Goal: Task Accomplishment & Management: Use online tool/utility

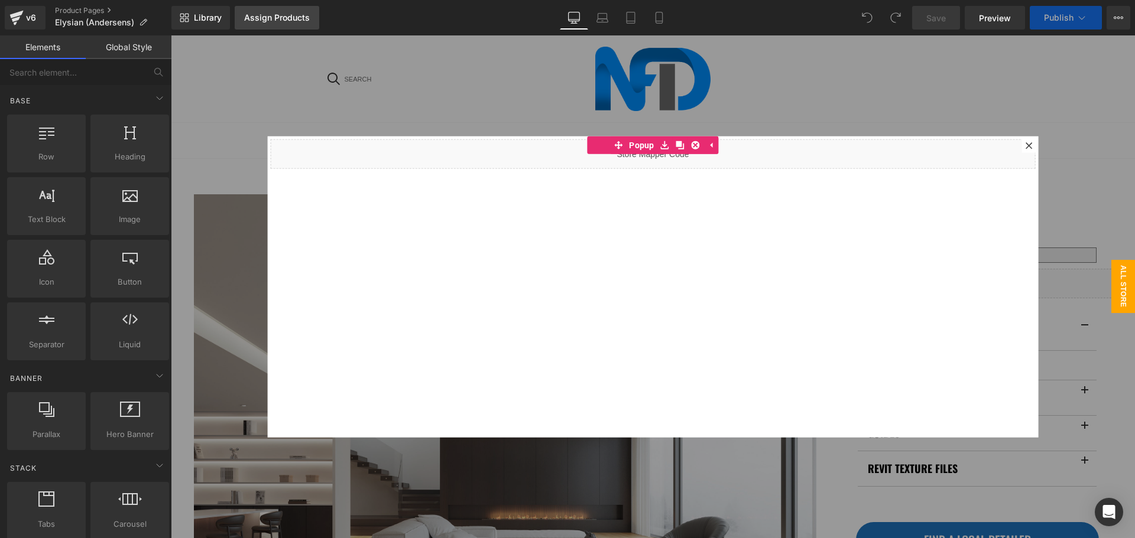
click at [252, 20] on div "Assign Products" at bounding box center [277, 17] width 66 height 9
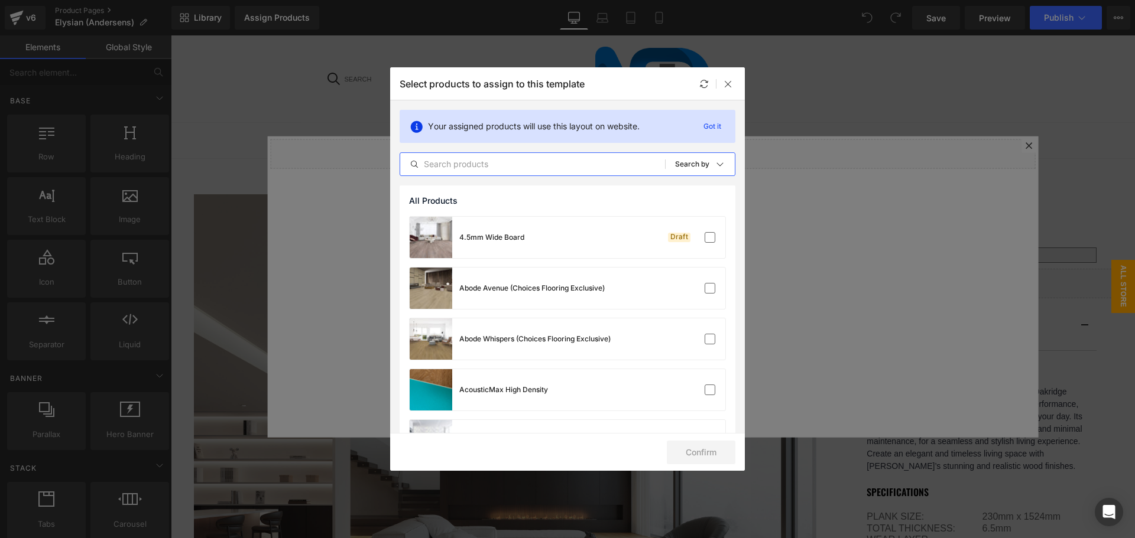
click at [529, 168] on input "text" at bounding box center [532, 164] width 265 height 14
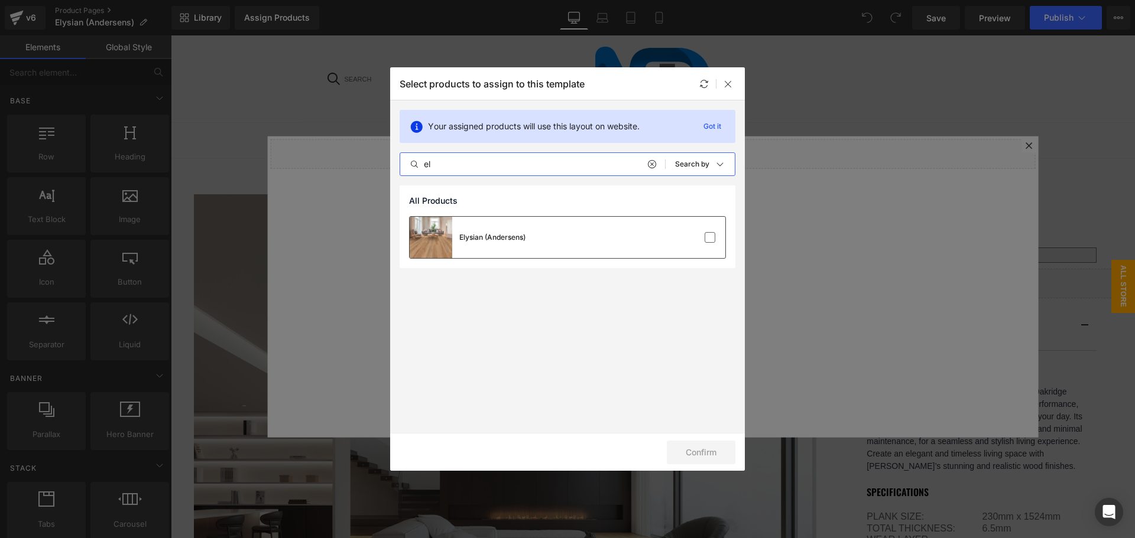
type input "el"
click at [563, 230] on div "Elysian (Andersens)" at bounding box center [568, 237] width 316 height 41
click at [693, 450] on button "Confirm" at bounding box center [701, 453] width 69 height 24
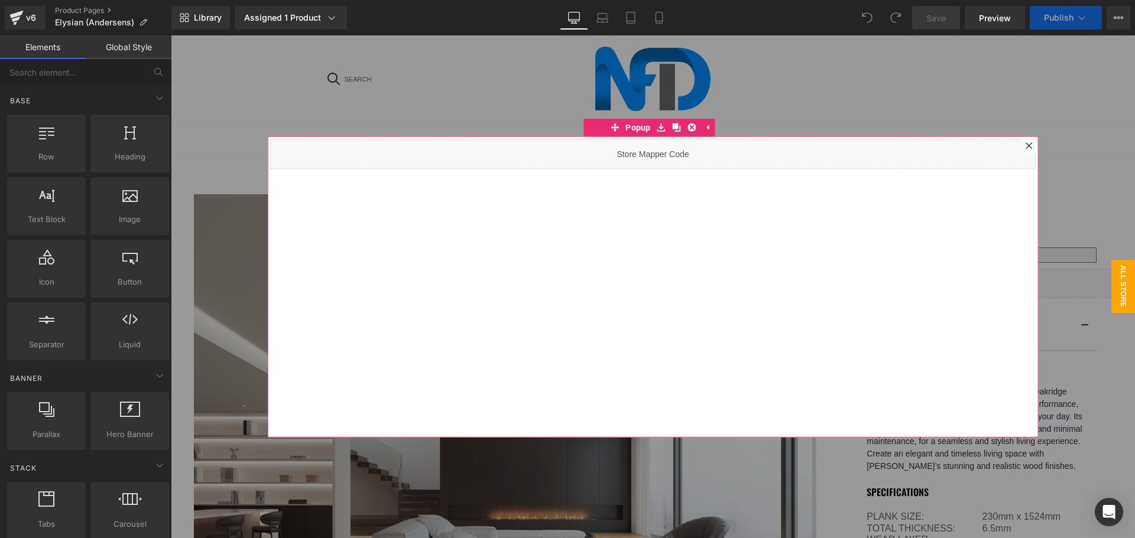
click at [1025, 148] on icon at bounding box center [1028, 145] width 7 height 7
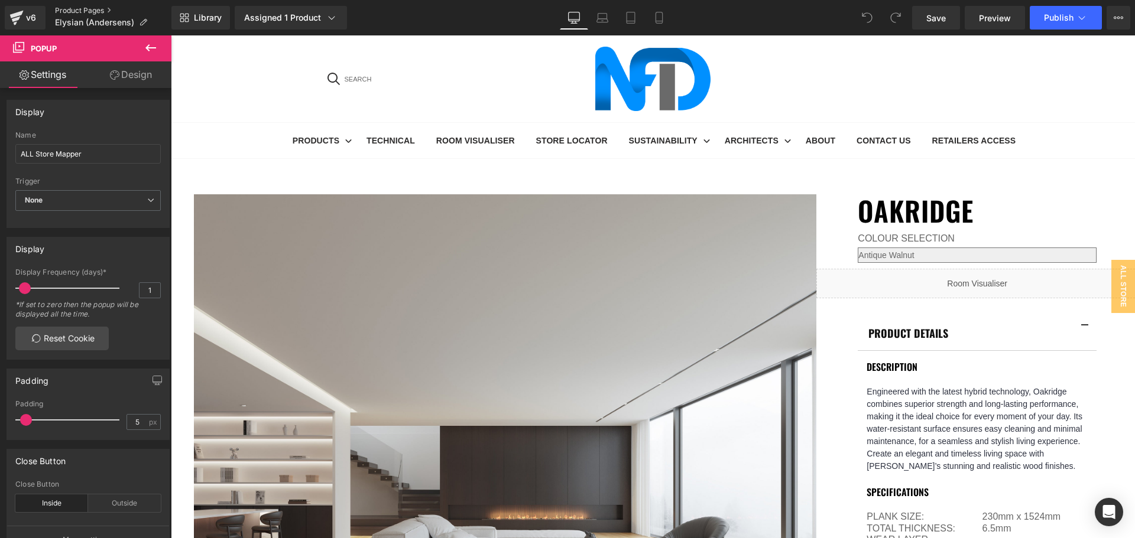
click at [74, 7] on link "Product Pages" at bounding box center [113, 10] width 116 height 9
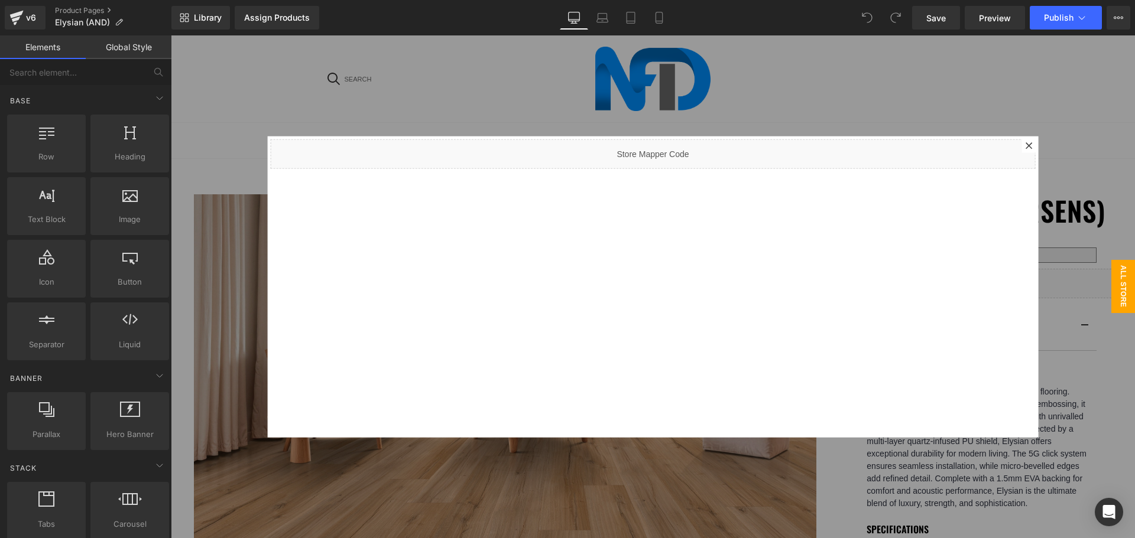
click at [1025, 147] on icon at bounding box center [1028, 145] width 7 height 7
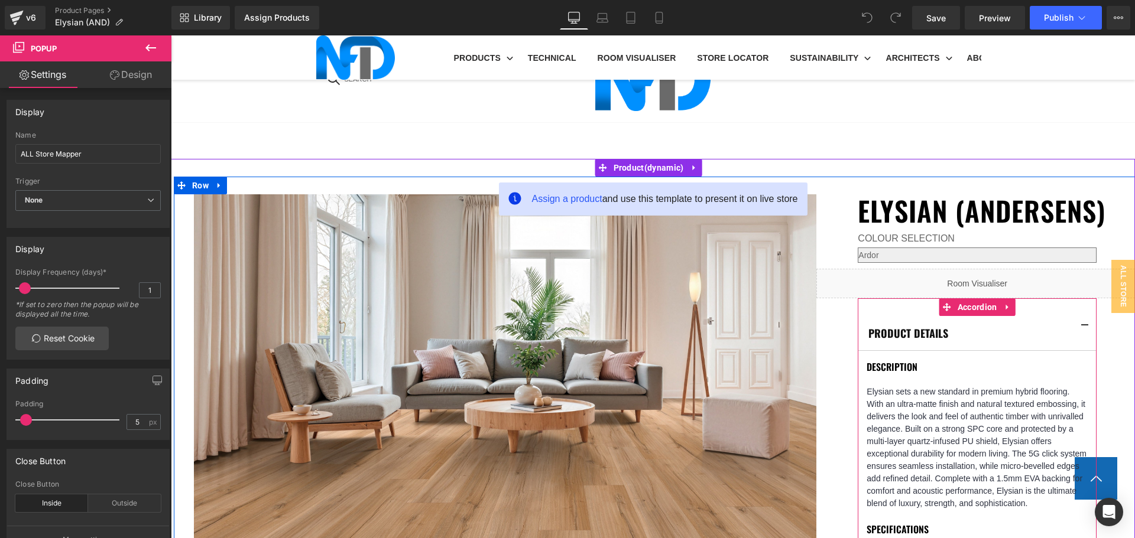
scroll to position [709, 0]
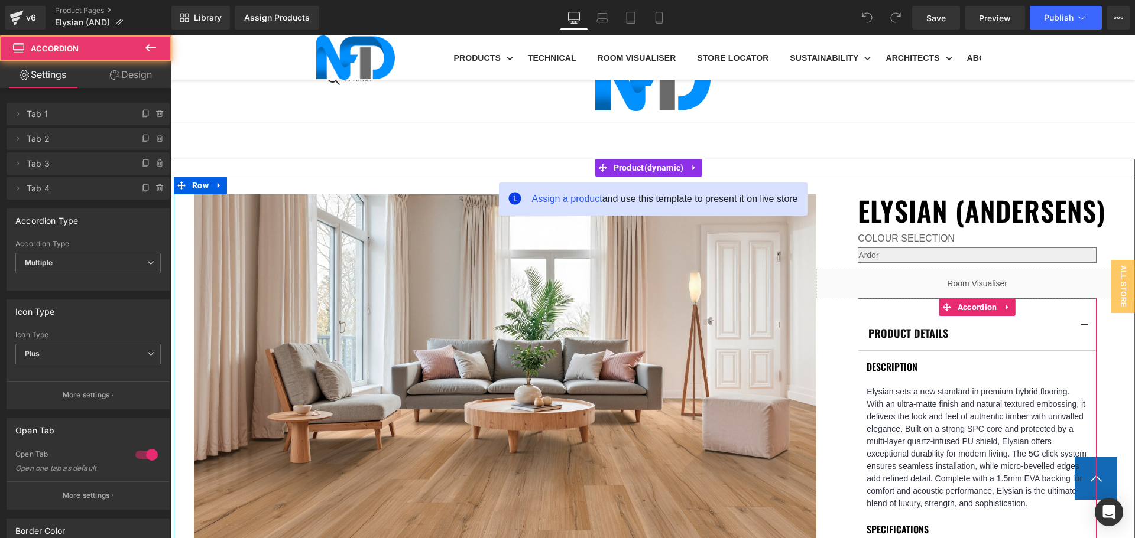
drag, startPoint x: 954, startPoint y: 294, endPoint x: 944, endPoint y: 294, distance: 10.0
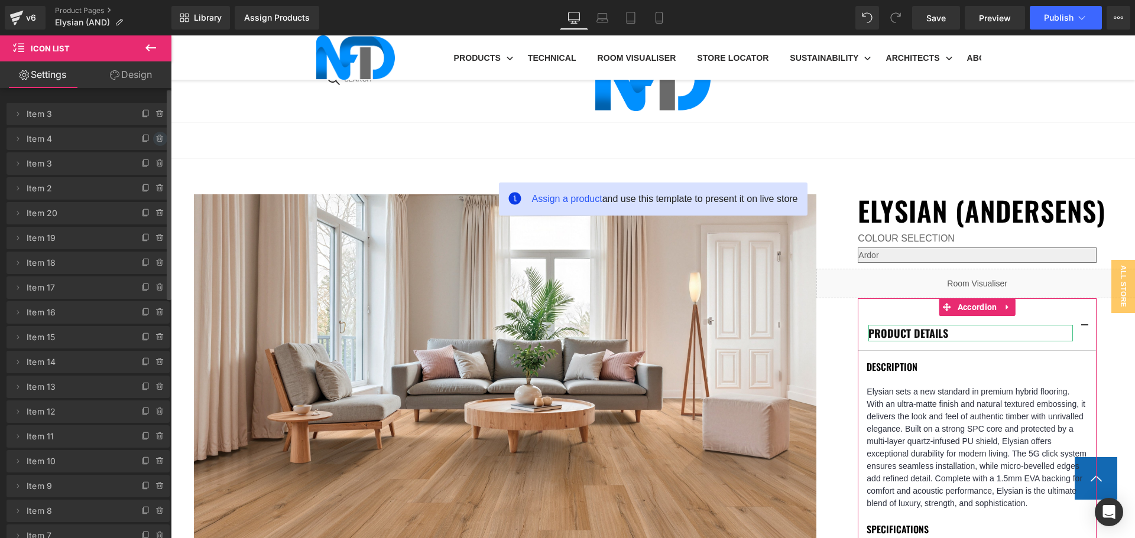
click at [158, 135] on icon at bounding box center [159, 135] width 2 height 1
click at [155, 135] on button "Delete" at bounding box center [147, 139] width 37 height 15
click at [158, 135] on icon at bounding box center [159, 135] width 2 height 1
click at [154, 135] on button "Delete" at bounding box center [147, 139] width 37 height 15
click at [155, 114] on icon at bounding box center [159, 113] width 9 height 9
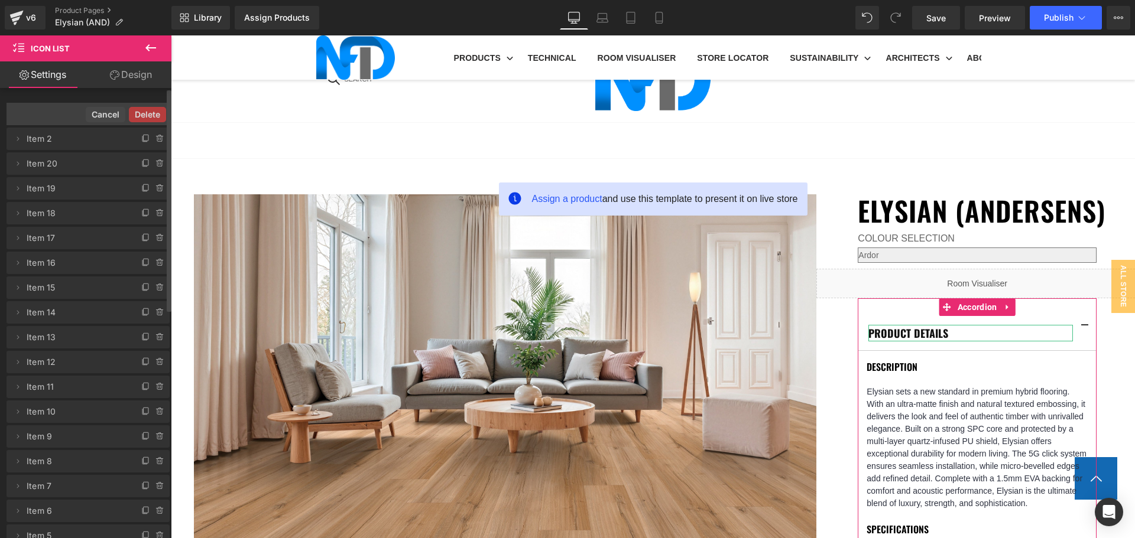
click at [151, 114] on button "Delete" at bounding box center [147, 114] width 37 height 15
click at [155, 111] on icon at bounding box center [159, 113] width 9 height 9
click at [151, 111] on button "Delete" at bounding box center [147, 114] width 37 height 15
click at [155, 111] on icon at bounding box center [159, 113] width 9 height 9
click at [151, 111] on button "Delete" at bounding box center [147, 114] width 37 height 15
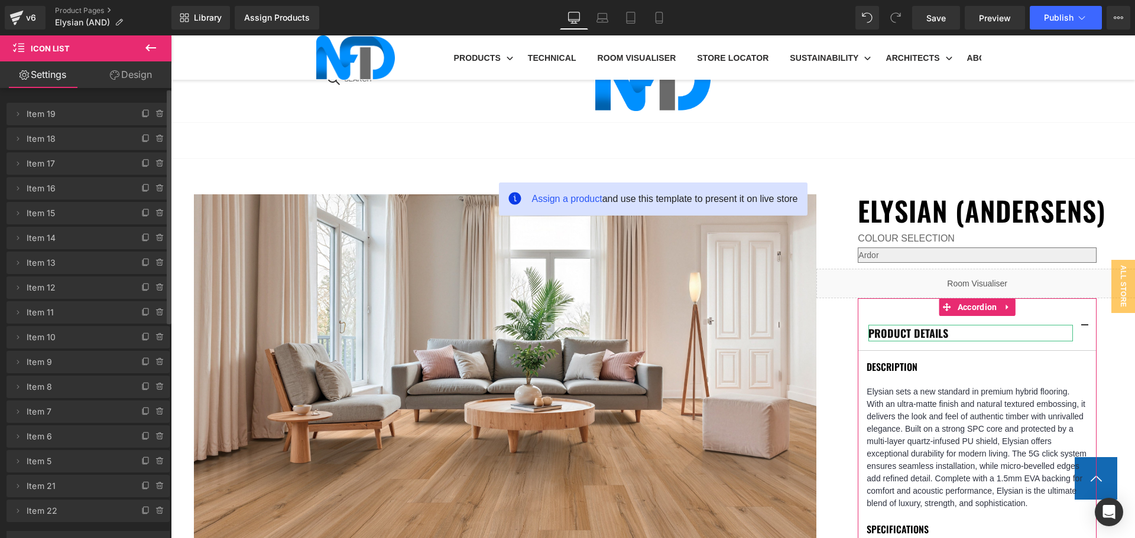
click at [155, 111] on icon at bounding box center [159, 113] width 9 height 9
click at [151, 111] on button "Delete" at bounding box center [147, 114] width 37 height 15
click at [155, 111] on icon at bounding box center [159, 113] width 9 height 9
click at [151, 111] on button "Delete" at bounding box center [147, 114] width 37 height 15
click at [155, 111] on icon at bounding box center [159, 113] width 9 height 9
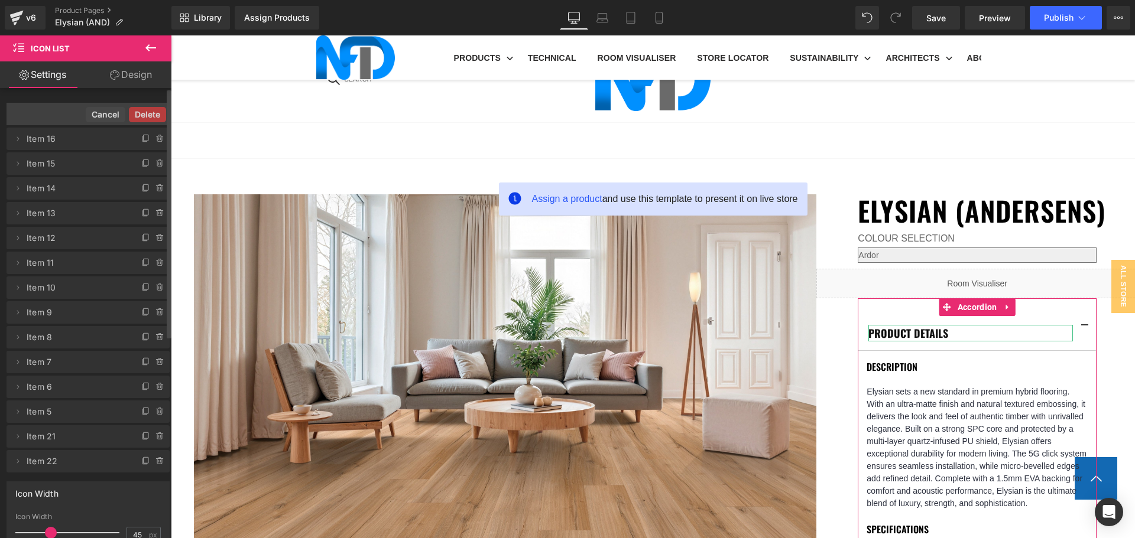
click at [151, 111] on button "Delete" at bounding box center [147, 114] width 37 height 15
click at [155, 111] on icon at bounding box center [159, 113] width 9 height 9
click at [151, 111] on button "Delete" at bounding box center [147, 114] width 37 height 15
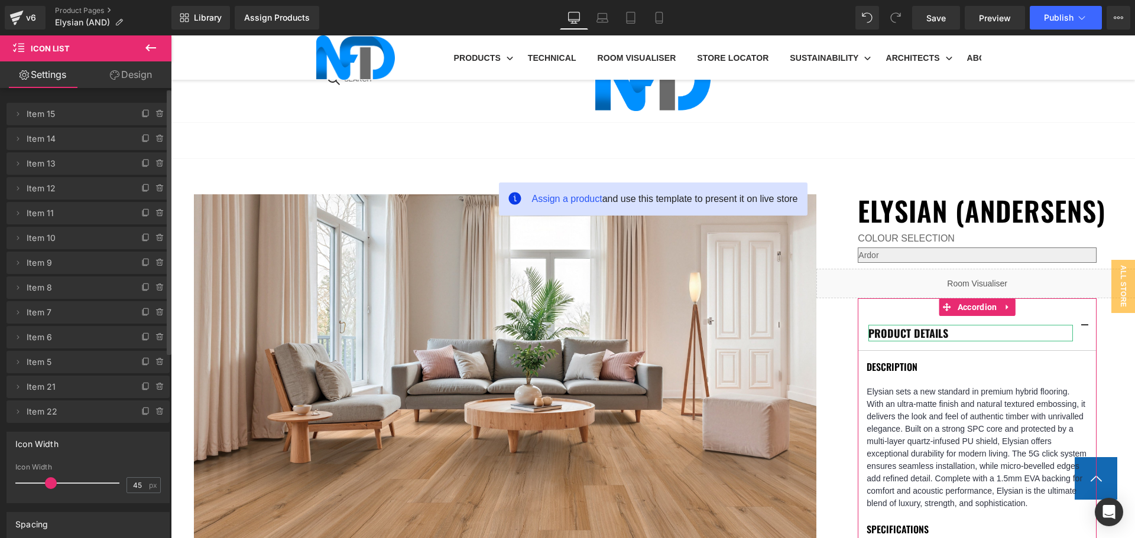
click at [155, 111] on icon at bounding box center [159, 113] width 9 height 9
click at [151, 111] on button "Delete" at bounding box center [147, 114] width 37 height 15
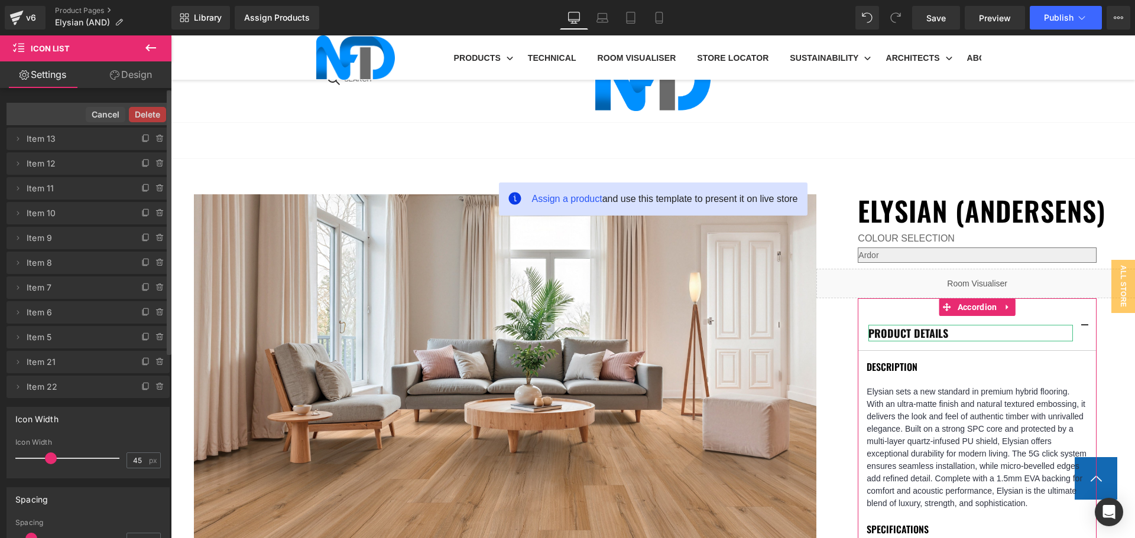
click at [151, 111] on button "Delete" at bounding box center [147, 114] width 37 height 15
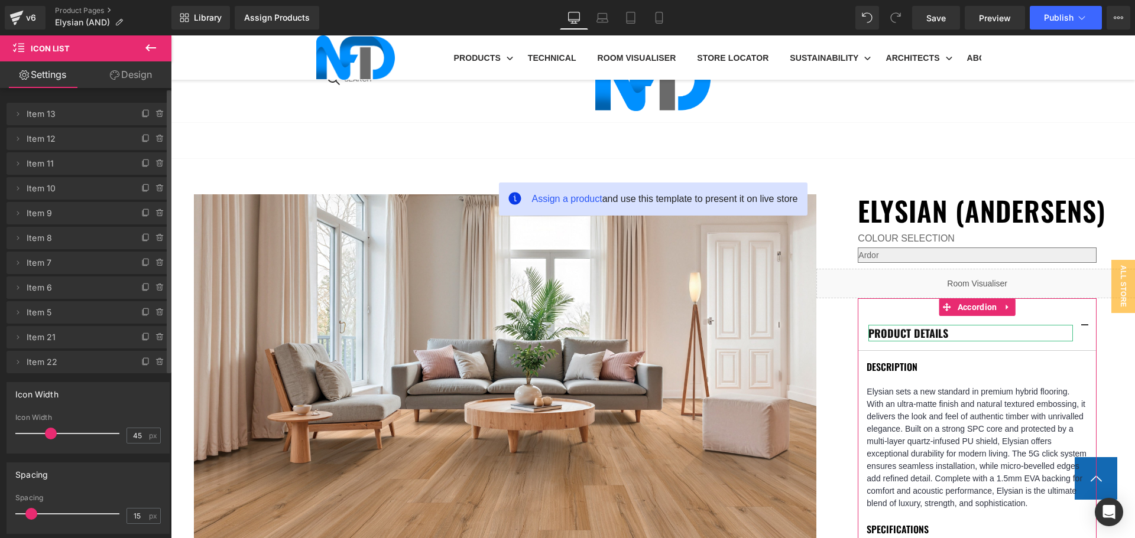
click at [155, 111] on icon at bounding box center [159, 113] width 9 height 9
click at [151, 111] on button "Delete" at bounding box center [147, 114] width 37 height 15
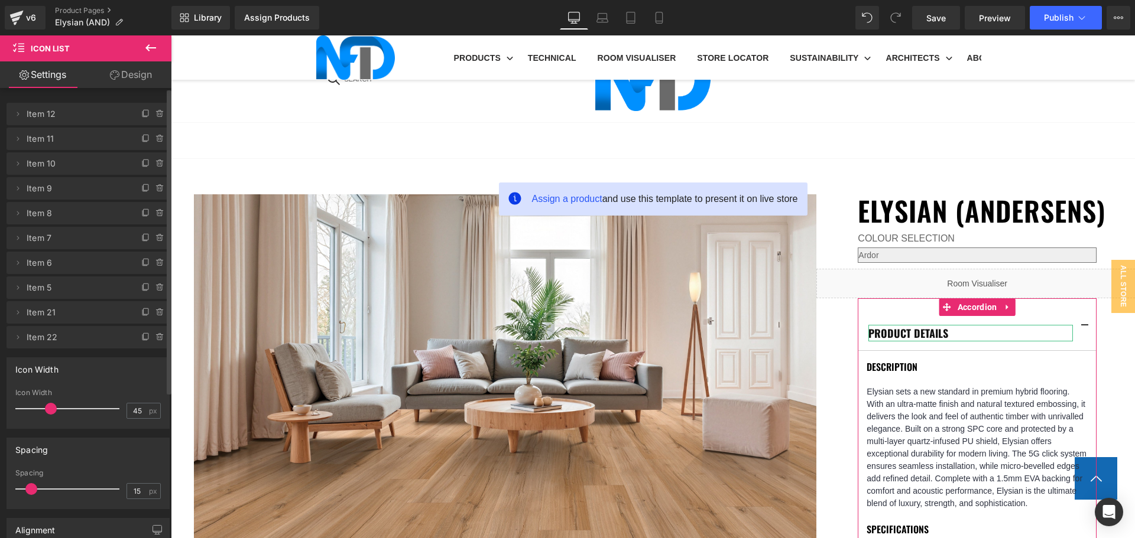
click at [155, 111] on icon at bounding box center [159, 113] width 9 height 9
click at [148, 113] on button "Delete" at bounding box center [147, 114] width 37 height 15
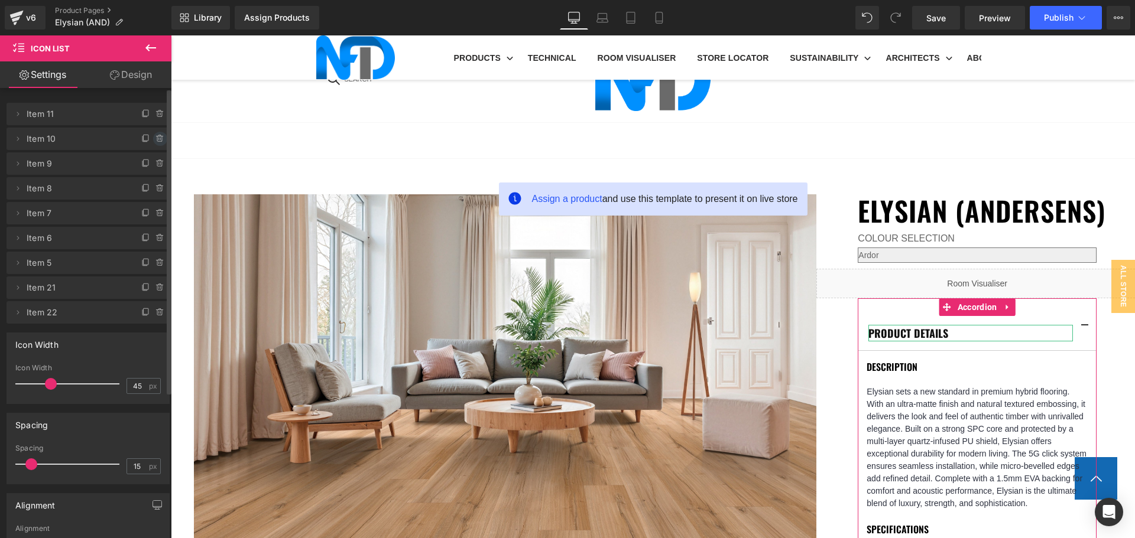
click at [155, 141] on icon at bounding box center [159, 138] width 9 height 9
click at [152, 141] on button "Delete" at bounding box center [147, 139] width 37 height 15
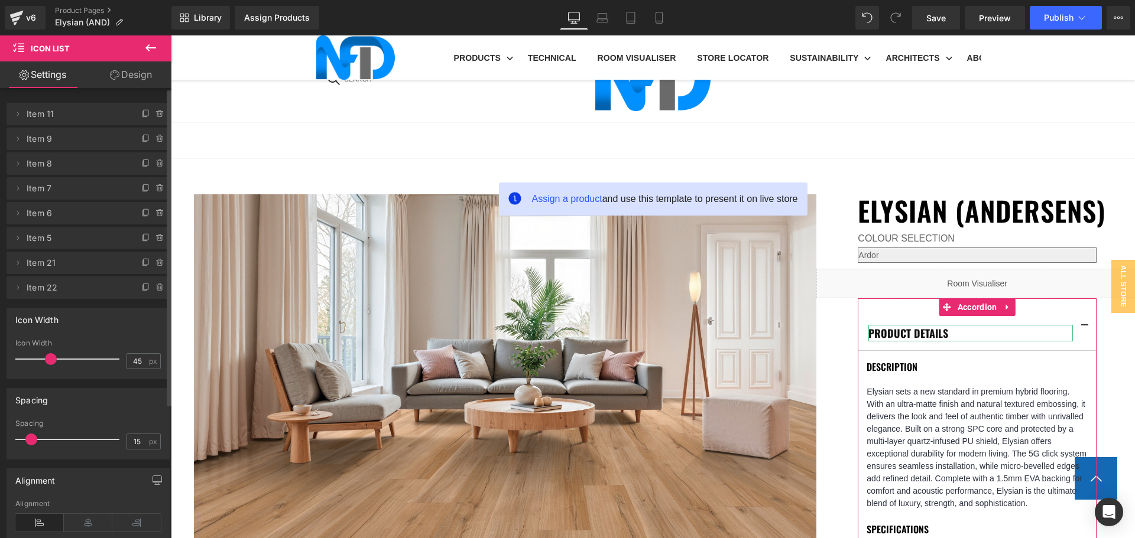
click at [155, 141] on icon at bounding box center [159, 138] width 9 height 9
click at [152, 141] on button "Delete" at bounding box center [147, 139] width 37 height 15
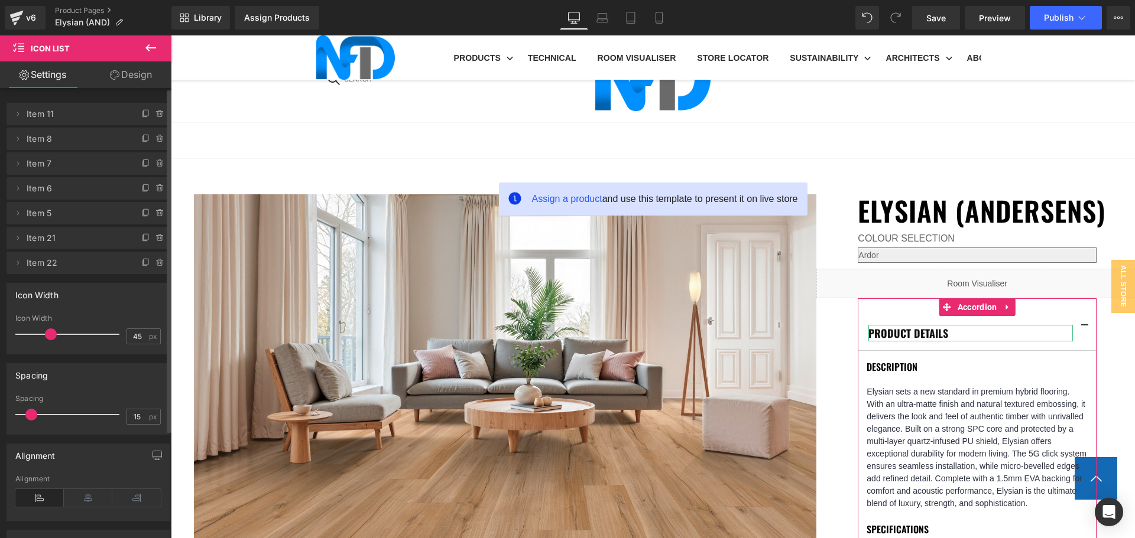
click at [153, 264] on span at bounding box center [160, 263] width 14 height 14
click at [152, 264] on button "Delete" at bounding box center [147, 263] width 37 height 15
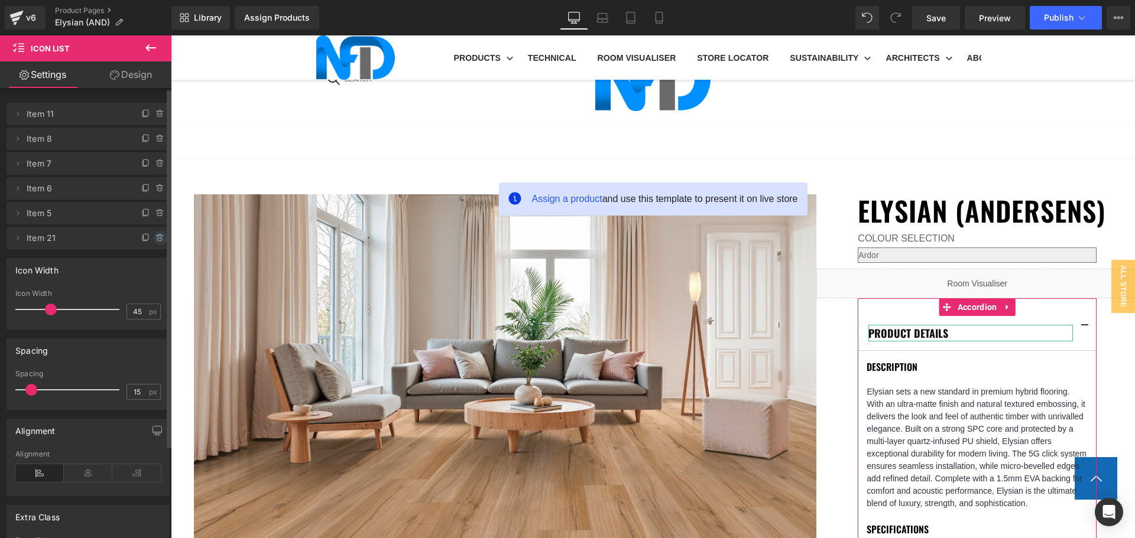
click at [155, 238] on icon at bounding box center [159, 237] width 9 height 9
click at [145, 238] on button "Delete" at bounding box center [147, 238] width 37 height 15
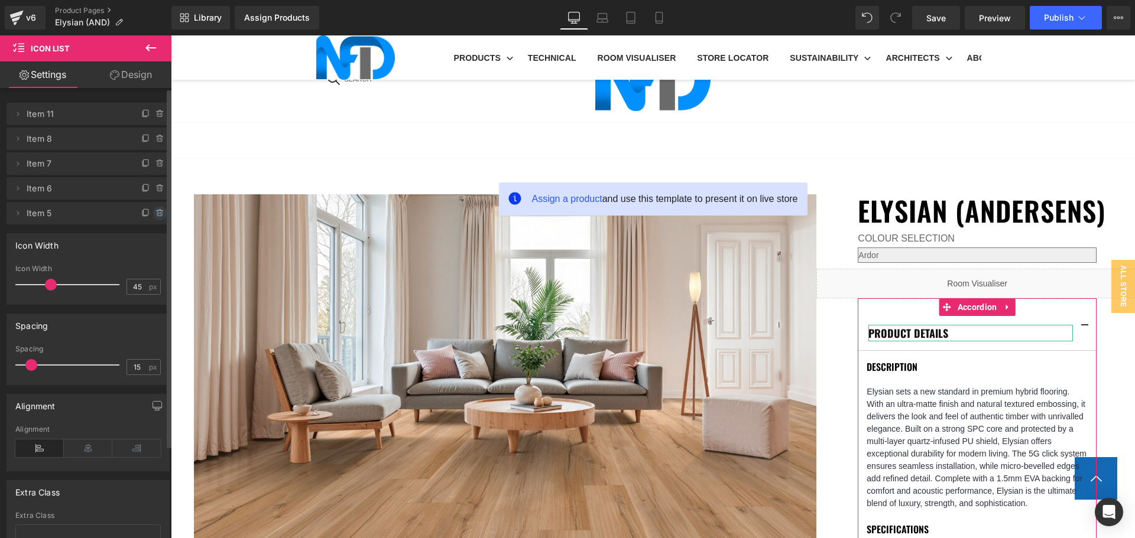
click at [155, 214] on icon at bounding box center [159, 213] width 9 height 9
click at [151, 209] on button "Delete" at bounding box center [147, 213] width 37 height 15
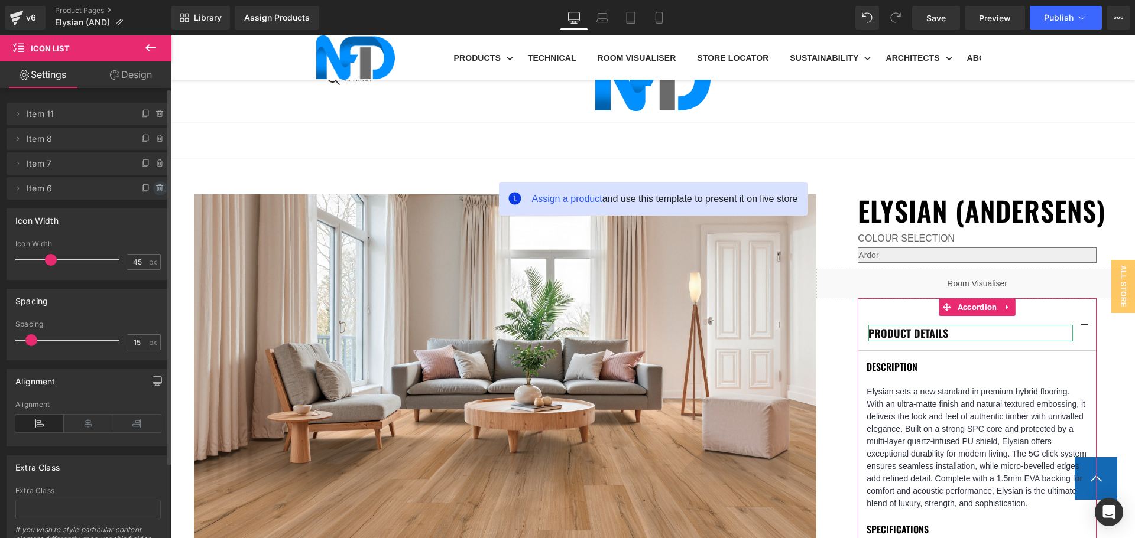
click at [155, 189] on icon at bounding box center [159, 188] width 9 height 9
click at [151, 187] on button "Delete" at bounding box center [147, 188] width 37 height 15
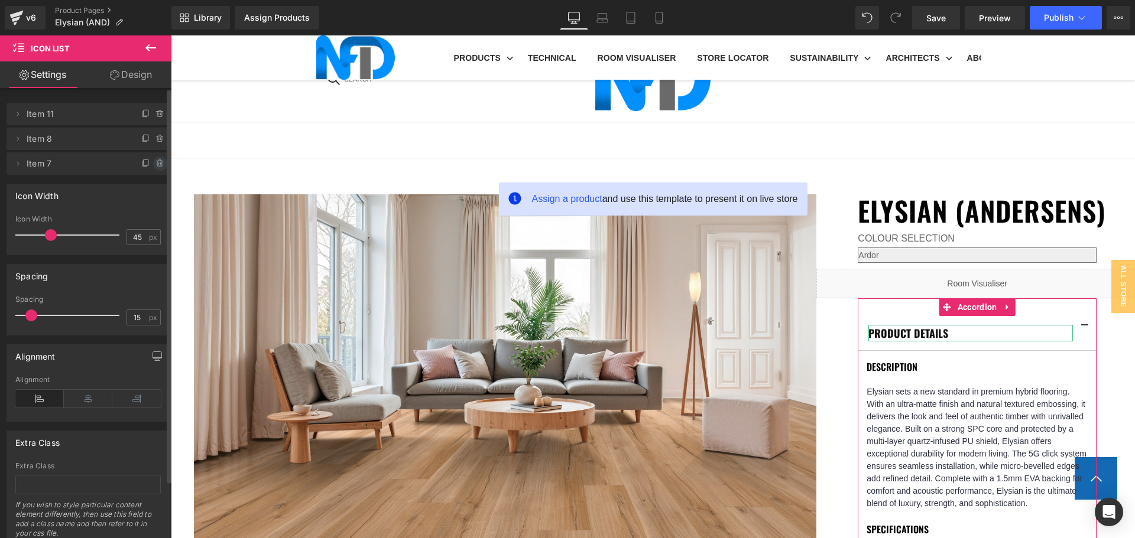
click at [157, 166] on icon at bounding box center [159, 163] width 5 height 5
click at [154, 163] on button "Delete" at bounding box center [147, 164] width 37 height 15
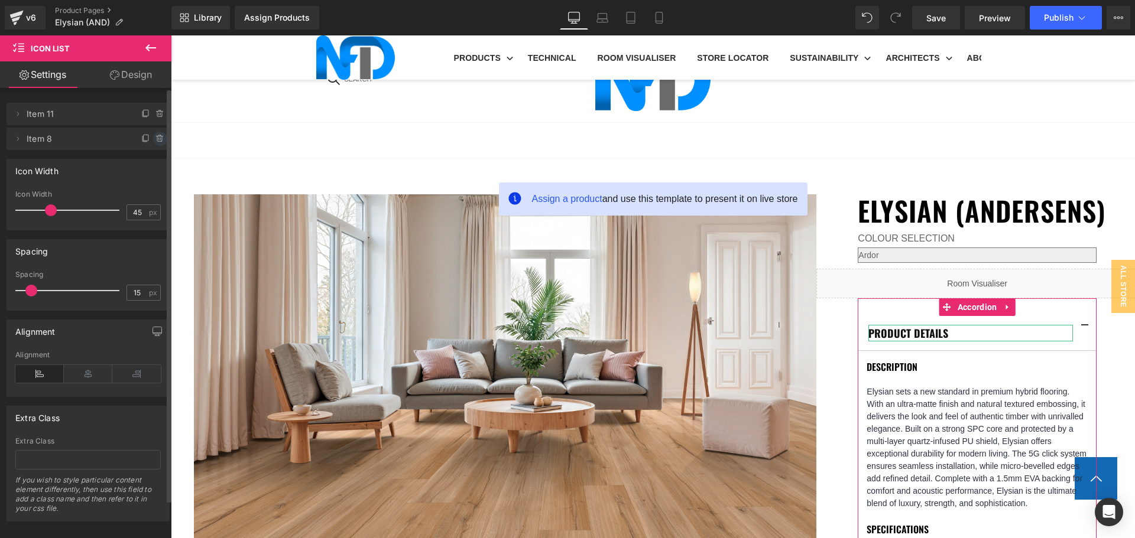
click at [155, 139] on icon at bounding box center [159, 138] width 9 height 9
click at [155, 139] on button "Delete" at bounding box center [147, 139] width 37 height 15
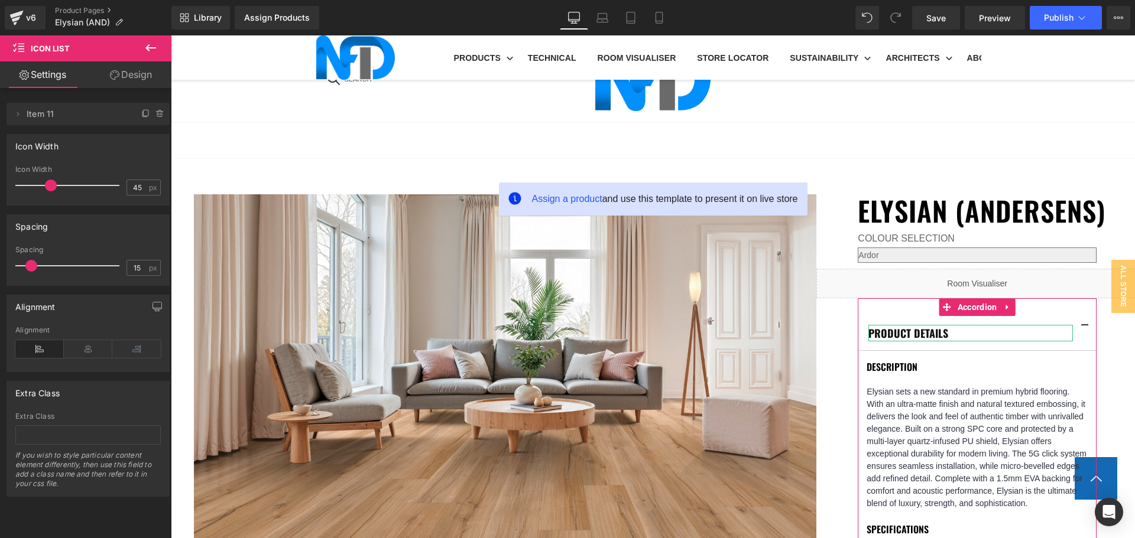
drag, startPoint x: 52, startPoint y: 113, endPoint x: 30, endPoint y: 118, distance: 22.9
click at [30, 118] on span "Item 11" at bounding box center [76, 114] width 99 height 22
click at [30, 114] on span "Item 11" at bounding box center [76, 114] width 99 height 22
click at [19, 114] on icon at bounding box center [18, 114] width 2 height 4
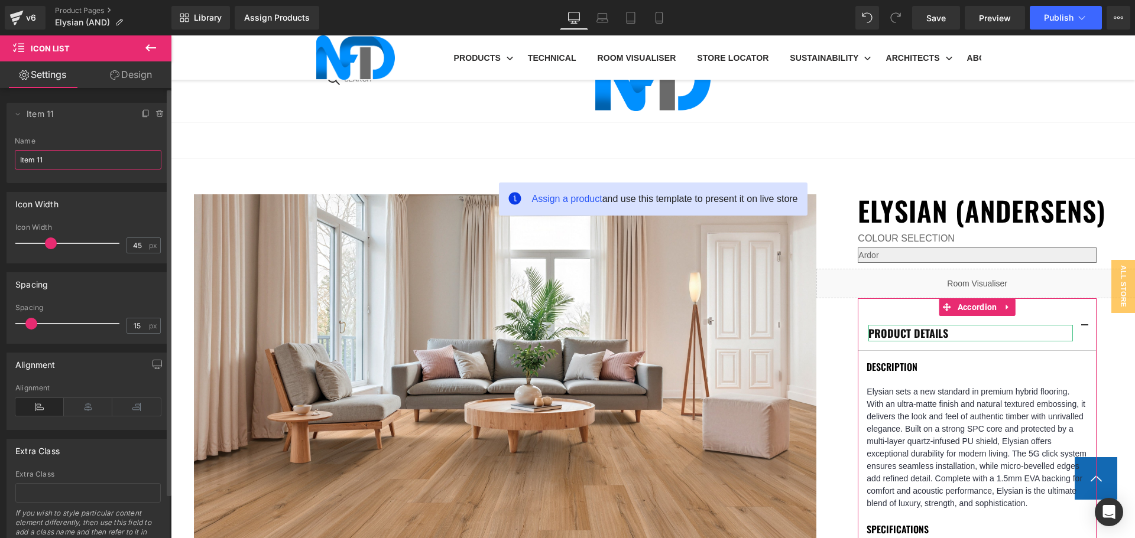
drag, startPoint x: 17, startPoint y: 155, endPoint x: 39, endPoint y: 163, distance: 23.0
click at [39, 163] on input "Item 11" at bounding box center [88, 160] width 147 height 20
type input "Item 1"
click at [14, 117] on icon at bounding box center [17, 113] width 9 height 9
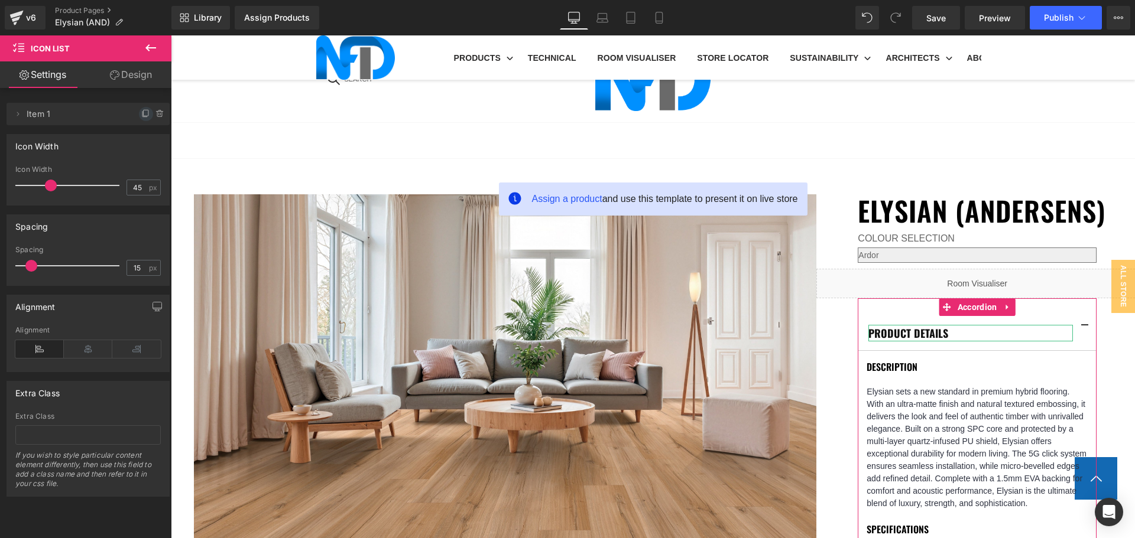
click at [142, 116] on icon at bounding box center [144, 114] width 5 height 5
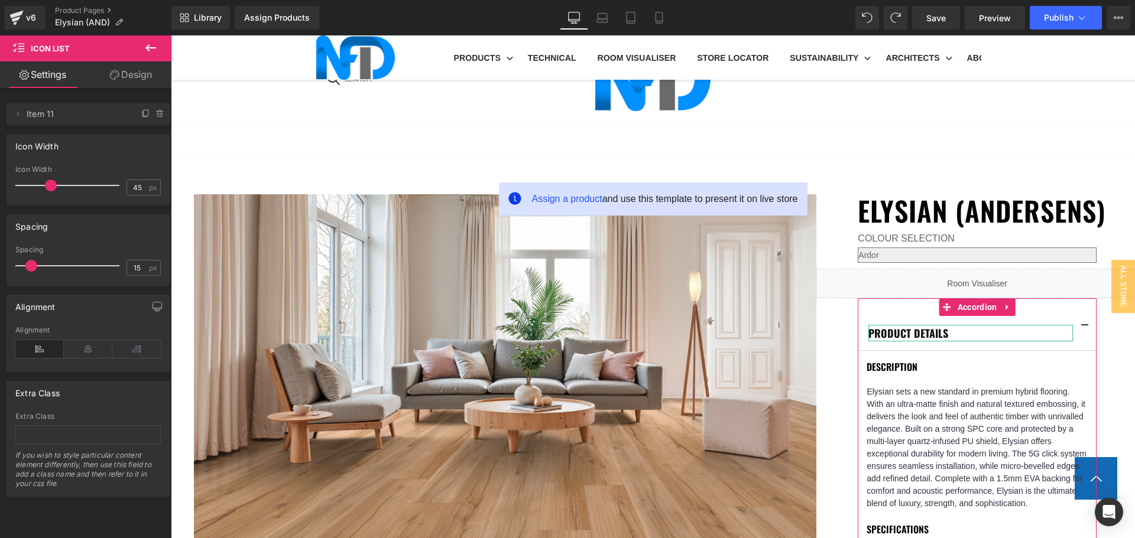
click at [60, 112] on span "Item 11" at bounding box center [76, 114] width 99 height 22
drag, startPoint x: 45, startPoint y: 115, endPoint x: 23, endPoint y: 112, distance: 22.0
click at [23, 112] on span at bounding box center [18, 114] width 14 height 14
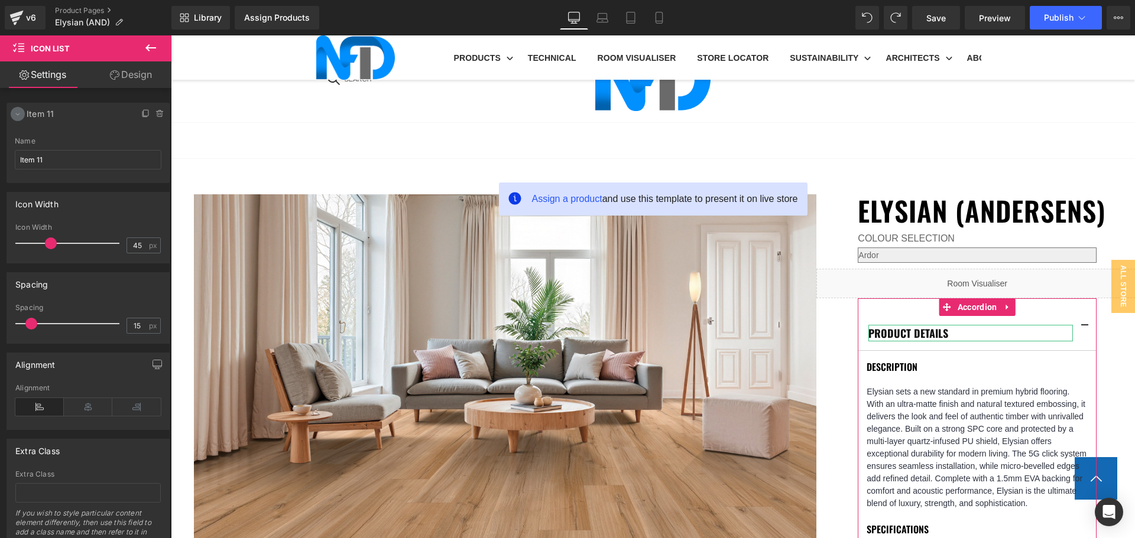
click at [23, 112] on span at bounding box center [18, 114] width 14 height 14
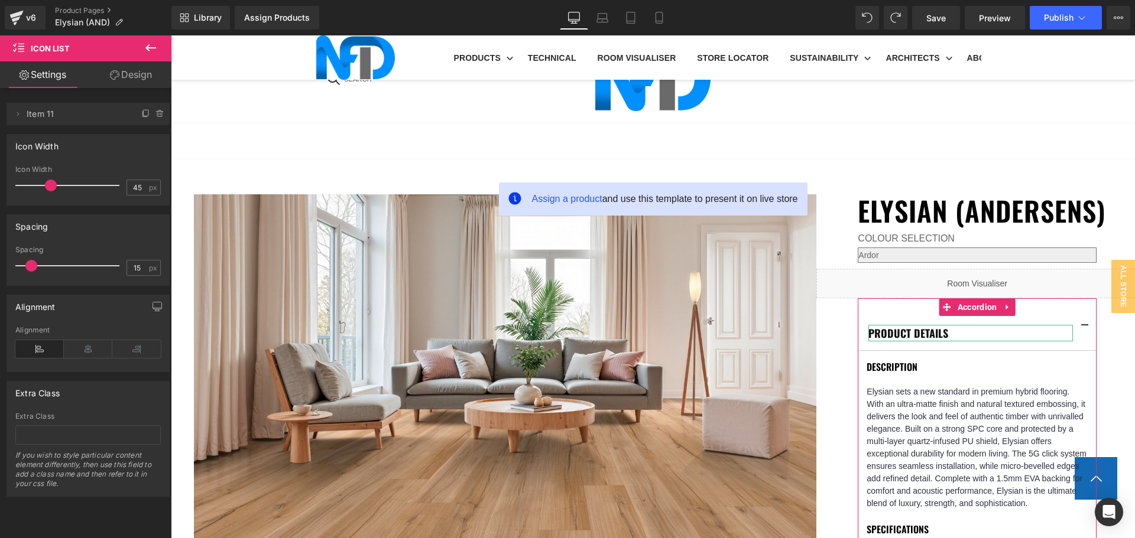
click at [44, 117] on span "Item 11" at bounding box center [76, 114] width 99 height 22
click at [20, 116] on icon at bounding box center [17, 113] width 9 height 9
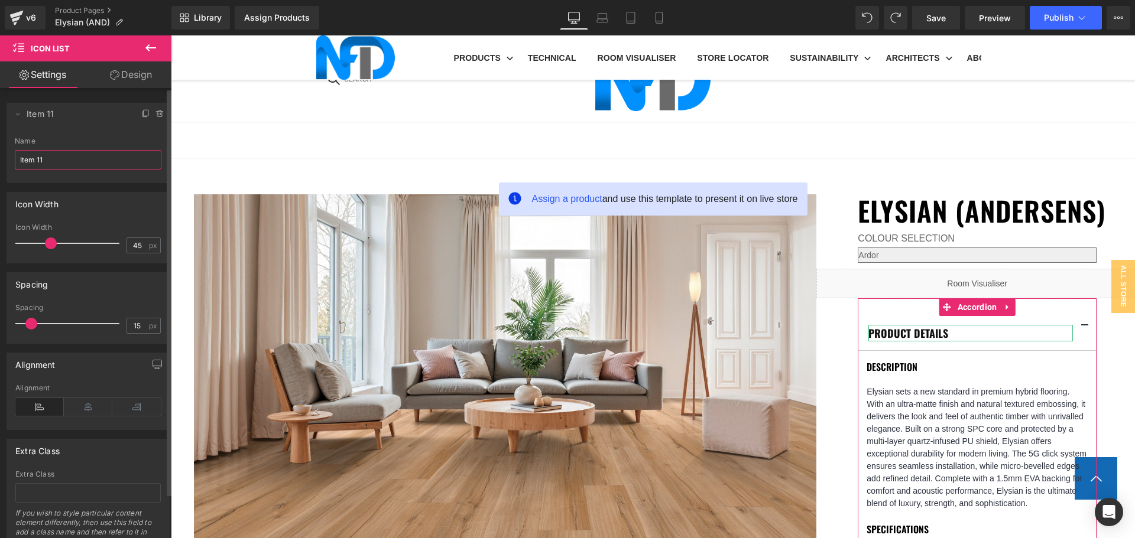
click at [61, 154] on input "Item 11" at bounding box center [88, 160] width 147 height 20
type input "Item 1"
click at [20, 113] on icon at bounding box center [17, 113] width 9 height 9
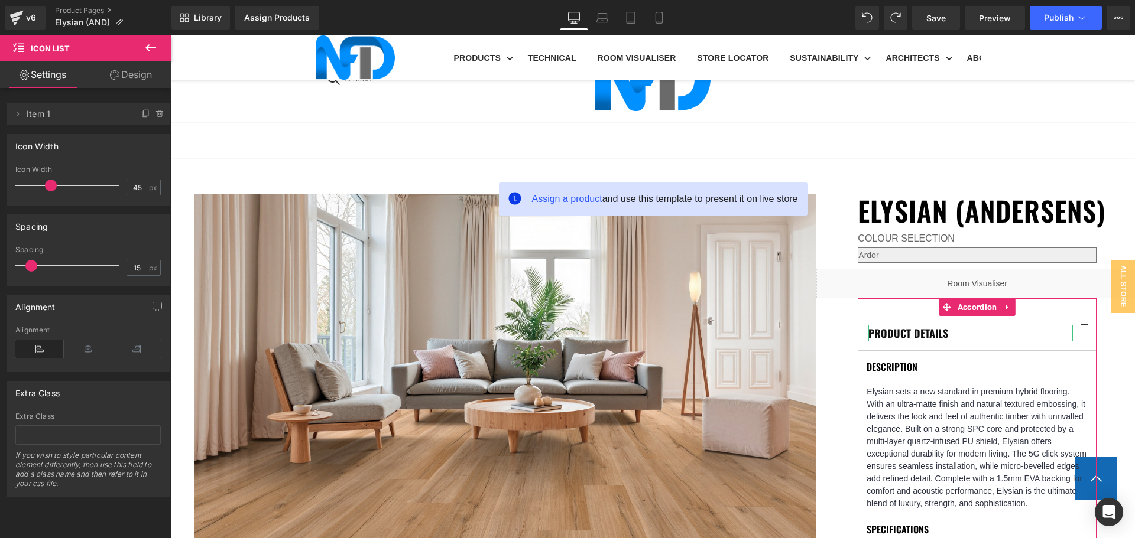
click at [92, 135] on div "Icon Width" at bounding box center [88, 146] width 162 height 22
click at [141, 118] on icon at bounding box center [145, 113] width 9 height 9
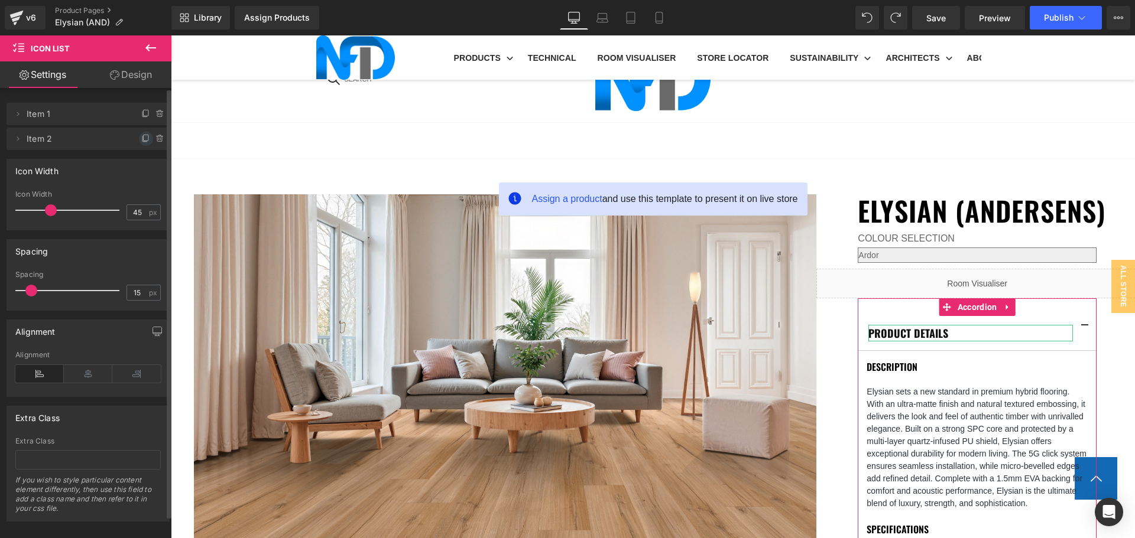
click at [141, 136] on icon at bounding box center [145, 138] width 9 height 9
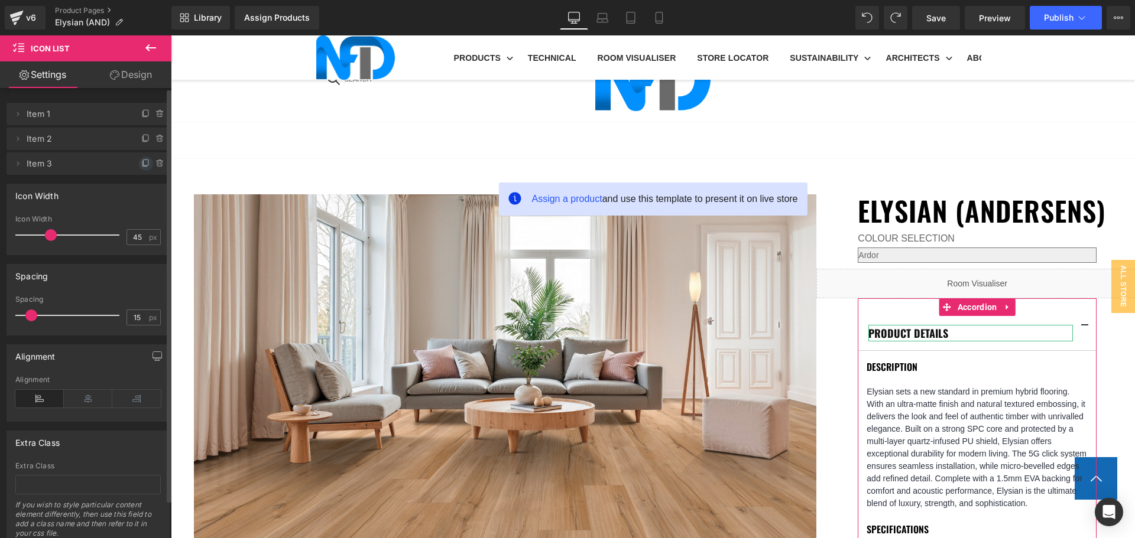
click at [139, 157] on span at bounding box center [146, 164] width 14 height 14
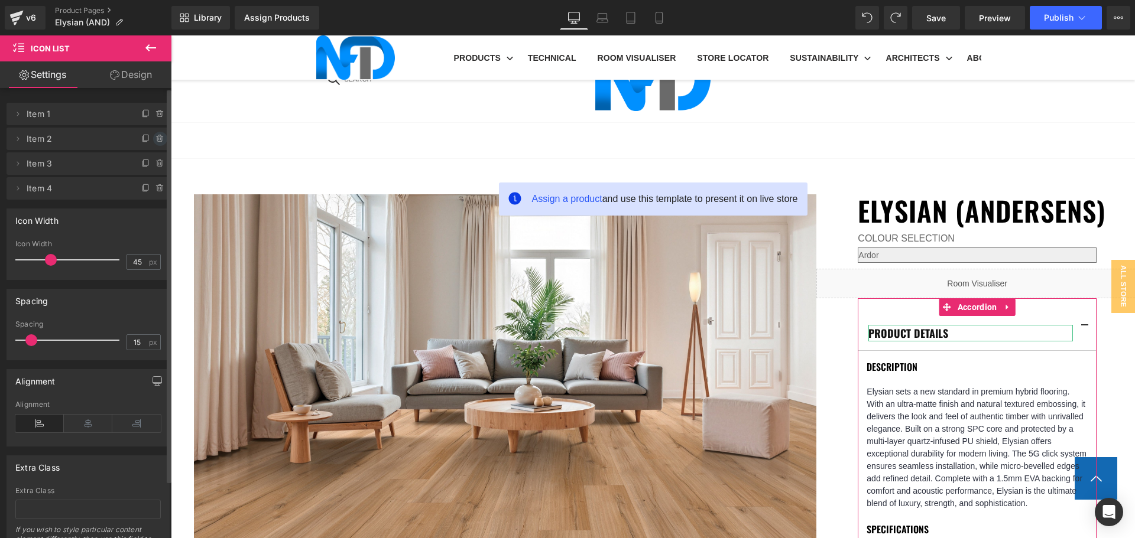
click at [155, 134] on icon at bounding box center [159, 138] width 9 height 9
click at [154, 134] on button "Delete" at bounding box center [147, 139] width 37 height 15
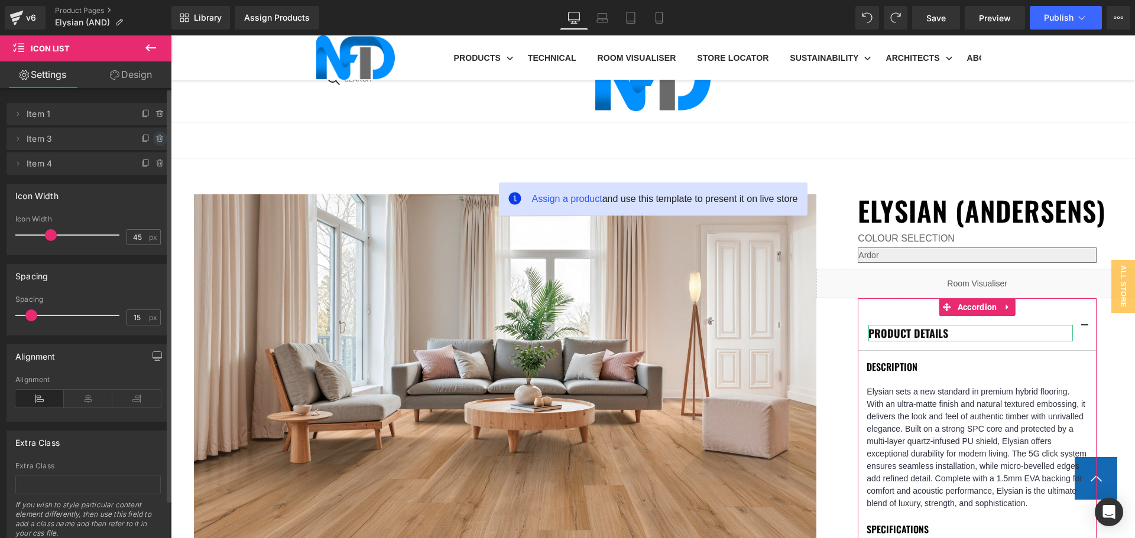
click at [155, 135] on icon at bounding box center [159, 138] width 9 height 9
click at [154, 135] on button "Delete" at bounding box center [147, 139] width 37 height 15
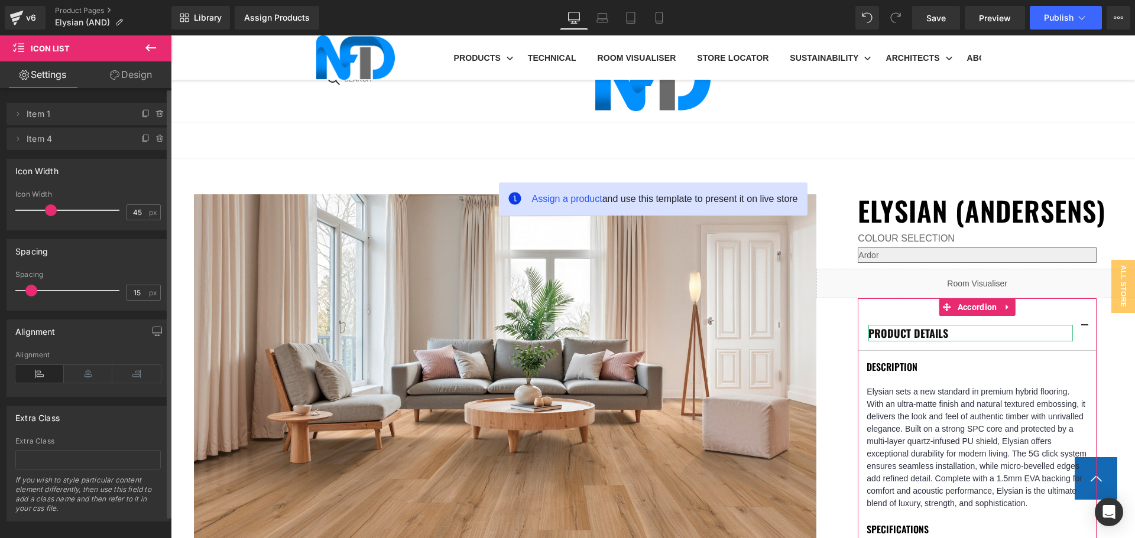
click at [155, 135] on icon at bounding box center [159, 138] width 9 height 9
click at [154, 135] on button "Delete" at bounding box center [147, 139] width 37 height 15
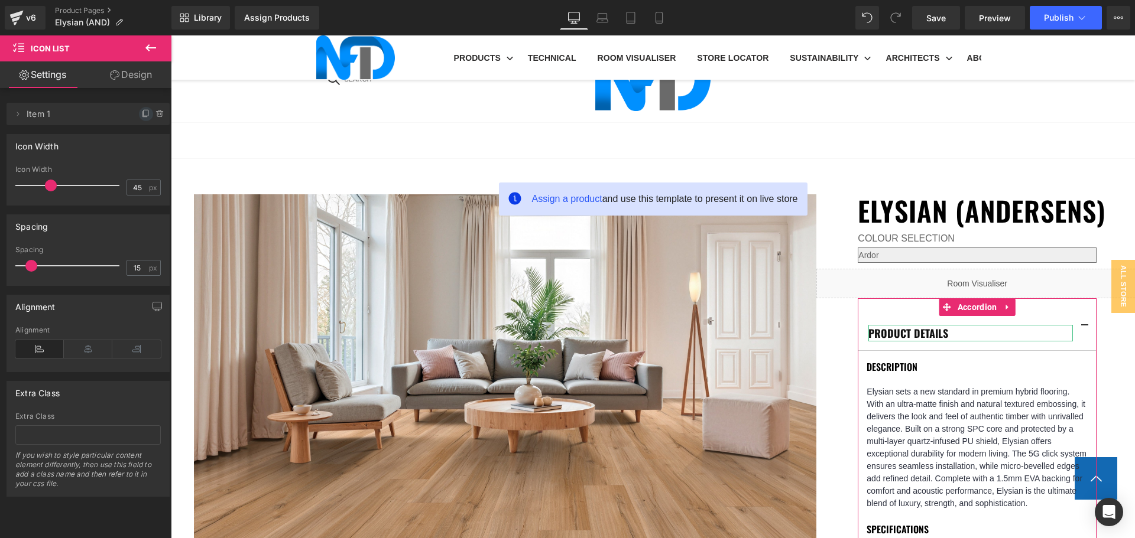
click at [144, 113] on icon at bounding box center [146, 113] width 5 height 6
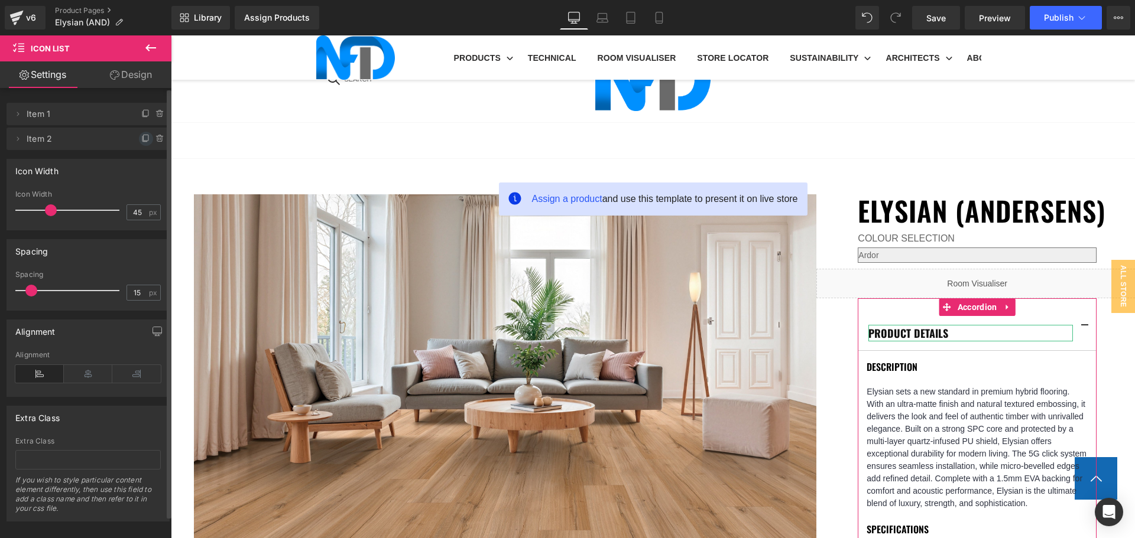
click at [141, 136] on icon at bounding box center [145, 138] width 9 height 9
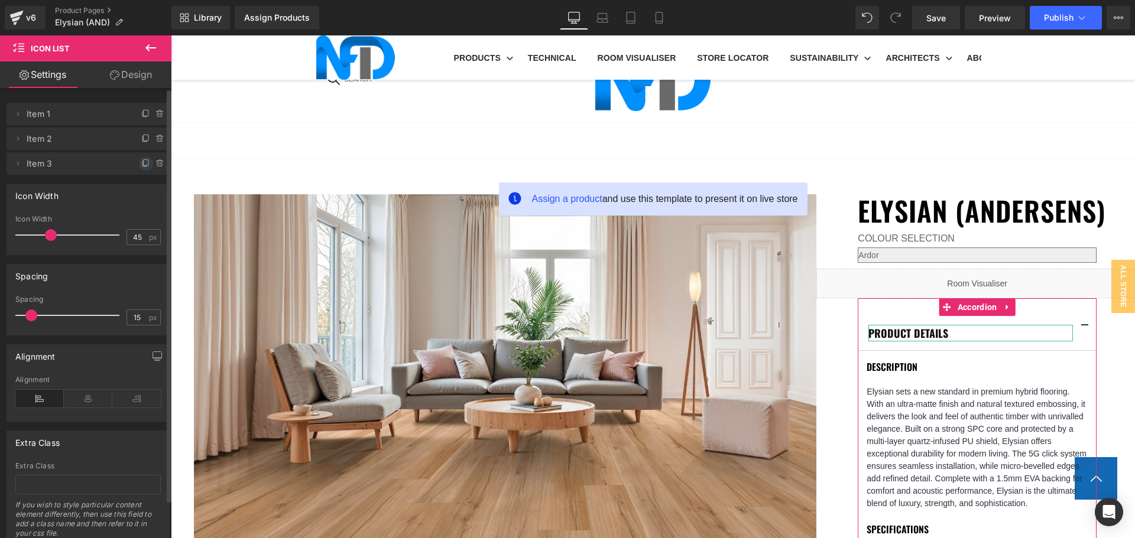
click at [144, 163] on icon at bounding box center [146, 163] width 5 height 6
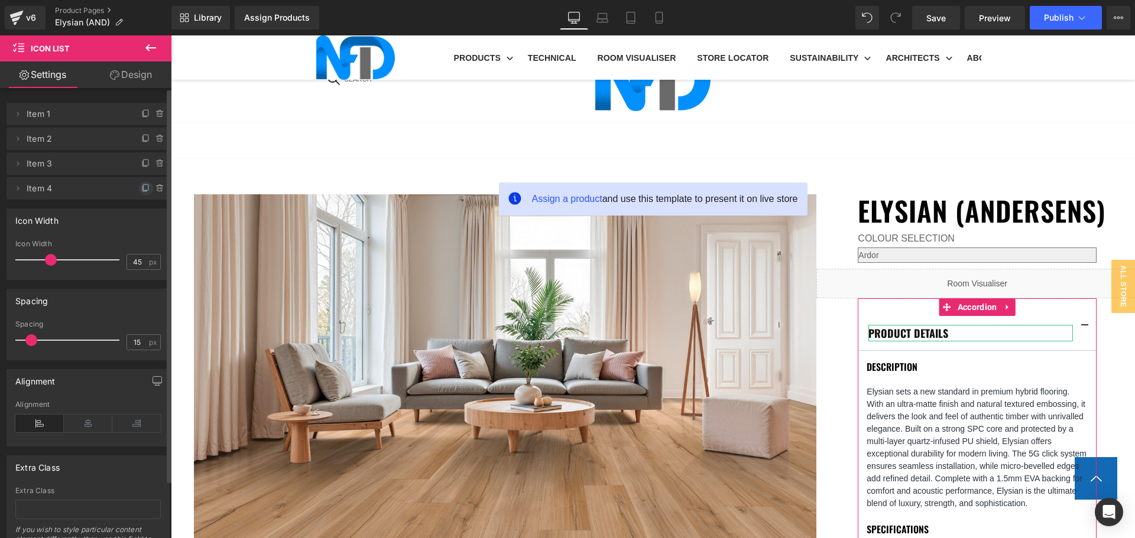
click at [140, 183] on span at bounding box center [146, 188] width 14 height 14
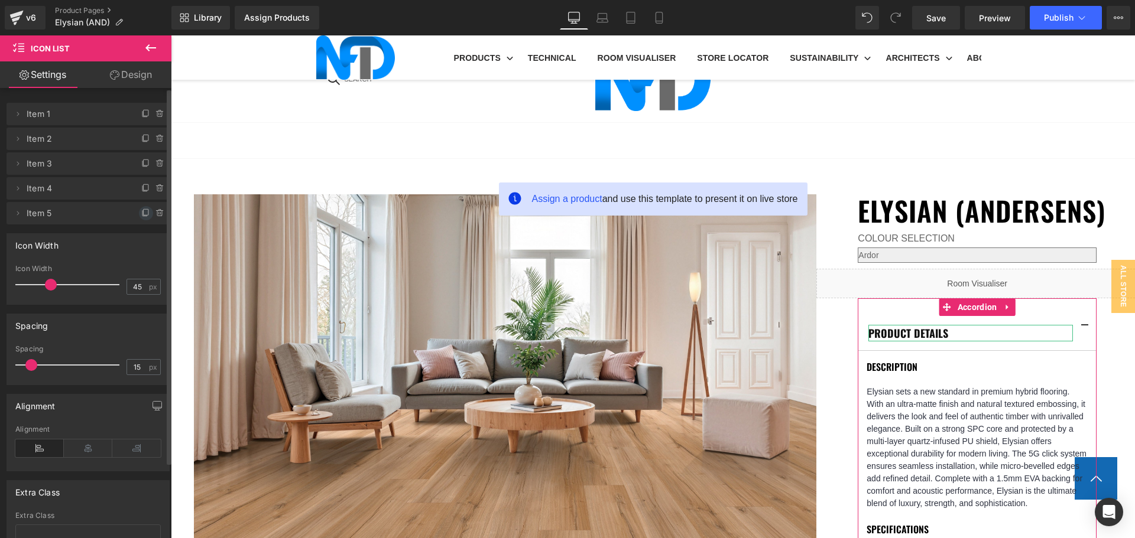
click at [141, 213] on icon at bounding box center [145, 213] width 9 height 9
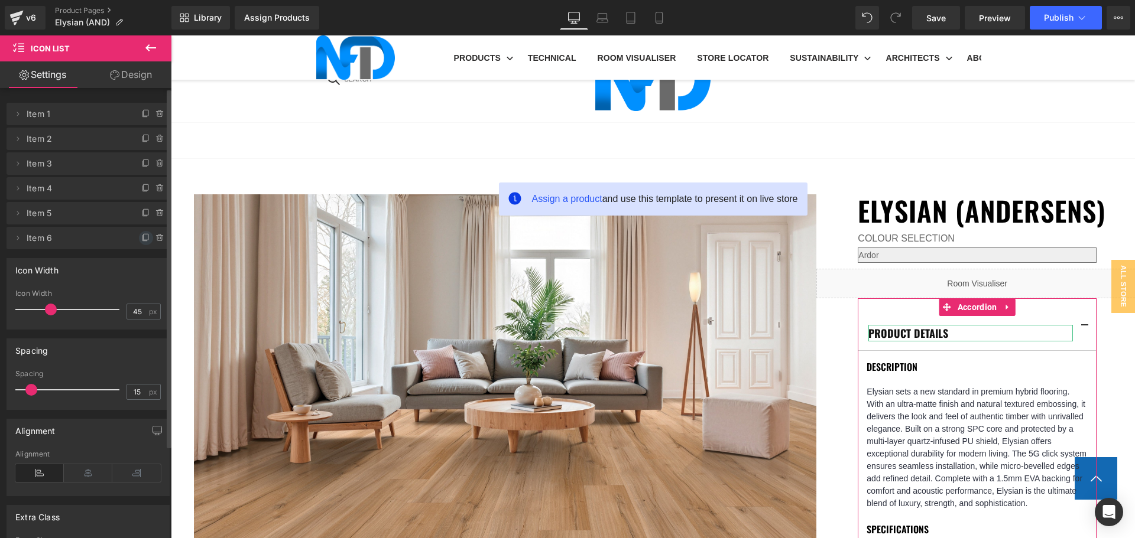
click at [142, 241] on icon at bounding box center [144, 238] width 5 height 5
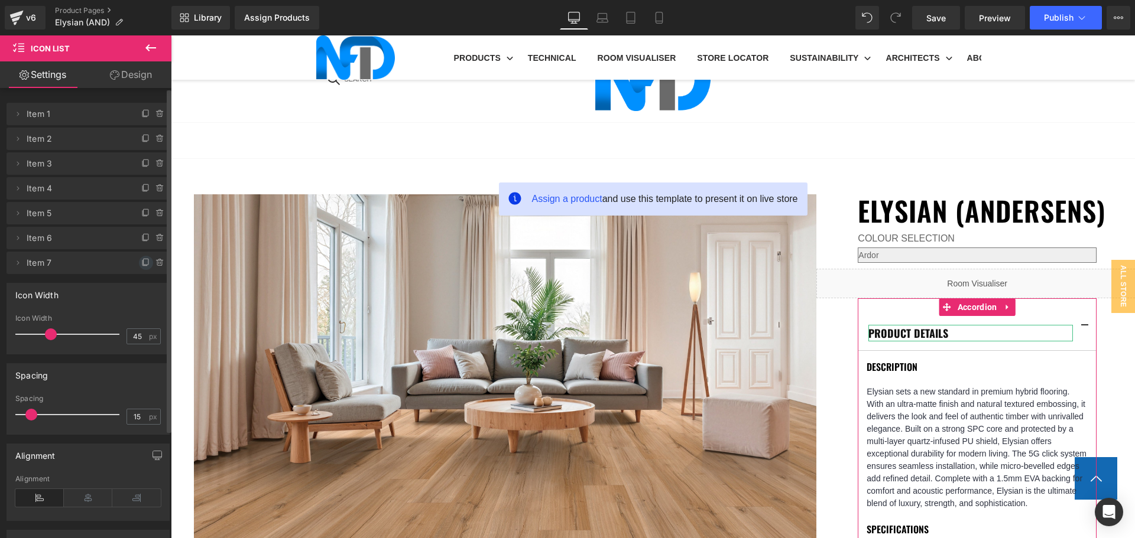
click at [141, 261] on icon at bounding box center [145, 262] width 9 height 9
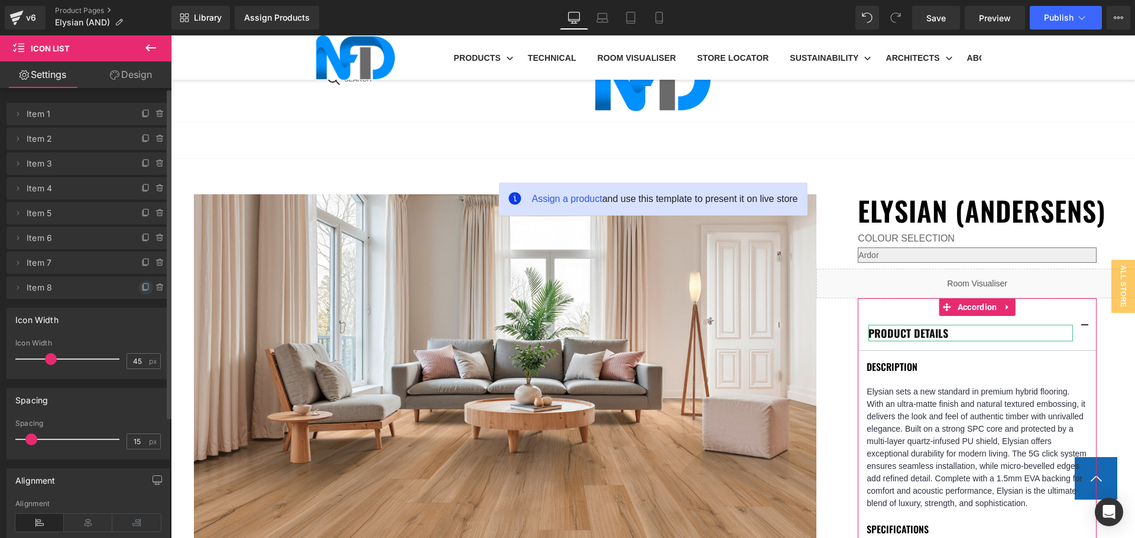
click at [141, 282] on span at bounding box center [146, 288] width 14 height 14
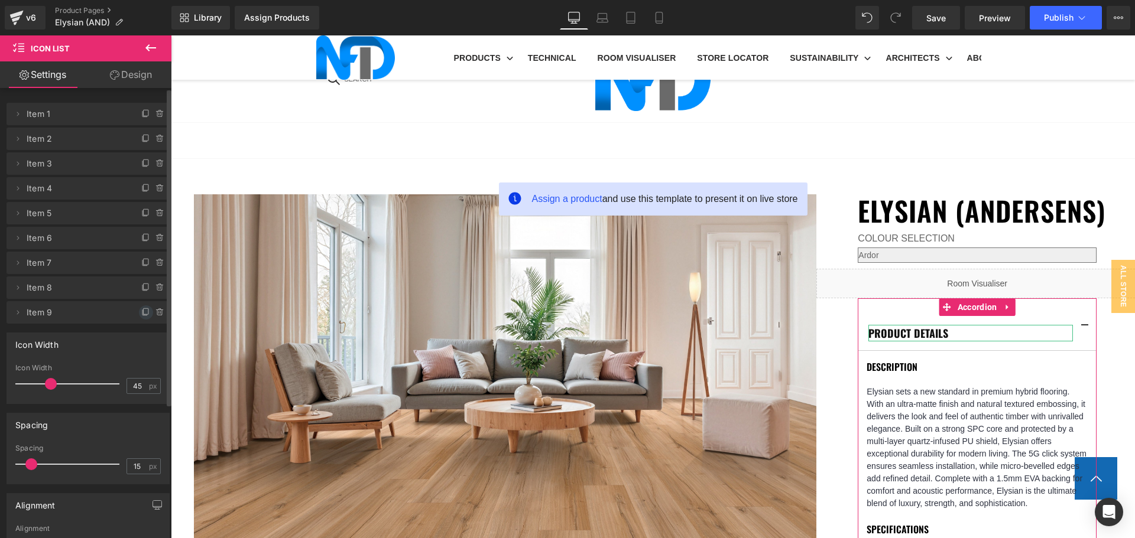
click at [144, 308] on icon at bounding box center [146, 311] width 5 height 6
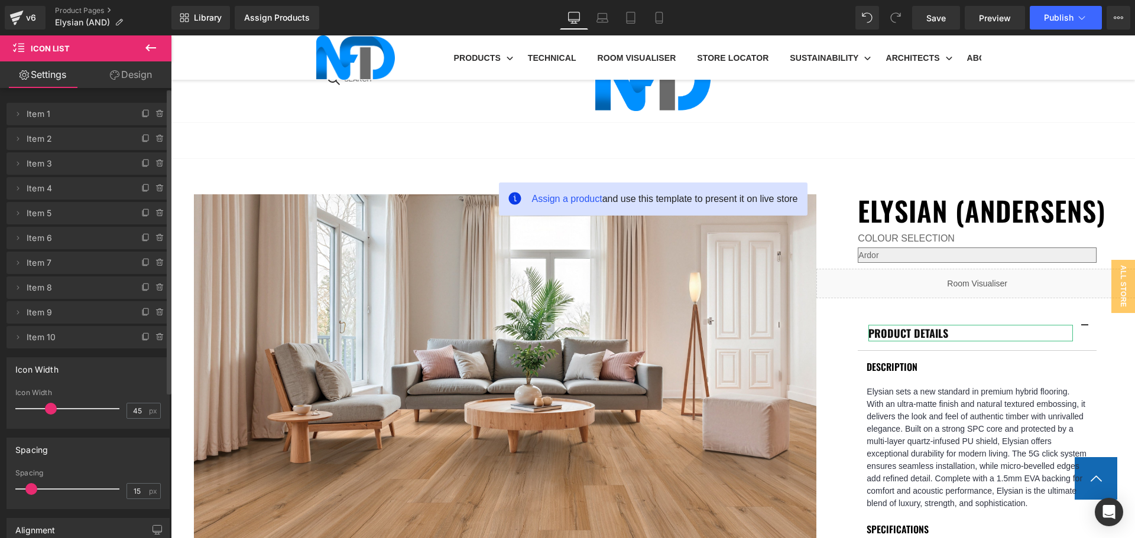
scroll to position [473, 0]
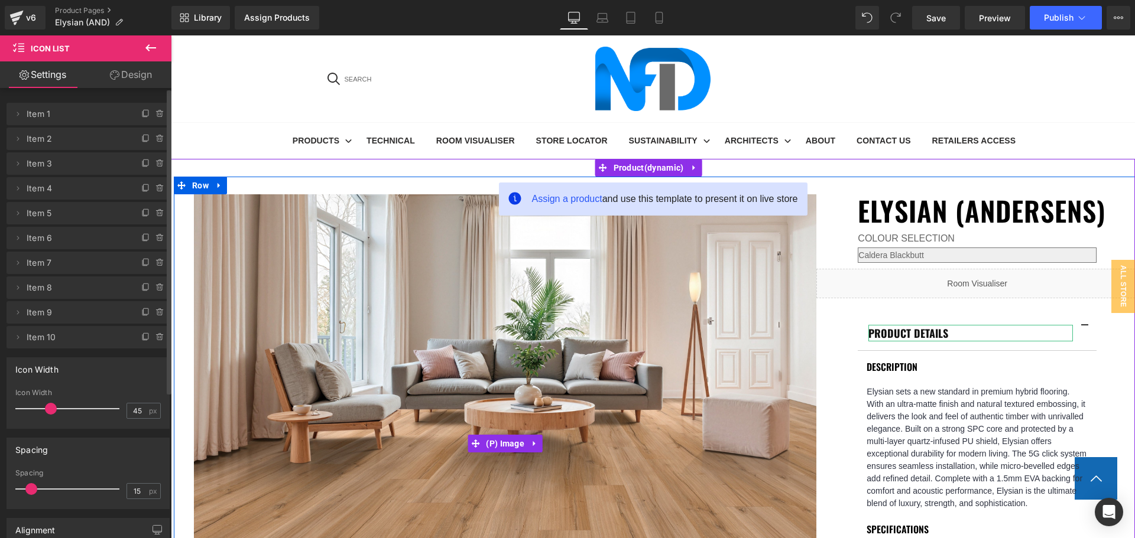
scroll to position [355, 0]
select select "Ardor"
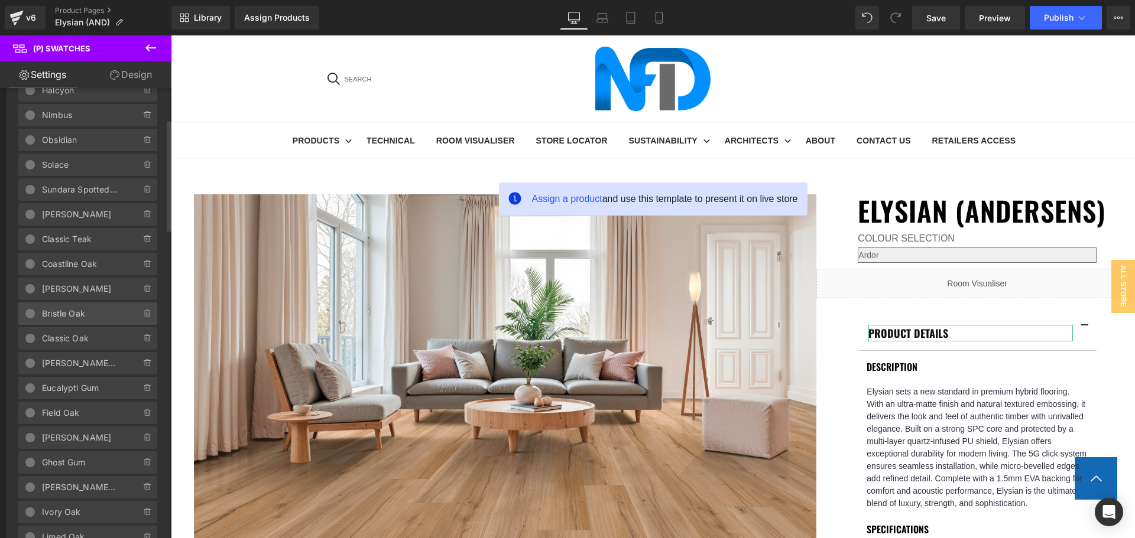
scroll to position [177, 0]
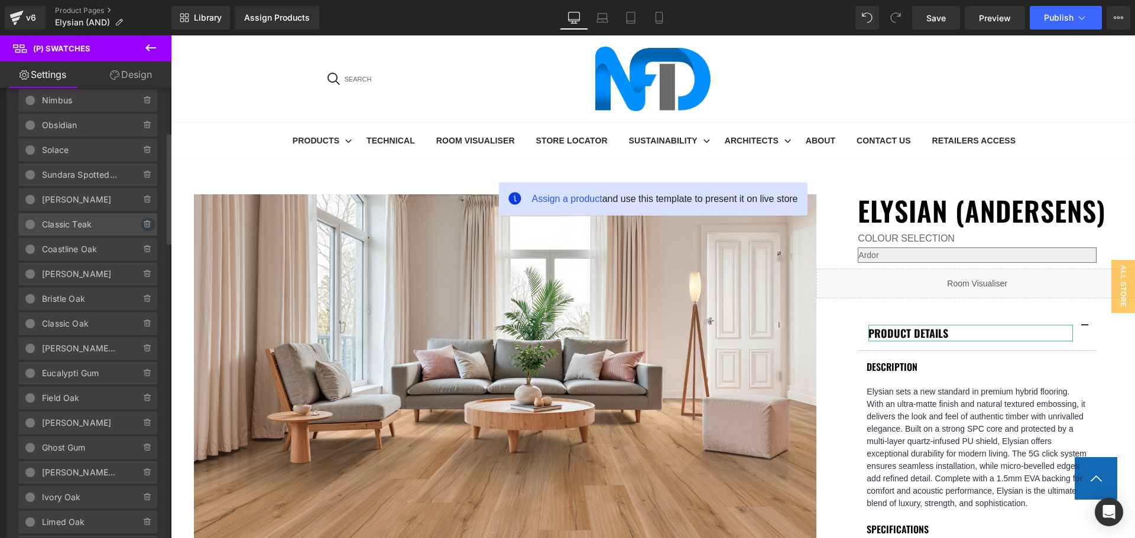
click at [141, 229] on span at bounding box center [148, 224] width 14 height 14
click at [139, 229] on button "Delete" at bounding box center [134, 224] width 37 height 15
click at [141, 229] on span at bounding box center [148, 224] width 14 height 14
click at [139, 229] on button "Delete" at bounding box center [134, 224] width 37 height 15
click at [141, 229] on span at bounding box center [148, 224] width 14 height 14
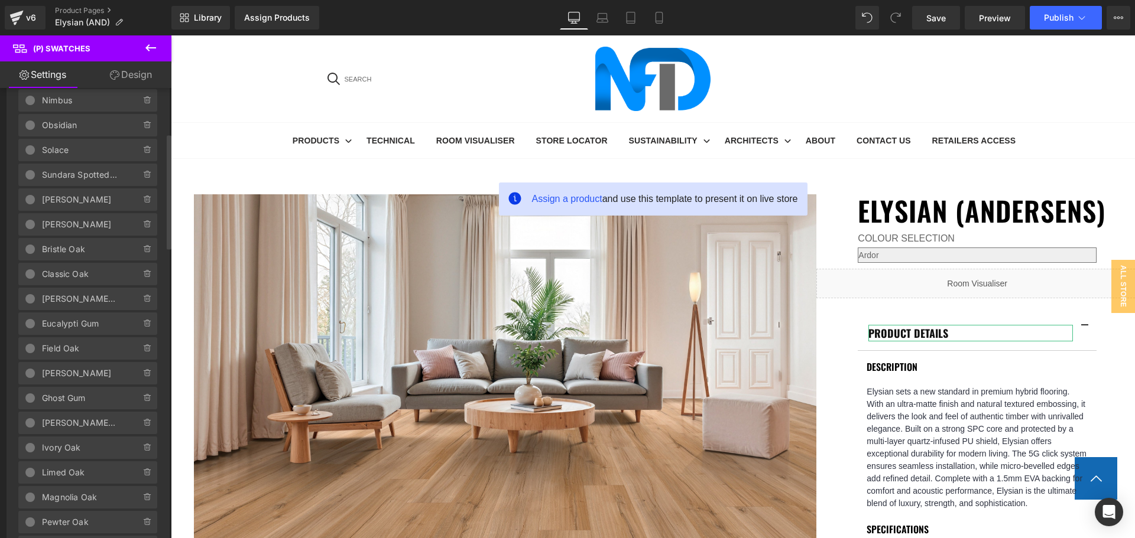
click at [139, 229] on button "Delete" at bounding box center [137, 224] width 37 height 15
click at [141, 229] on span at bounding box center [148, 224] width 14 height 14
click at [139, 229] on button "Delete" at bounding box center [134, 224] width 37 height 15
click at [141, 229] on span at bounding box center [148, 224] width 14 height 14
click at [139, 229] on button "Delete" at bounding box center [134, 224] width 37 height 15
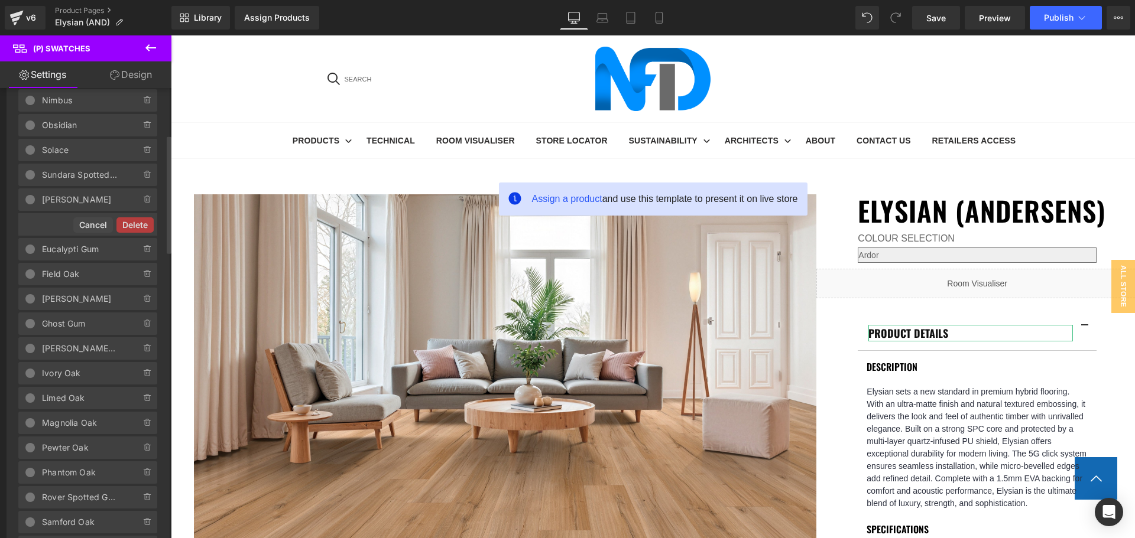
click at [139, 229] on button "Delete" at bounding box center [134, 224] width 37 height 15
click at [141, 229] on span at bounding box center [148, 224] width 14 height 14
click at [139, 229] on button "Delete" at bounding box center [134, 224] width 37 height 15
click at [141, 229] on span at bounding box center [148, 224] width 14 height 14
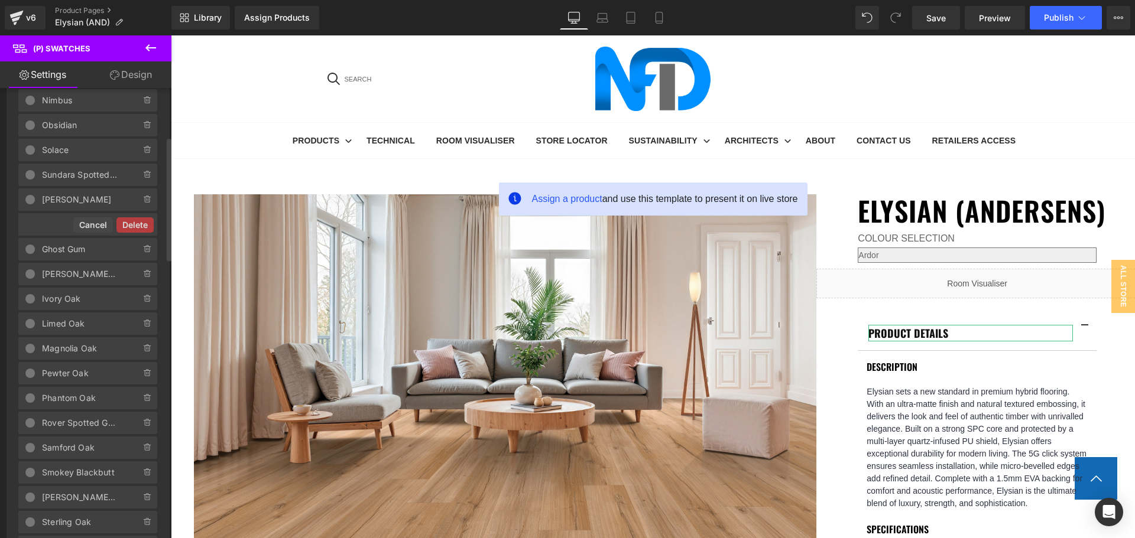
click at [139, 229] on button "Delete" at bounding box center [134, 224] width 37 height 15
click at [141, 229] on span at bounding box center [148, 224] width 14 height 14
click at [139, 229] on button "Delete" at bounding box center [134, 224] width 37 height 15
click at [141, 229] on span at bounding box center [148, 224] width 14 height 14
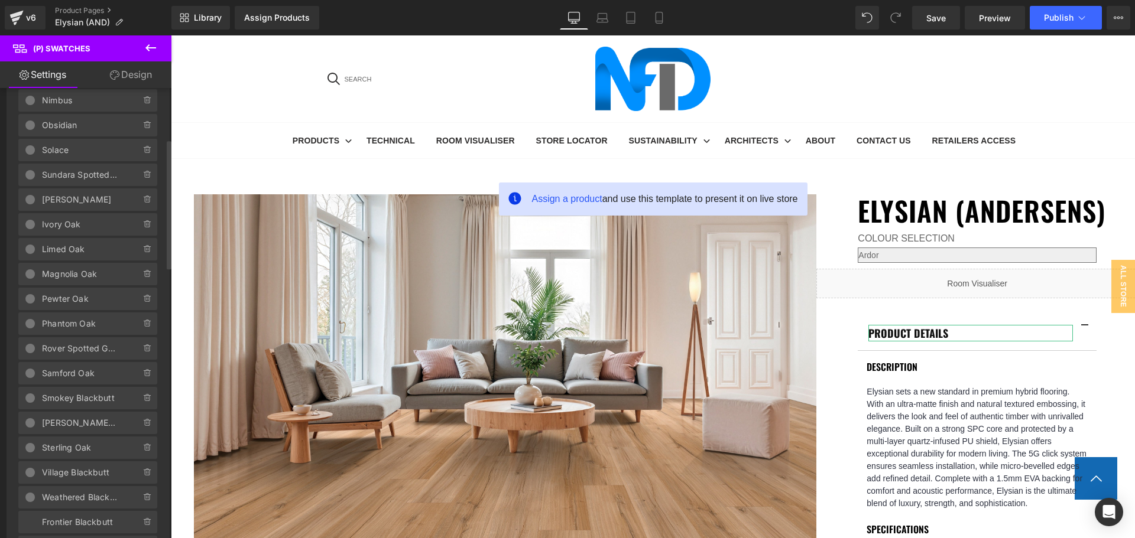
click at [139, 229] on button "Delete" at bounding box center [137, 224] width 37 height 15
click at [141, 229] on span at bounding box center [148, 224] width 14 height 14
click at [139, 229] on button "Delete" at bounding box center [134, 224] width 37 height 15
click at [141, 229] on span at bounding box center [148, 224] width 14 height 14
click at [139, 229] on button "Delete" at bounding box center [134, 224] width 37 height 15
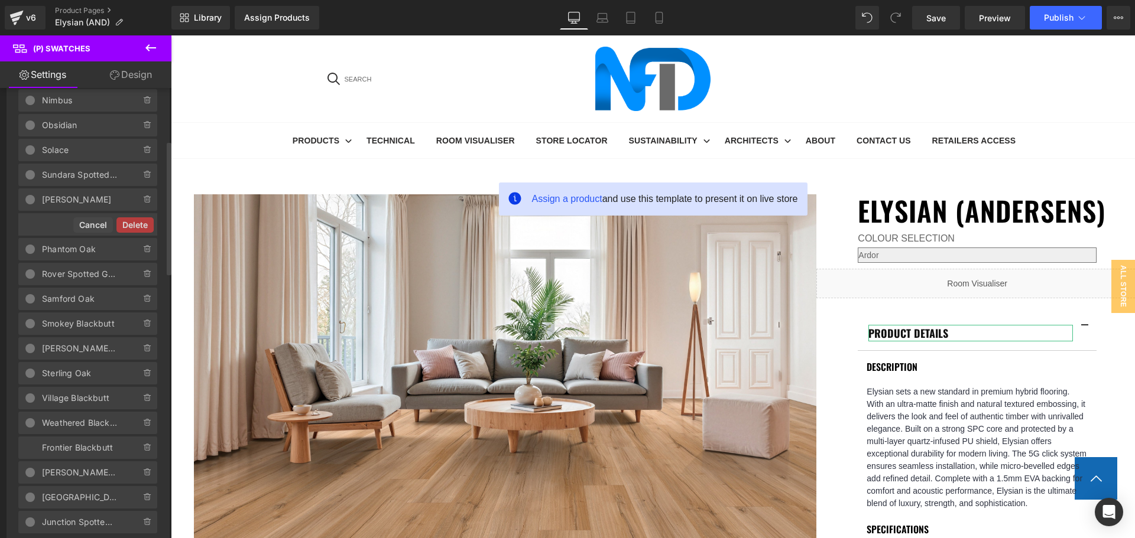
click at [139, 229] on button "Delete" at bounding box center [134, 224] width 37 height 15
click at [141, 229] on span at bounding box center [148, 224] width 14 height 14
click at [139, 229] on button "Delete" at bounding box center [134, 224] width 37 height 15
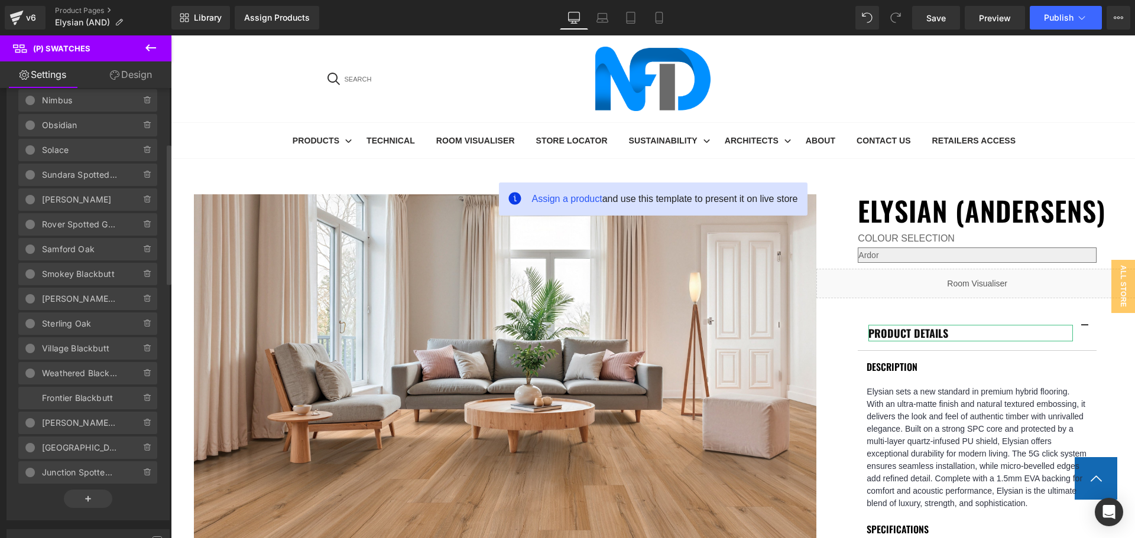
click at [141, 229] on span at bounding box center [148, 224] width 14 height 14
click at [139, 229] on button "Delete" at bounding box center [134, 224] width 37 height 15
click at [141, 229] on span at bounding box center [148, 224] width 14 height 14
click at [139, 229] on button "Delete" at bounding box center [134, 224] width 37 height 15
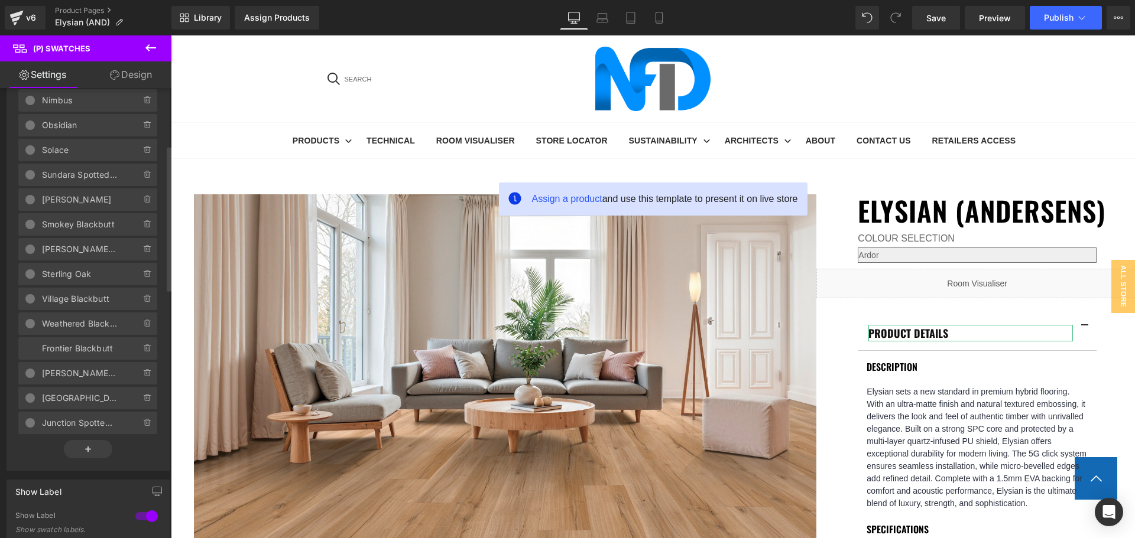
click at [141, 229] on span at bounding box center [148, 224] width 14 height 14
click at [139, 229] on button "Delete" at bounding box center [134, 224] width 37 height 15
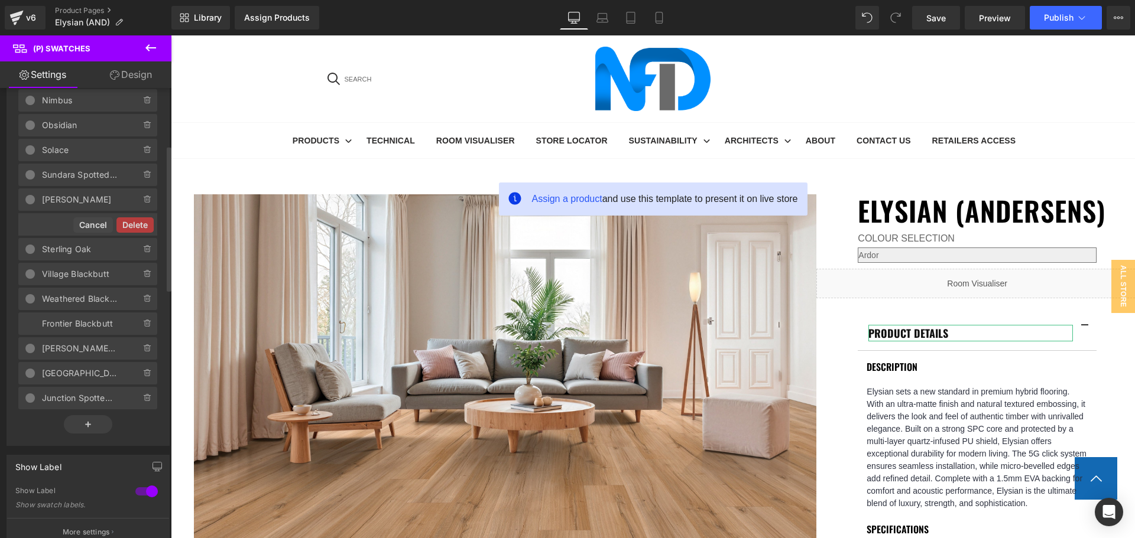
click at [139, 229] on button "Delete" at bounding box center [134, 224] width 37 height 15
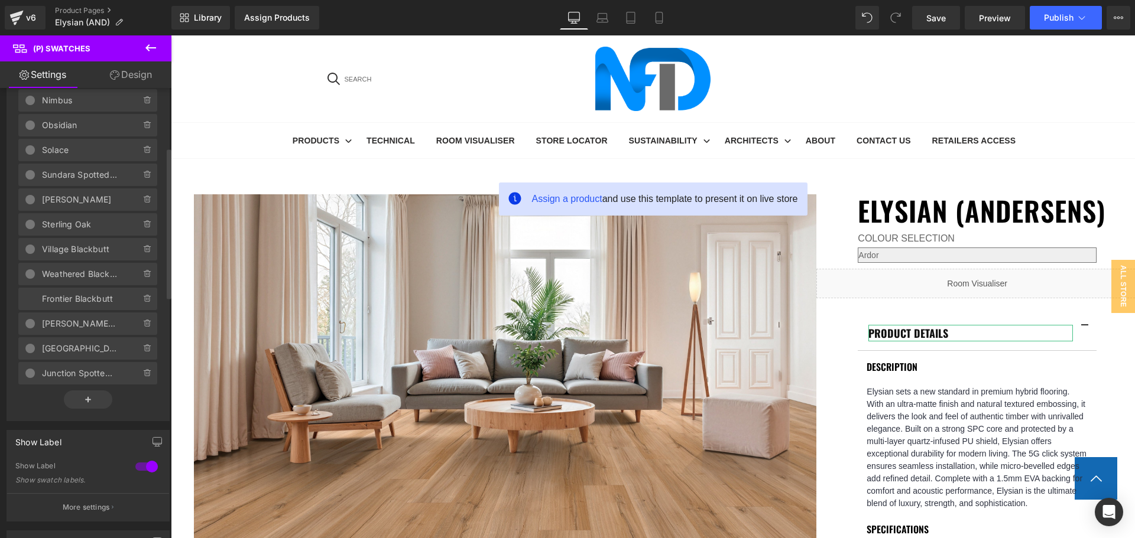
click at [141, 229] on span at bounding box center [148, 224] width 14 height 14
click at [139, 229] on button "Delete" at bounding box center [134, 224] width 37 height 15
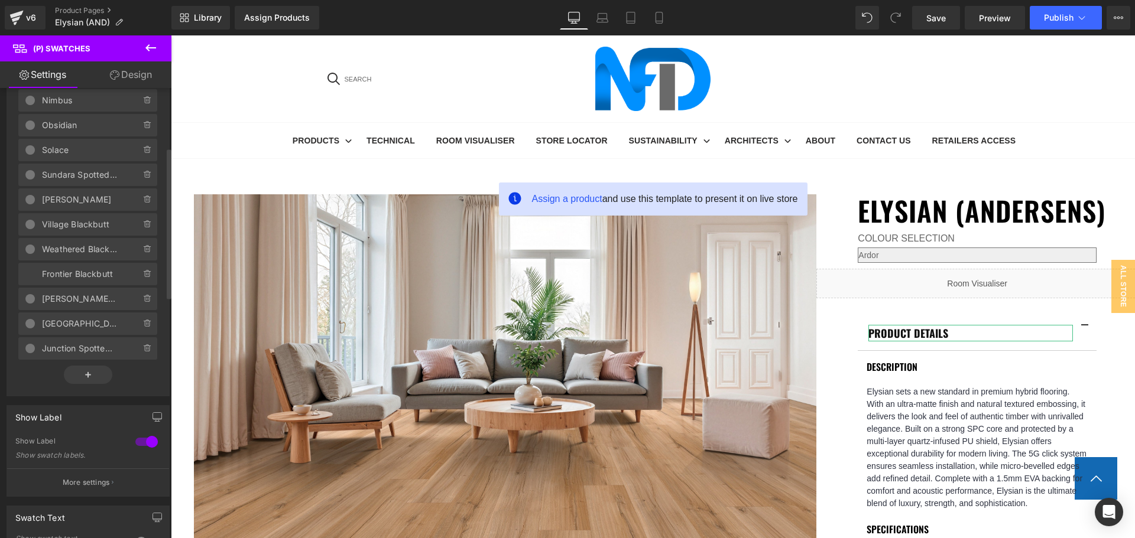
click at [141, 229] on span at bounding box center [148, 224] width 14 height 14
click at [139, 229] on button "Delete" at bounding box center [134, 224] width 37 height 15
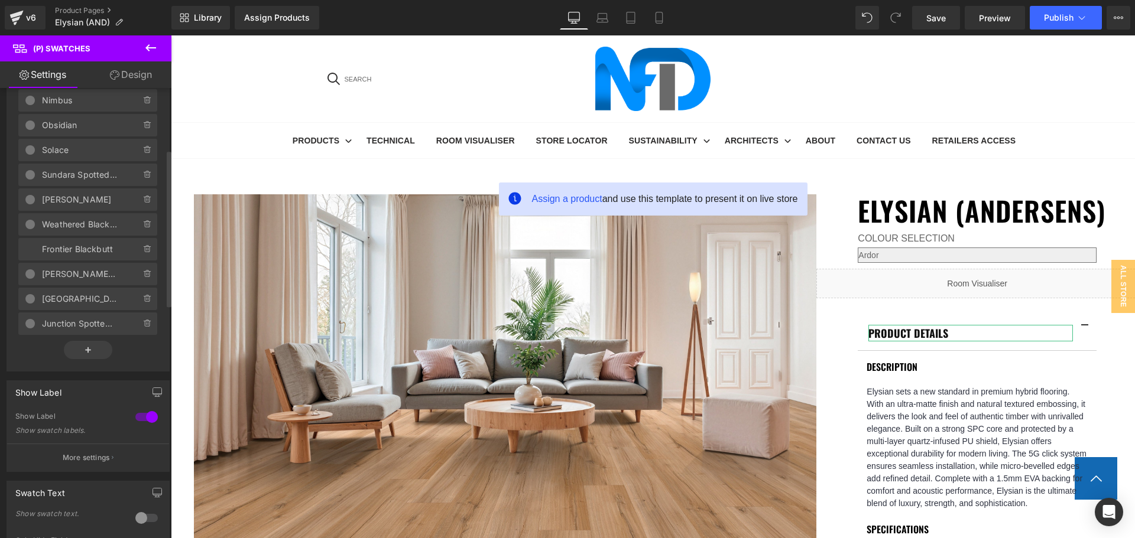
click at [141, 229] on span at bounding box center [148, 224] width 14 height 14
click at [139, 229] on button "Delete" at bounding box center [134, 224] width 37 height 15
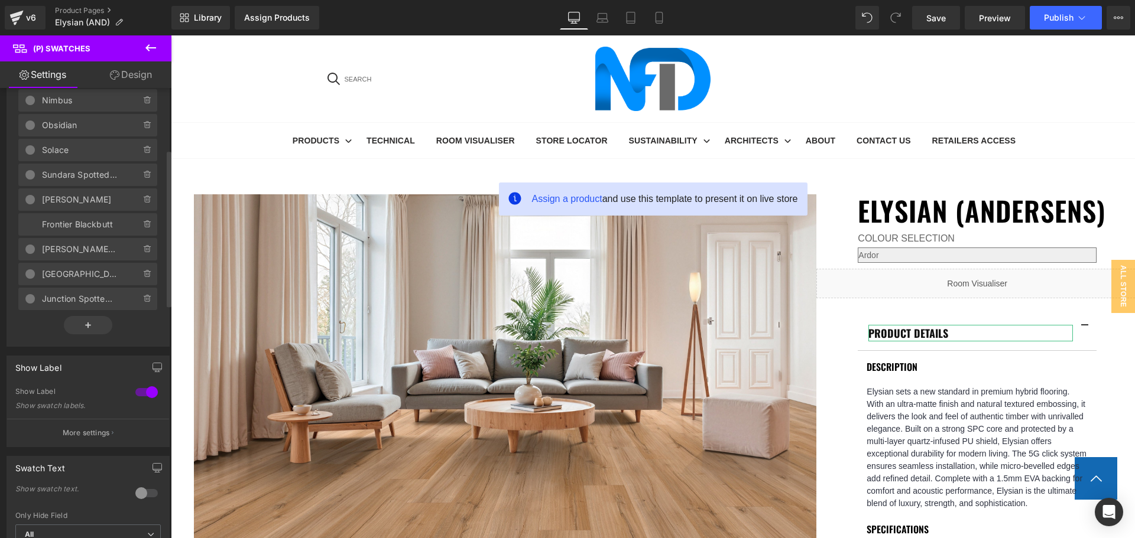
click at [141, 229] on span at bounding box center [148, 224] width 14 height 14
click at [139, 229] on button "Delete" at bounding box center [134, 224] width 37 height 15
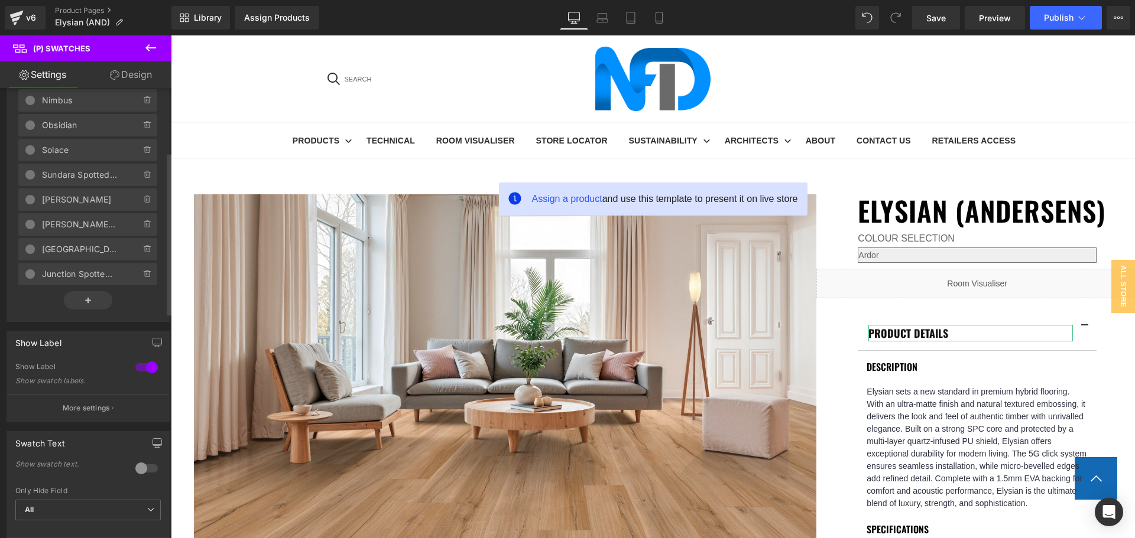
click at [141, 229] on span at bounding box center [148, 224] width 14 height 14
click at [139, 229] on button "Delete" at bounding box center [134, 224] width 37 height 15
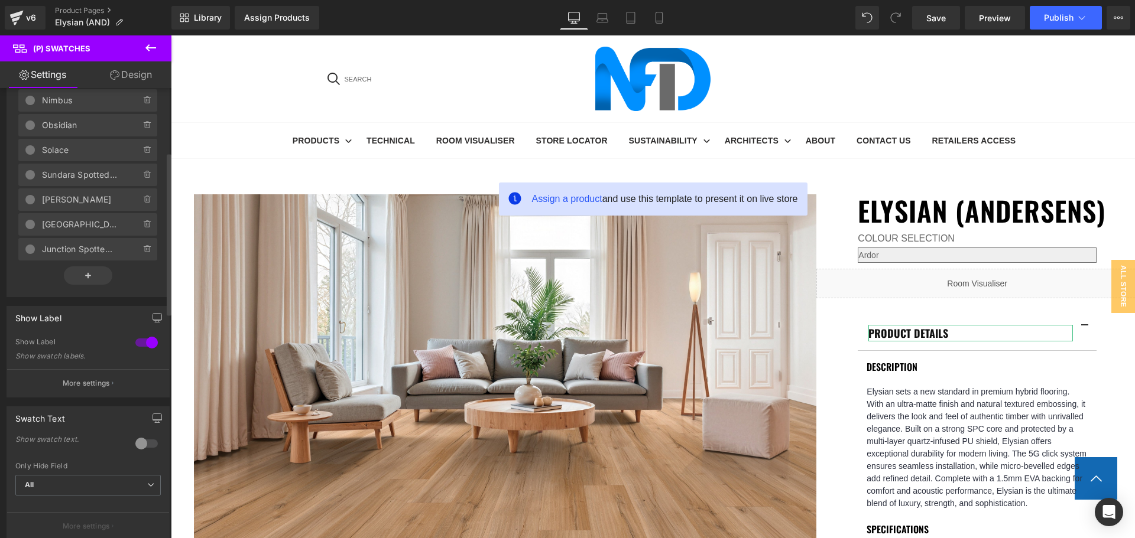
click at [141, 229] on span at bounding box center [148, 224] width 14 height 14
click at [139, 229] on button "Delete" at bounding box center [134, 224] width 37 height 15
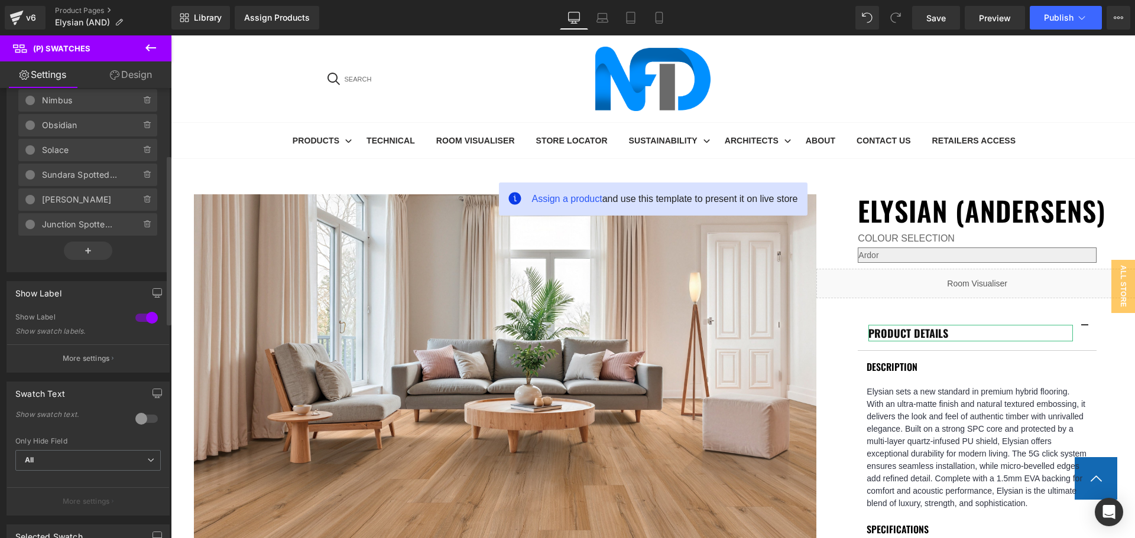
click at [141, 229] on span at bounding box center [148, 224] width 14 height 14
click at [139, 229] on button "Delete" at bounding box center [134, 224] width 37 height 15
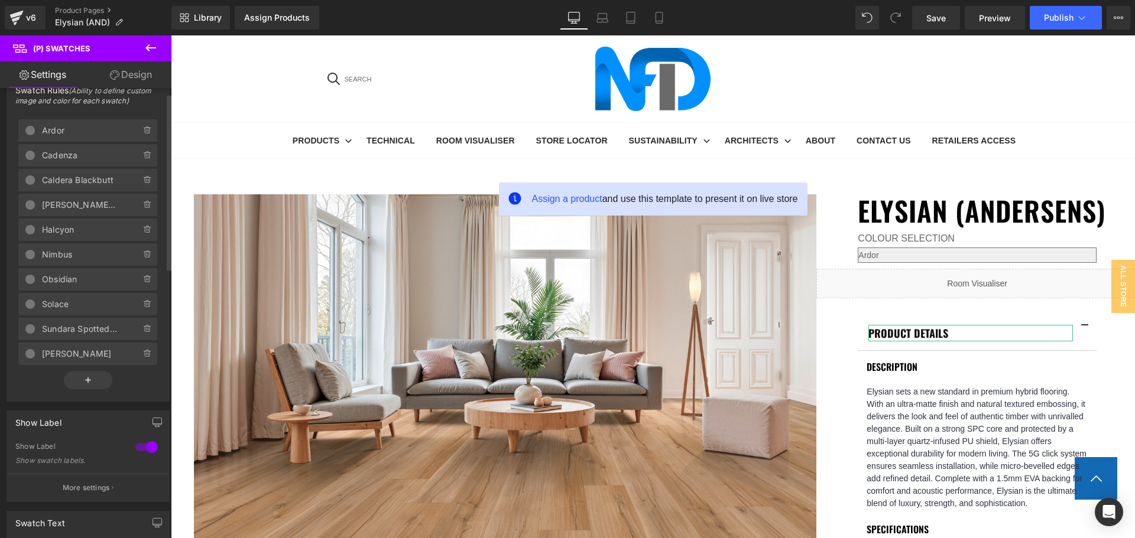
scroll to position [0, 0]
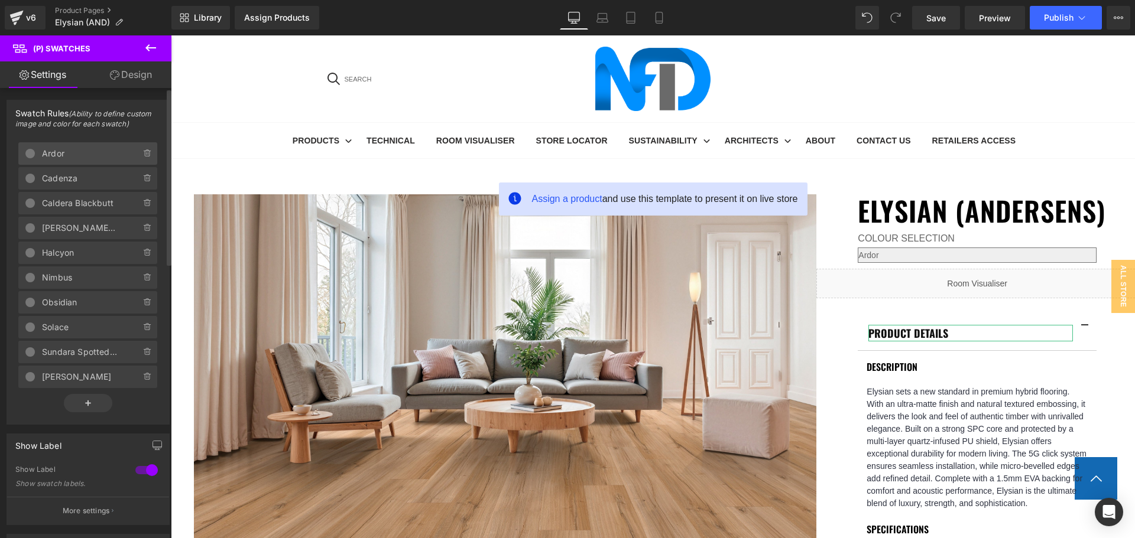
click at [91, 151] on span "Ardor" at bounding box center [79, 153] width 75 height 22
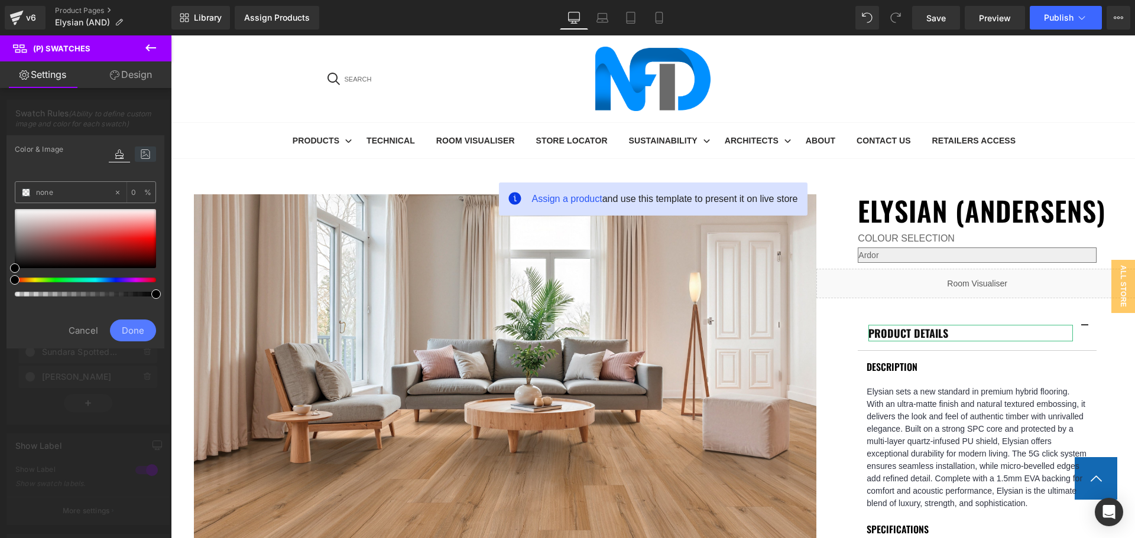
click at [138, 156] on icon at bounding box center [145, 154] width 21 height 15
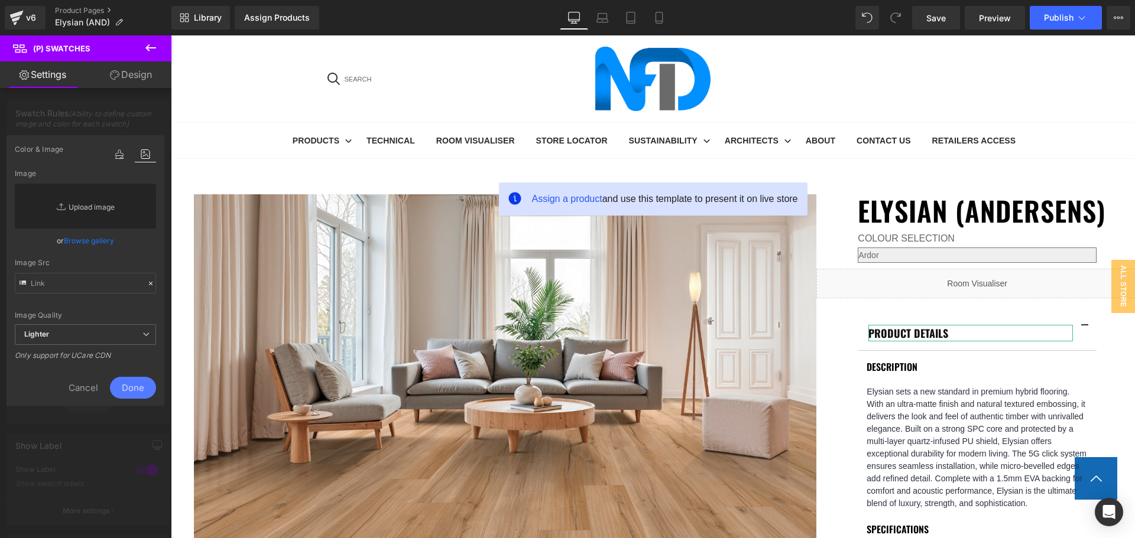
click at [85, 193] on link "Replace Image" at bounding box center [85, 206] width 141 height 45
type input "C:\fakepath\Ardor (2).jpg"
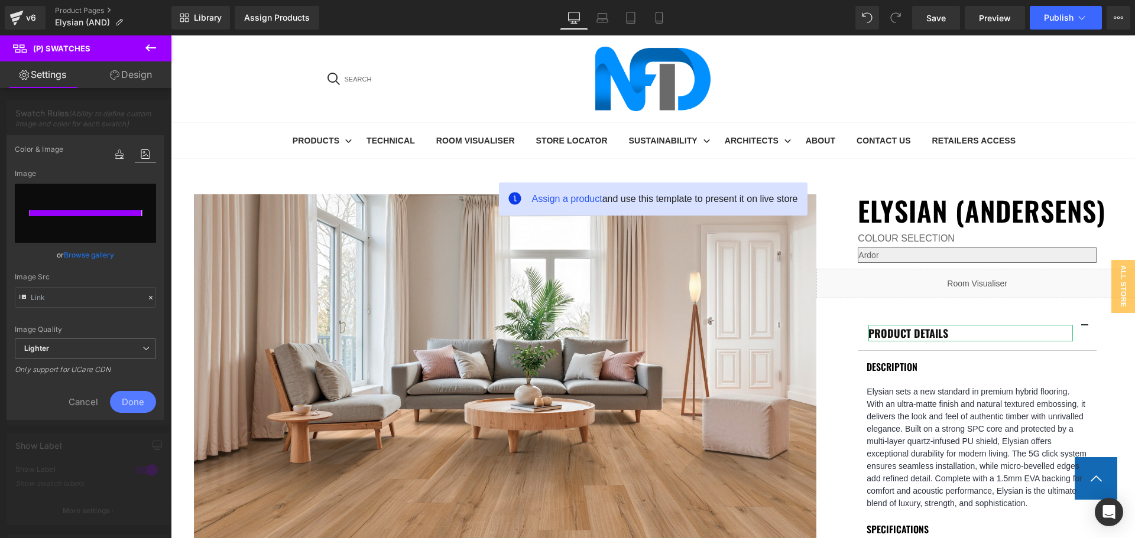
type input "https://ucarecdn.com/152e19a9-95cd-4e0a-a663-e1b67c13a229/-/format/auto/-/previ…"
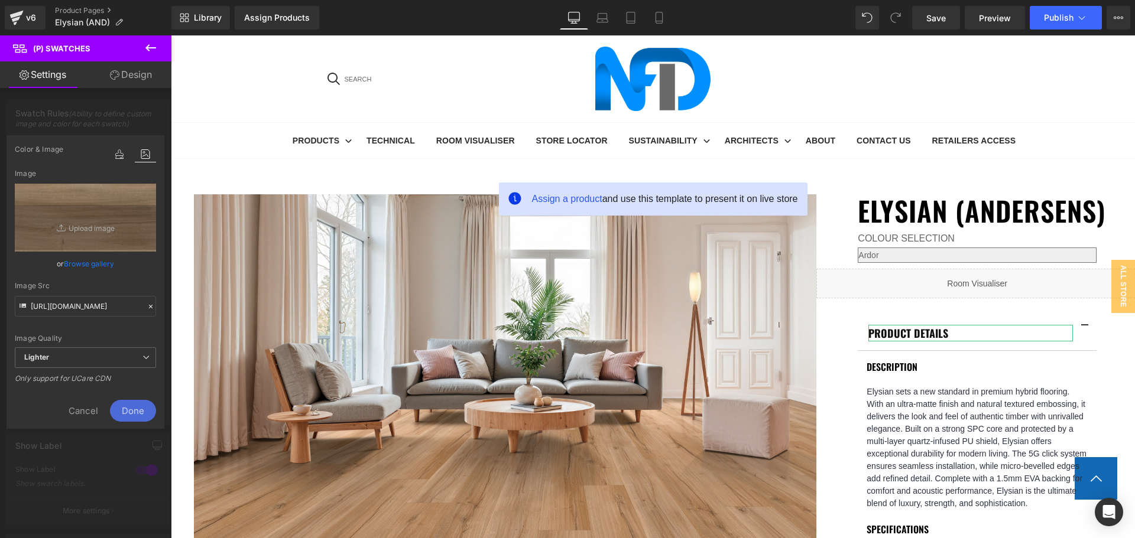
click at [137, 412] on span "Done" at bounding box center [133, 411] width 46 height 22
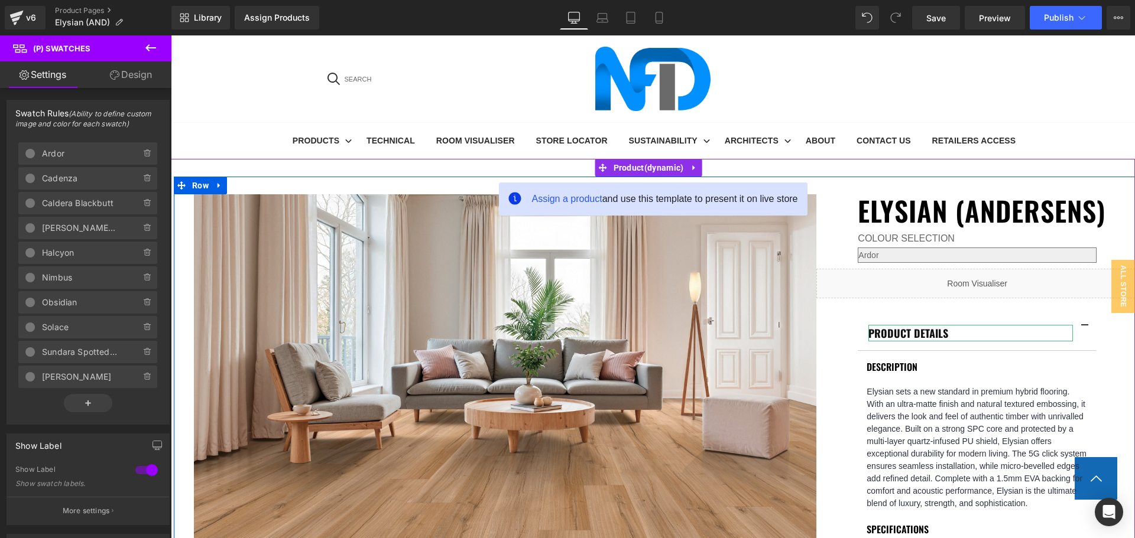
scroll to position [473, 0]
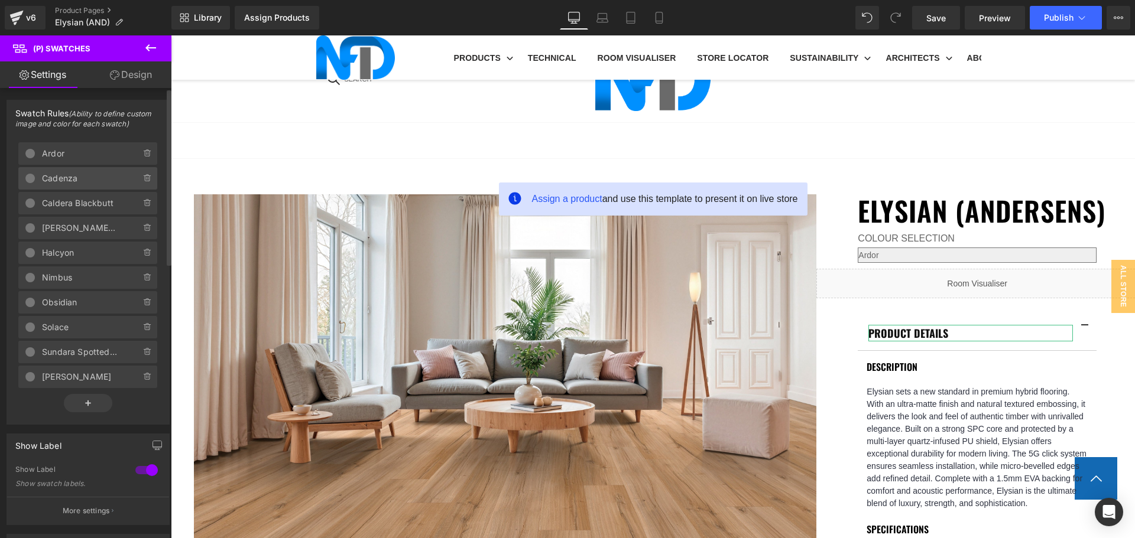
click at [86, 176] on span "Cadenza" at bounding box center [79, 178] width 75 height 22
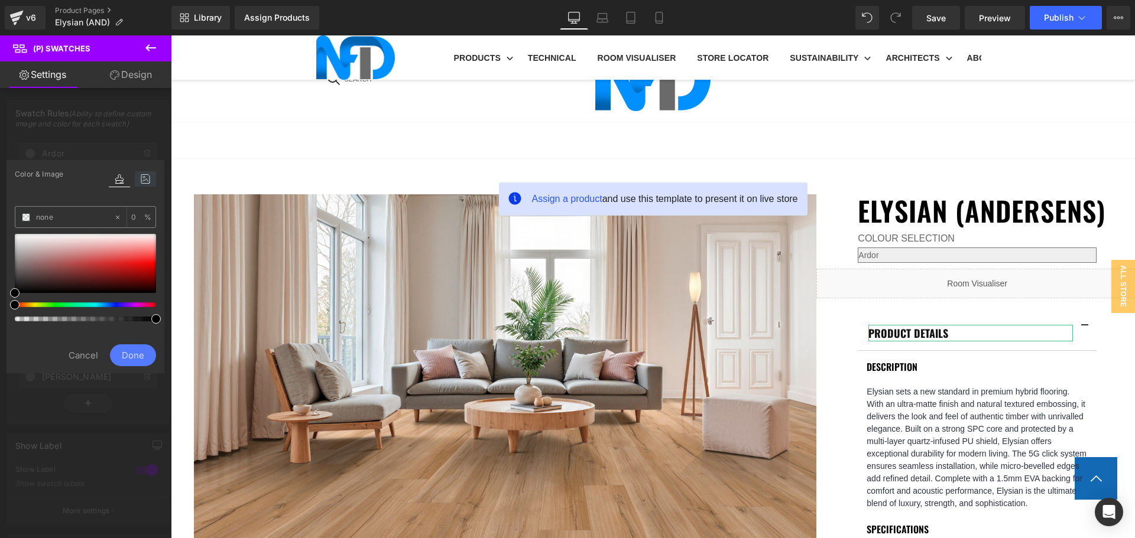
click at [141, 180] on icon at bounding box center [145, 178] width 21 height 15
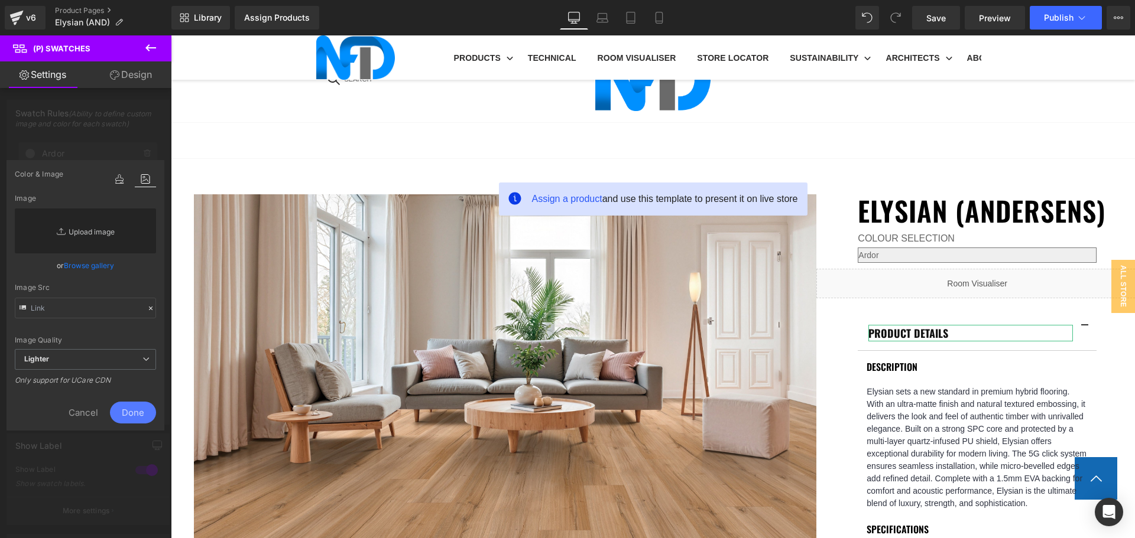
click at [87, 221] on link "Replace Image" at bounding box center [85, 231] width 141 height 45
type input "C:\fakepath\Cadenza (2).jpg"
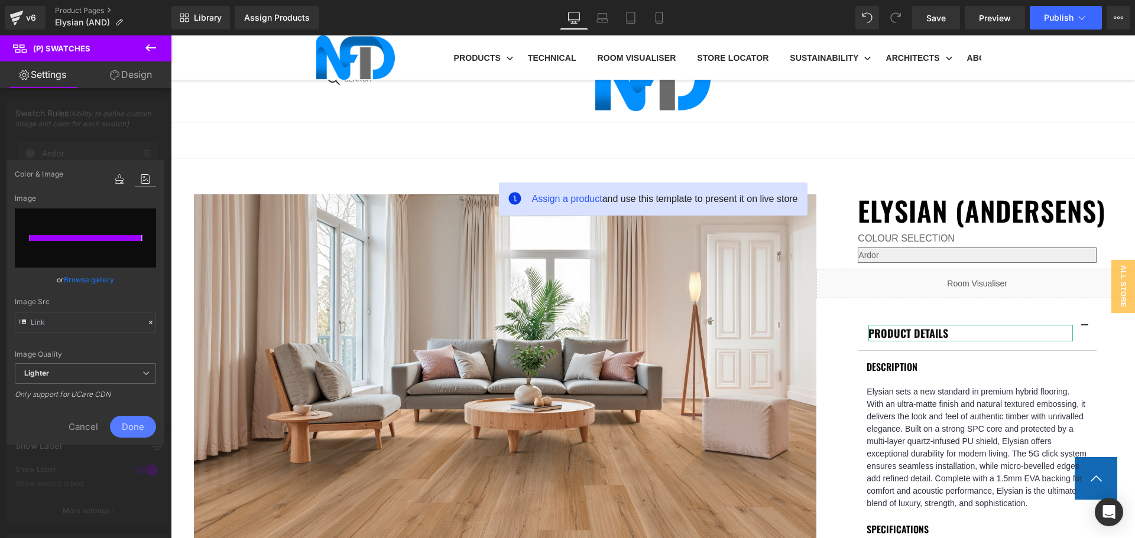
type input "https://ucarecdn.com/7e3930a3-cdda-42a8-8a82-71a764e15738/-/format/auto/-/previ…"
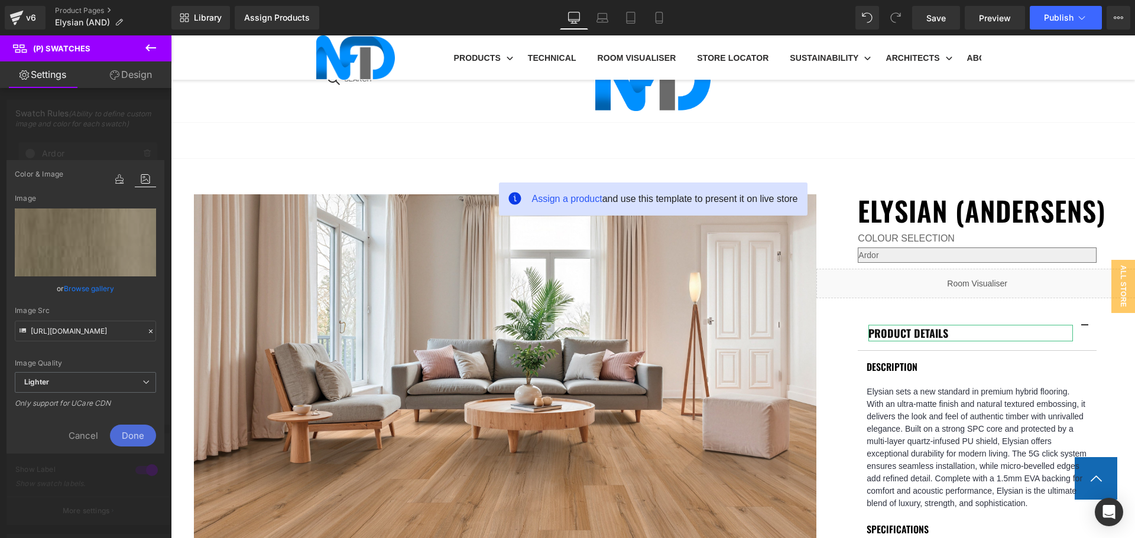
click at [147, 428] on span "Done" at bounding box center [133, 436] width 46 height 22
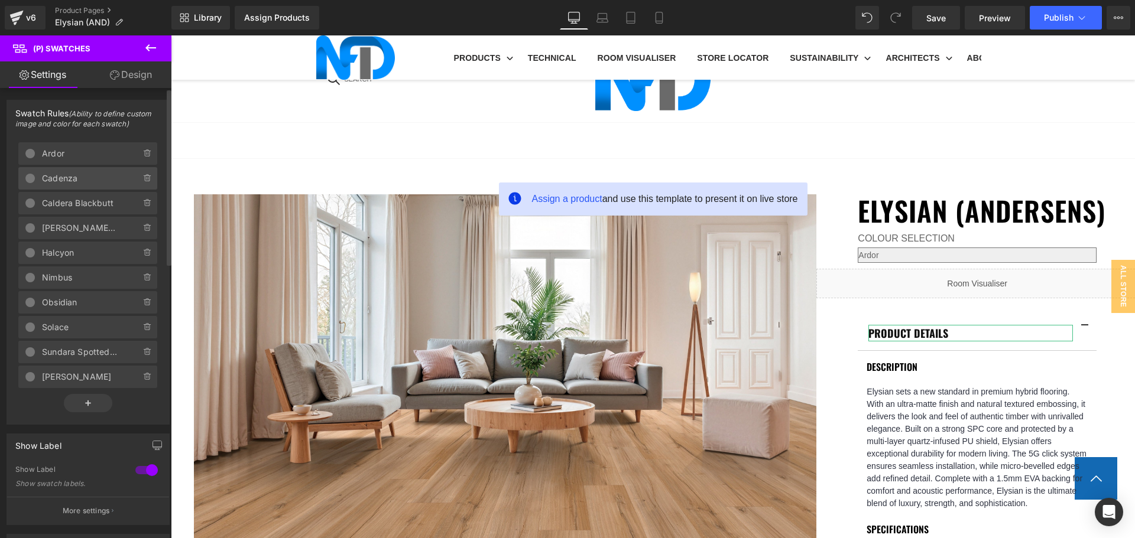
click at [88, 181] on span "Cadenza" at bounding box center [79, 178] width 75 height 22
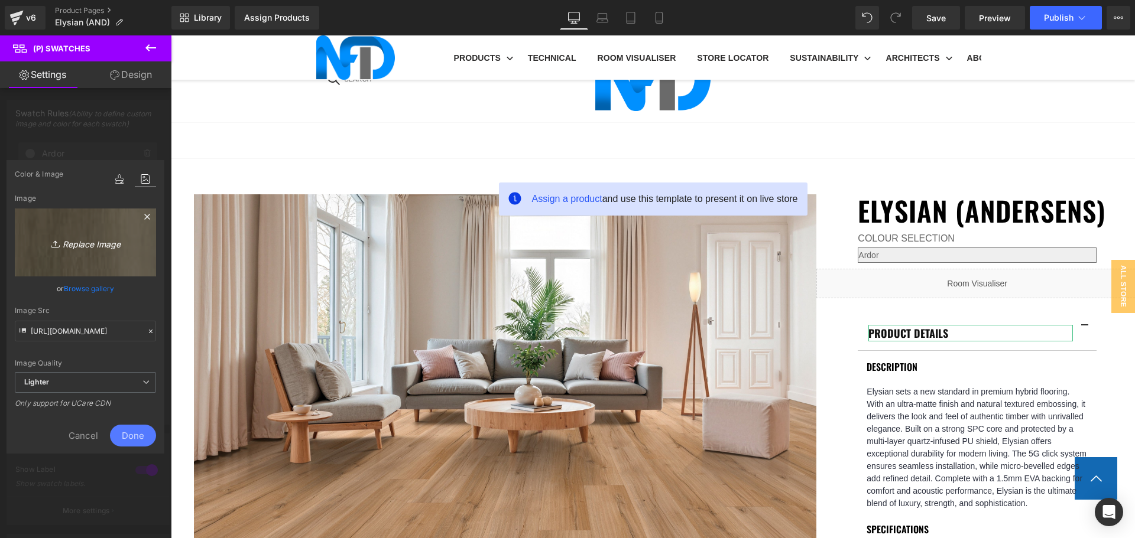
click at [89, 254] on link "Replace Image" at bounding box center [85, 243] width 141 height 68
type input "C:\fakepath\Cadenza (2).jpg"
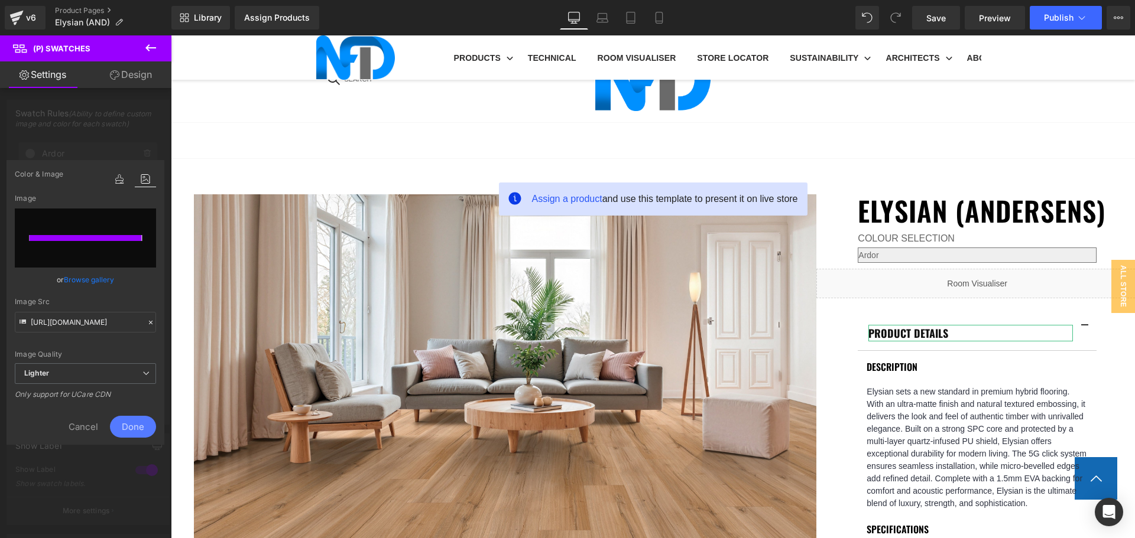
type input "https://ucarecdn.com/22b280e0-0c7c-4f73-ae55-7da674d527e6/-/format/auto/-/previ…"
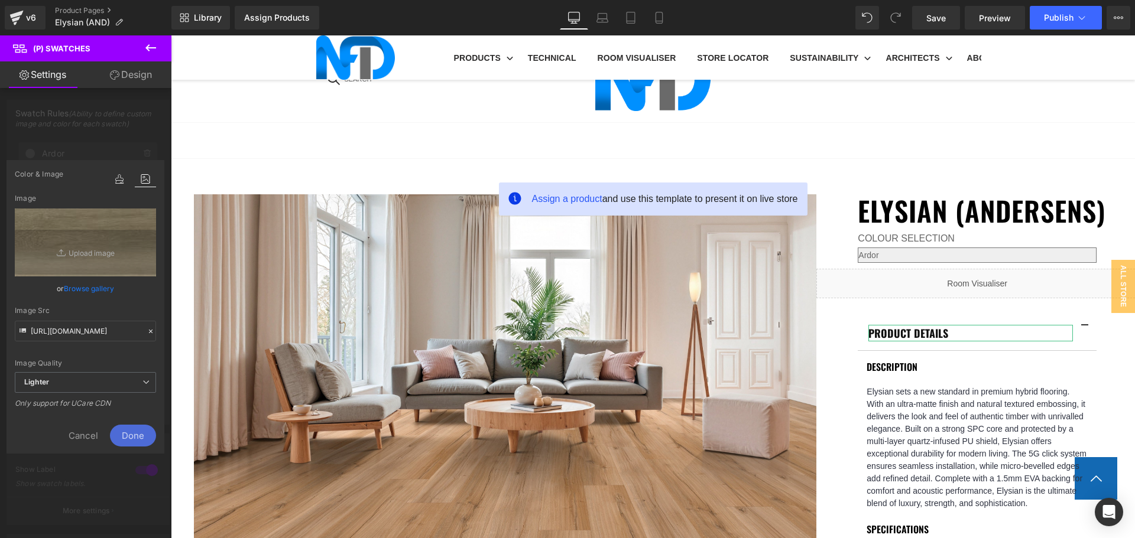
click at [146, 435] on span "Done" at bounding box center [133, 436] width 46 height 22
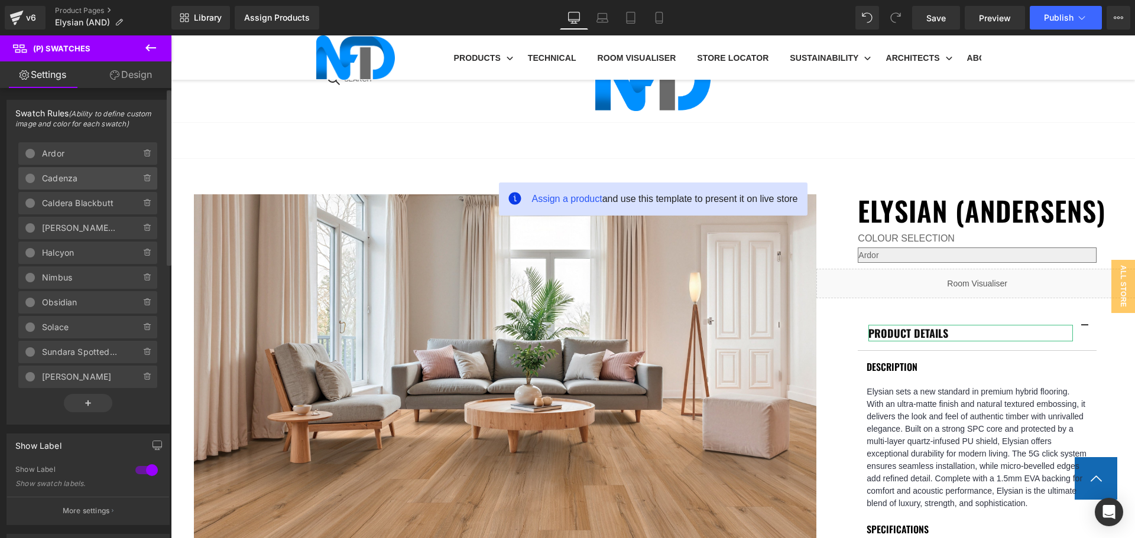
click at [91, 181] on span "Cadenza" at bounding box center [79, 178] width 75 height 22
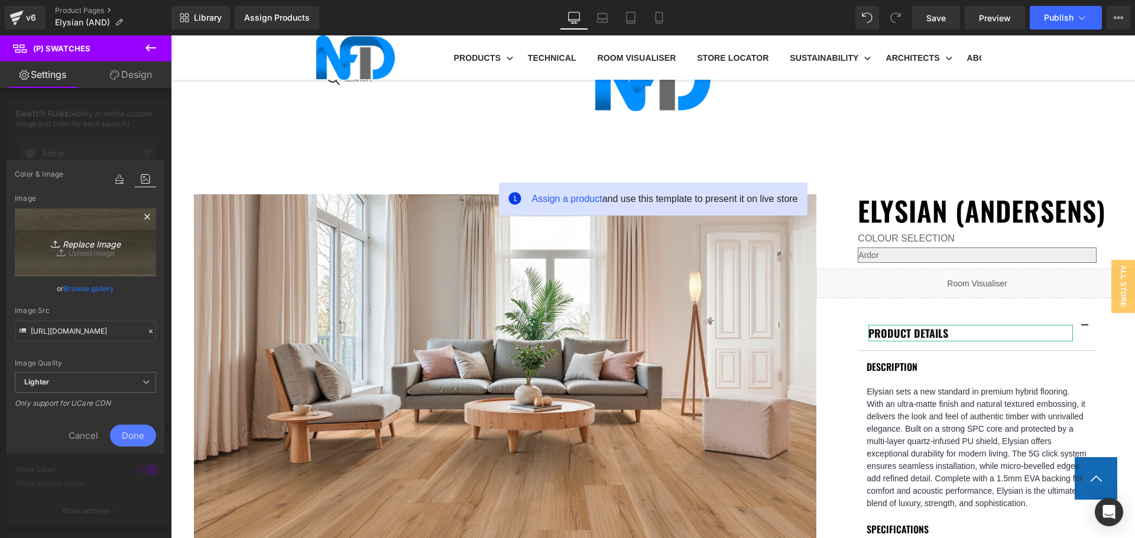
click at [106, 257] on link "Replace Image" at bounding box center [85, 243] width 141 height 68
type input "C:\fakepath\Cadenza (2).jpg"
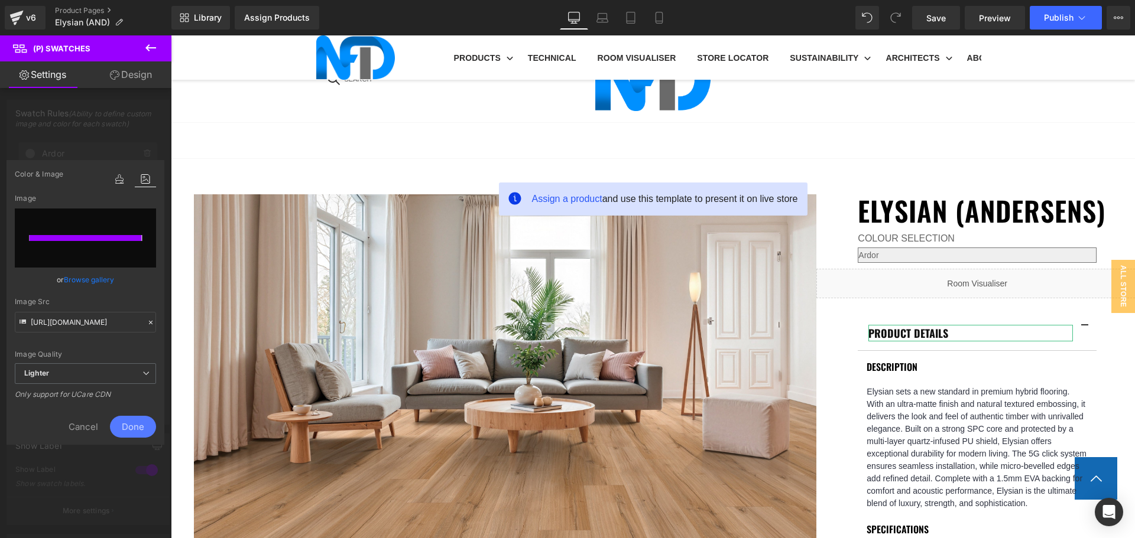
type input "https://ucarecdn.com/959d7c1f-0e18-4c8c-b5b5-79f0347b553f/-/format/auto/-/previ…"
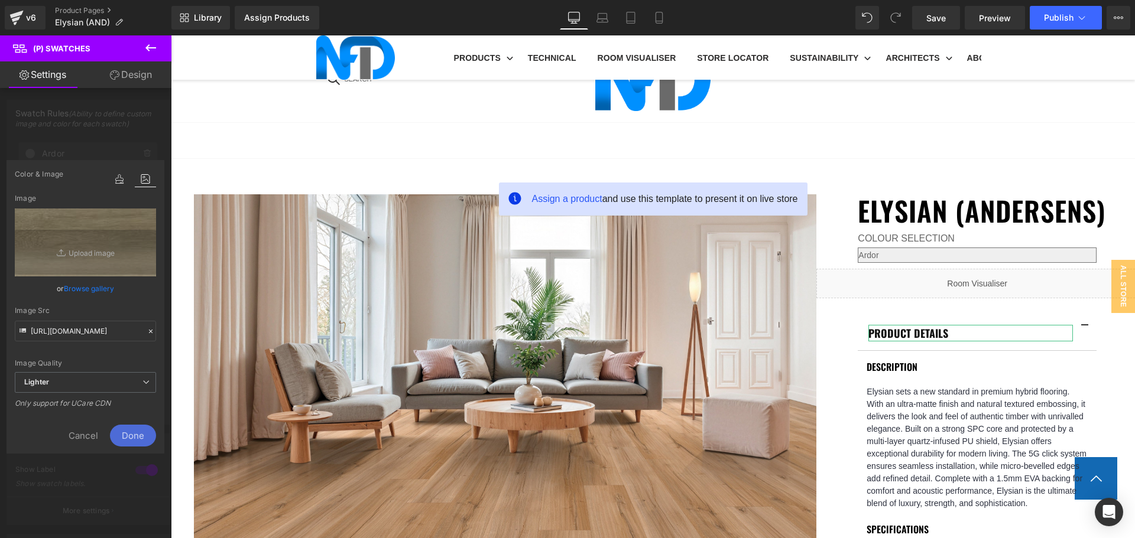
click at [131, 433] on span "Done" at bounding box center [133, 436] width 46 height 22
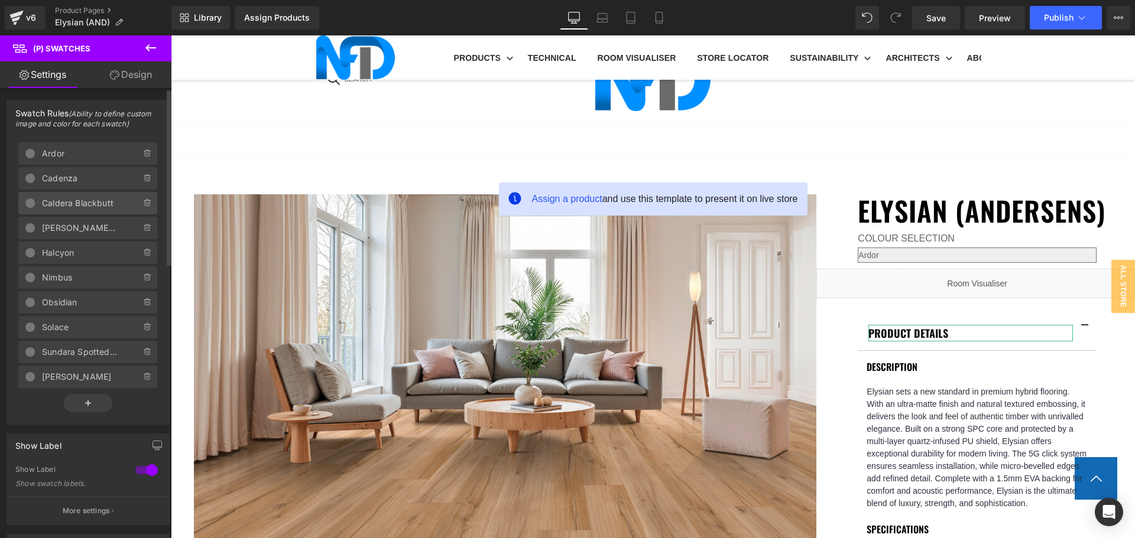
click at [72, 197] on span "Caldera Blackbutt" at bounding box center [79, 203] width 75 height 22
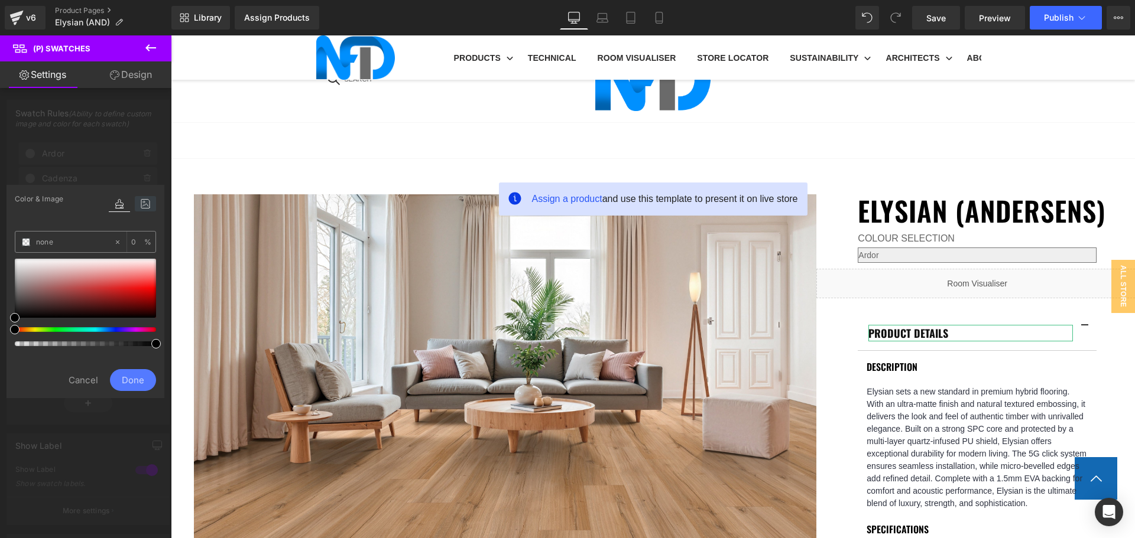
click at [145, 204] on icon at bounding box center [145, 203] width 21 height 15
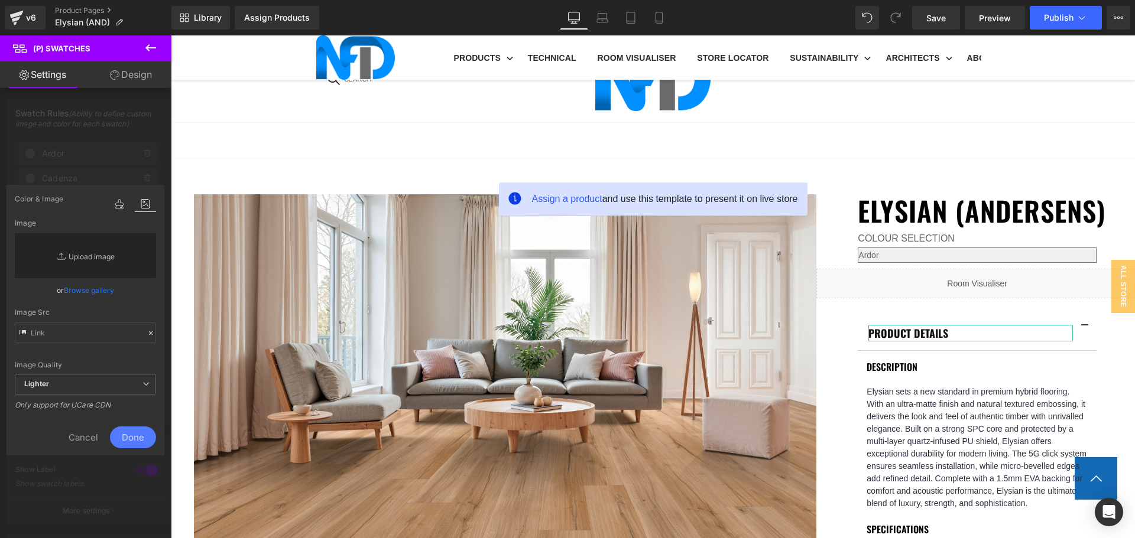
click at [82, 251] on link "Replace Image" at bounding box center [85, 255] width 141 height 45
type input "C:\fakepath\Caldera Blackbutt (6).jpg"
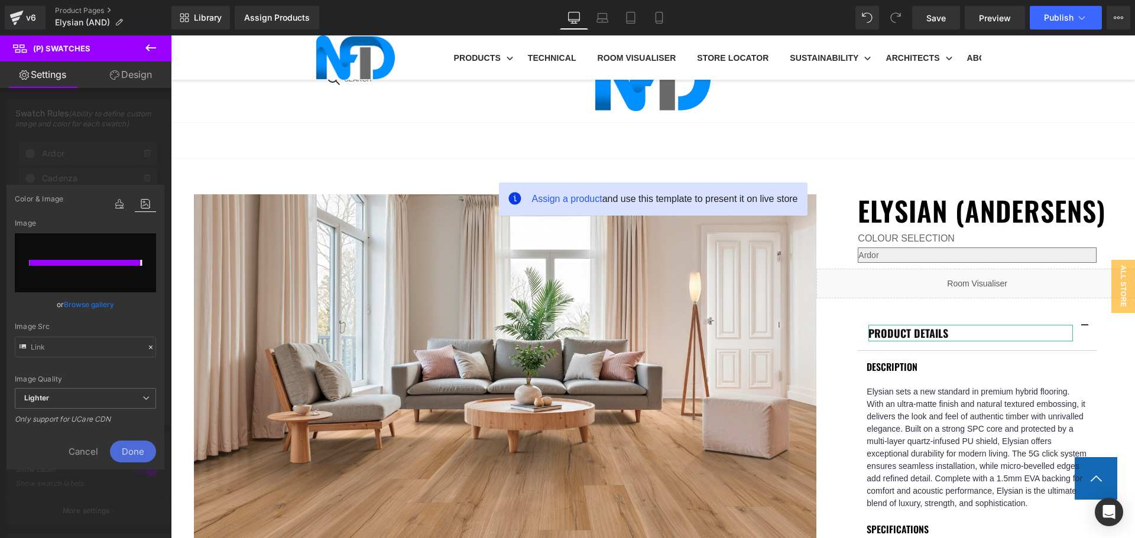
type input "https://ucarecdn.com/940d2354-314b-4ff5-8030-0a0269320591/-/format/auto/-/previ…"
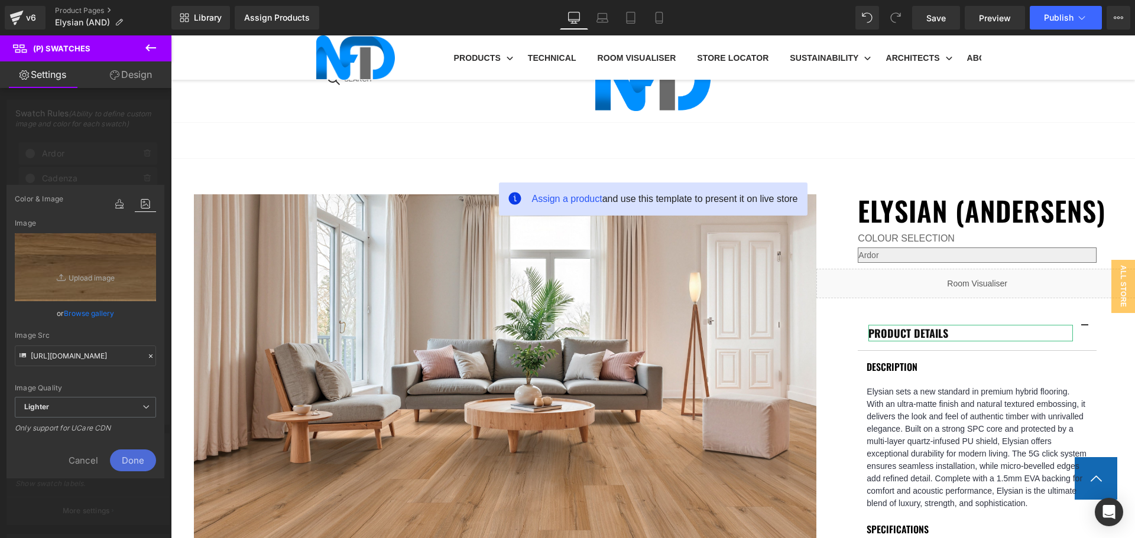
click at [140, 453] on span "Done" at bounding box center [133, 461] width 46 height 22
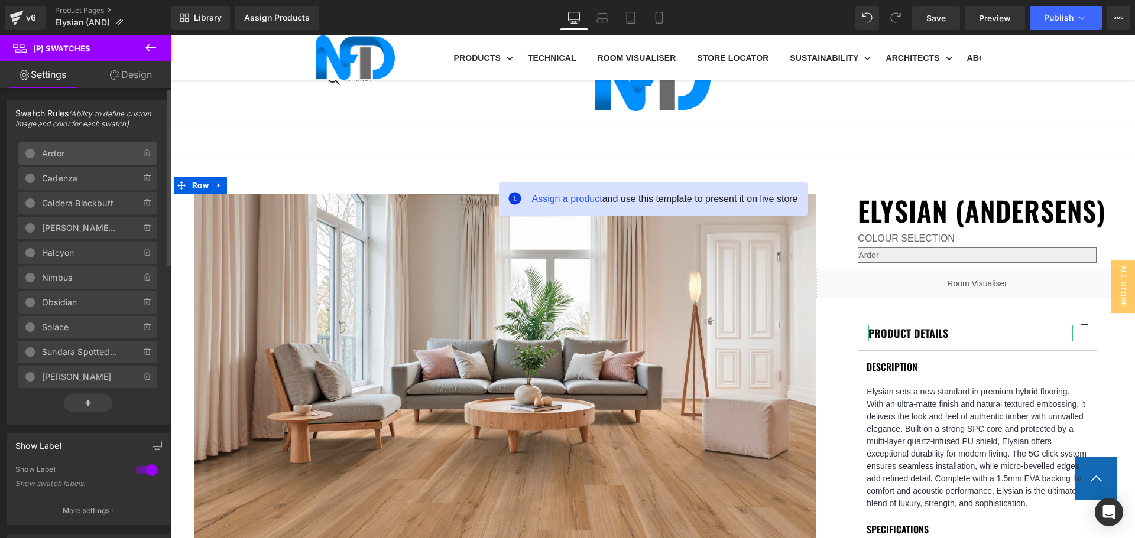
click at [97, 156] on span "Ardor" at bounding box center [79, 153] width 75 height 22
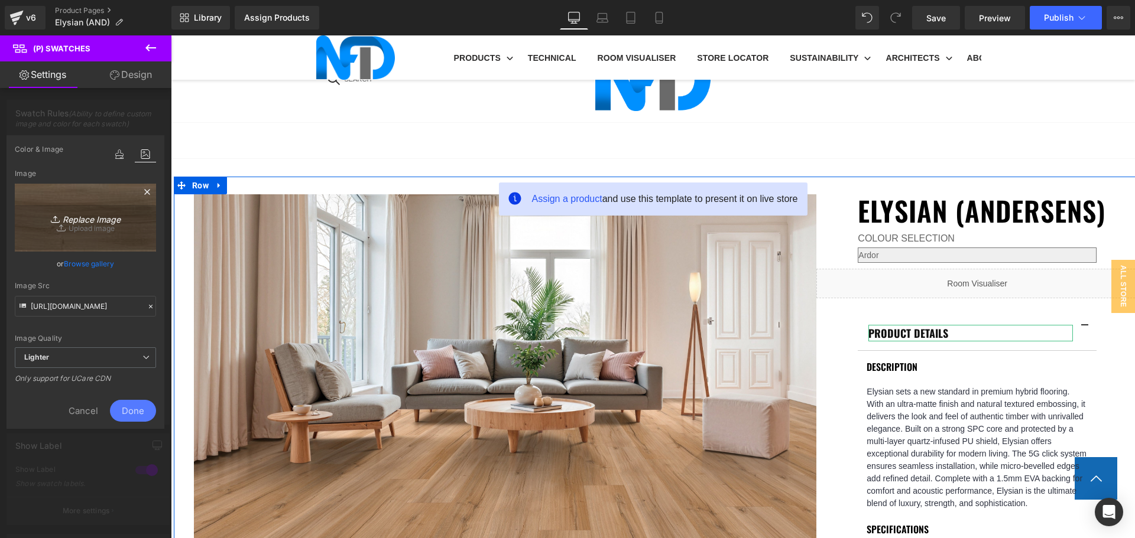
click at [98, 215] on icon "Replace Image" at bounding box center [85, 217] width 95 height 15
type input "C:\fakepath\Ardor (2).jpg"
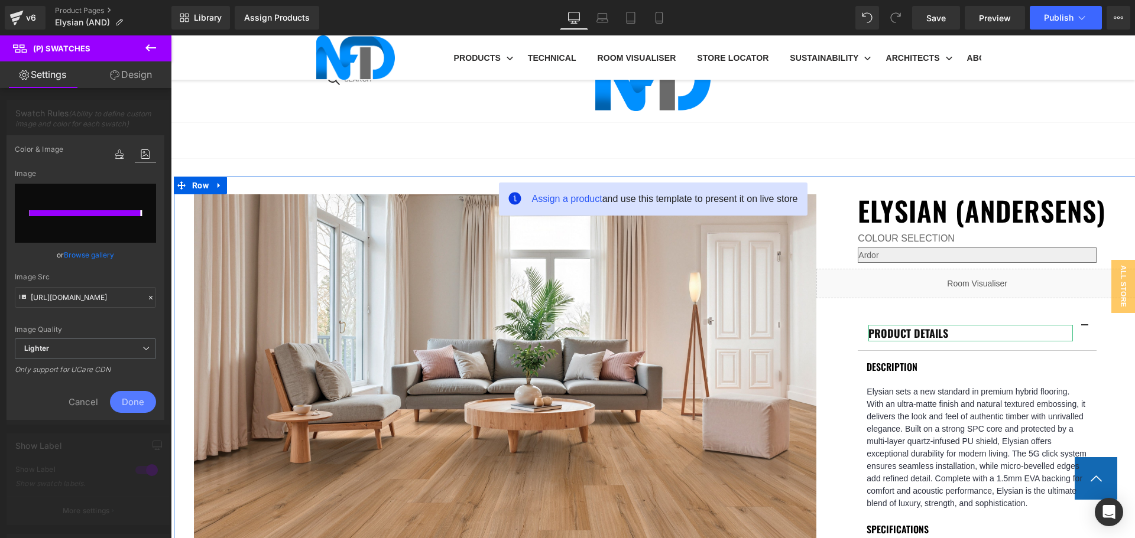
type input "https://ucarecdn.com/59ec953d-927f-4cb6-96ac-97e661715ace/-/format/auto/-/previ…"
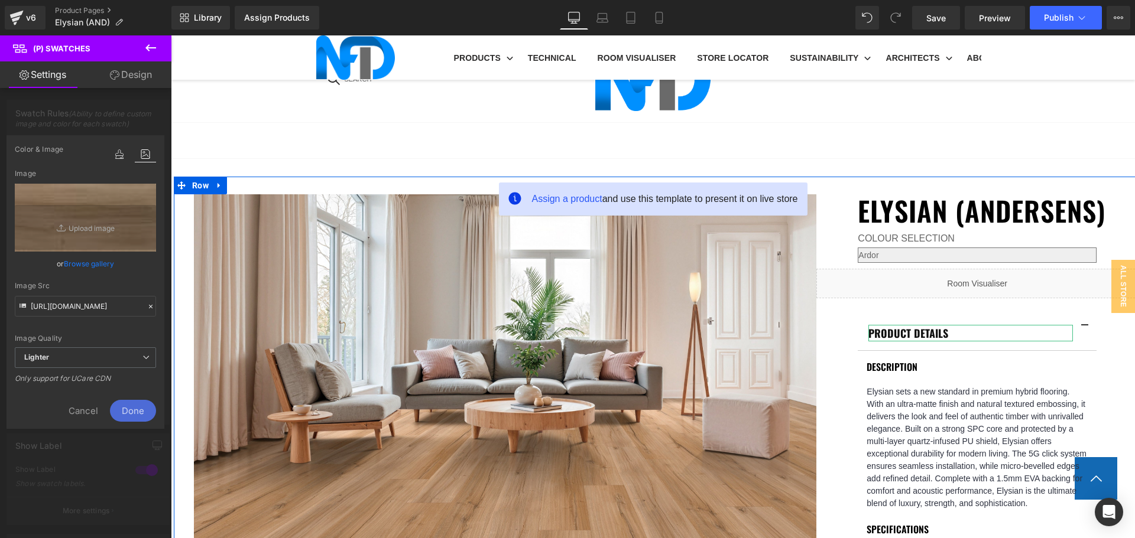
click at [132, 411] on span "Done" at bounding box center [133, 411] width 46 height 22
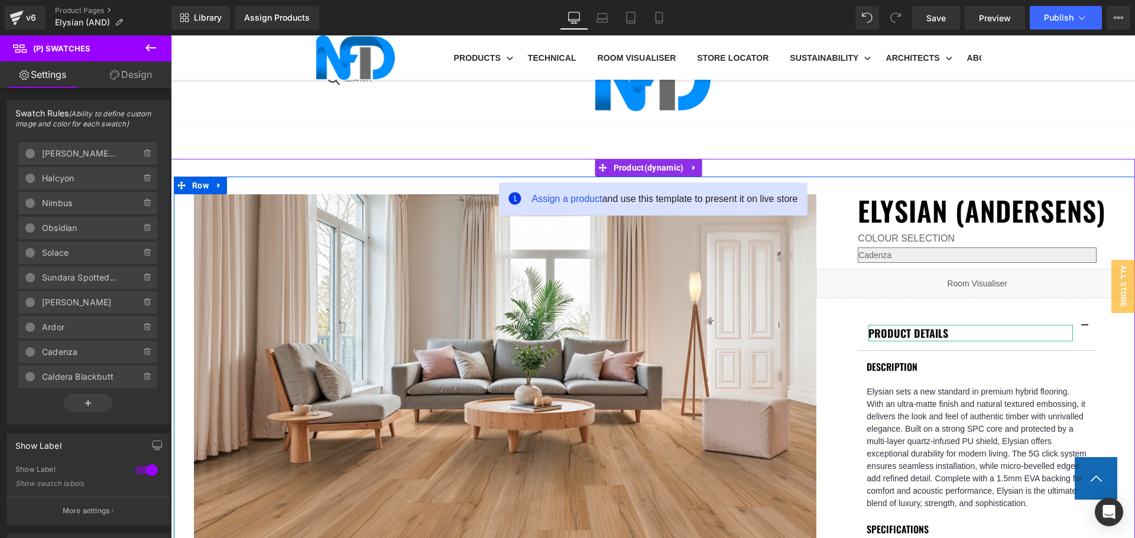
select select "Cadenza"
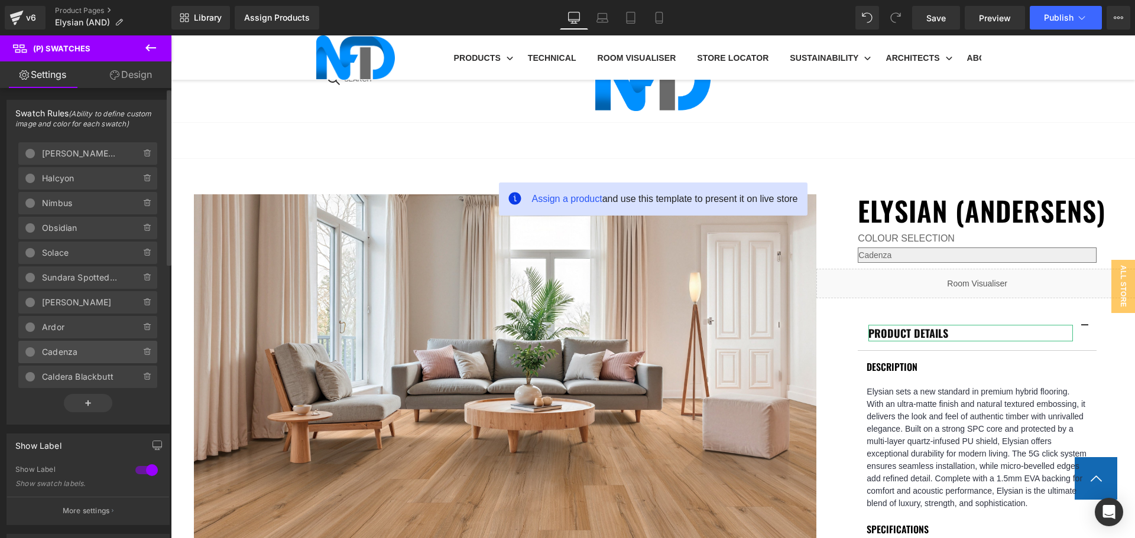
click at [82, 352] on span "Cadenza" at bounding box center [79, 352] width 75 height 22
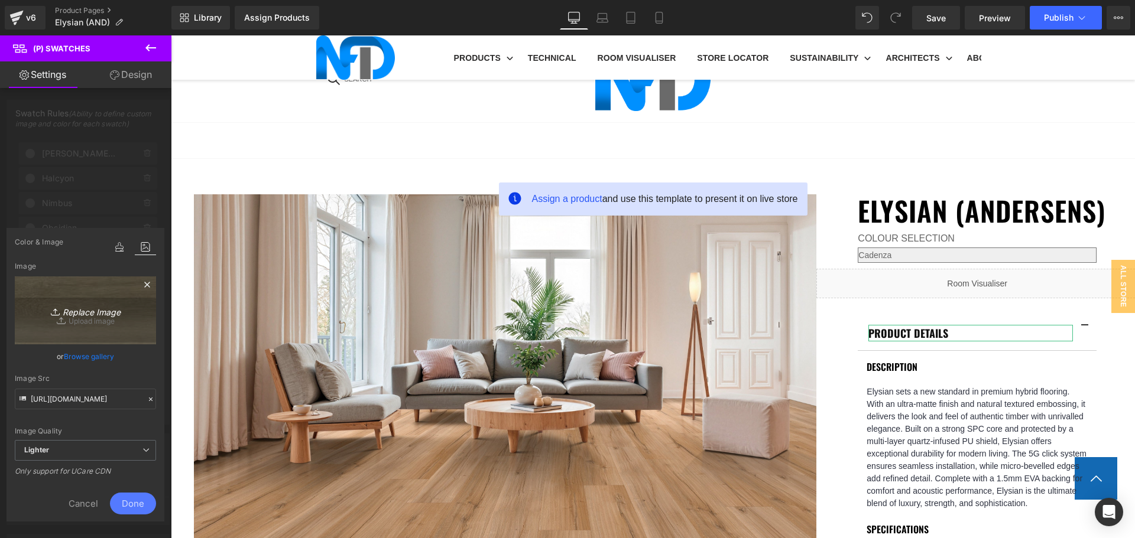
click at [105, 311] on icon "Replace Image" at bounding box center [85, 310] width 95 height 15
type input "C:\fakepath\Cadenza (2).jpg"
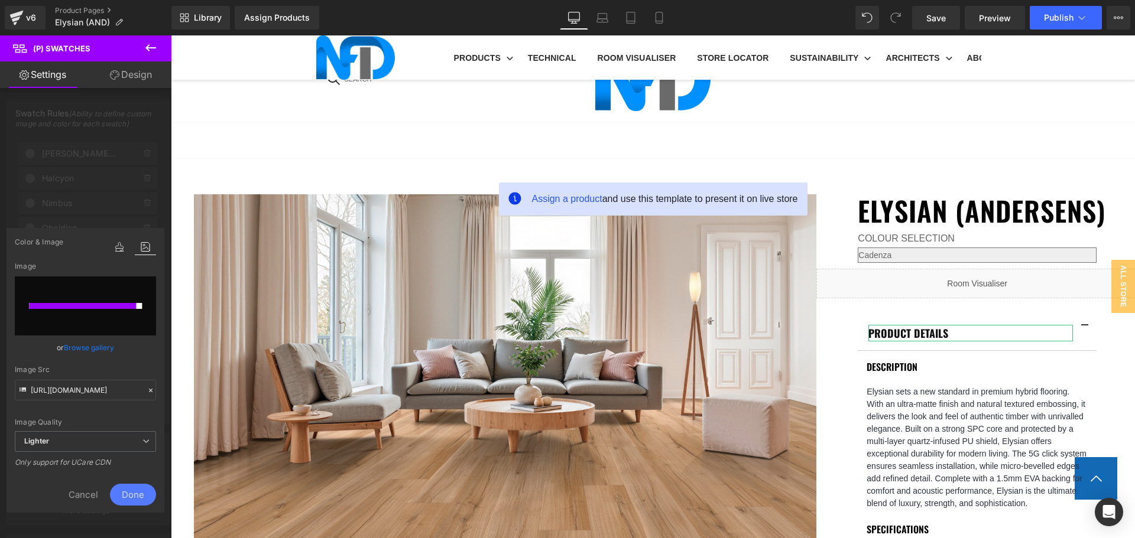
type input "https://ucarecdn.com/443257cd-712e-4f64-a6fd-b79eb0ff7aca/-/format/auto/-/previ…"
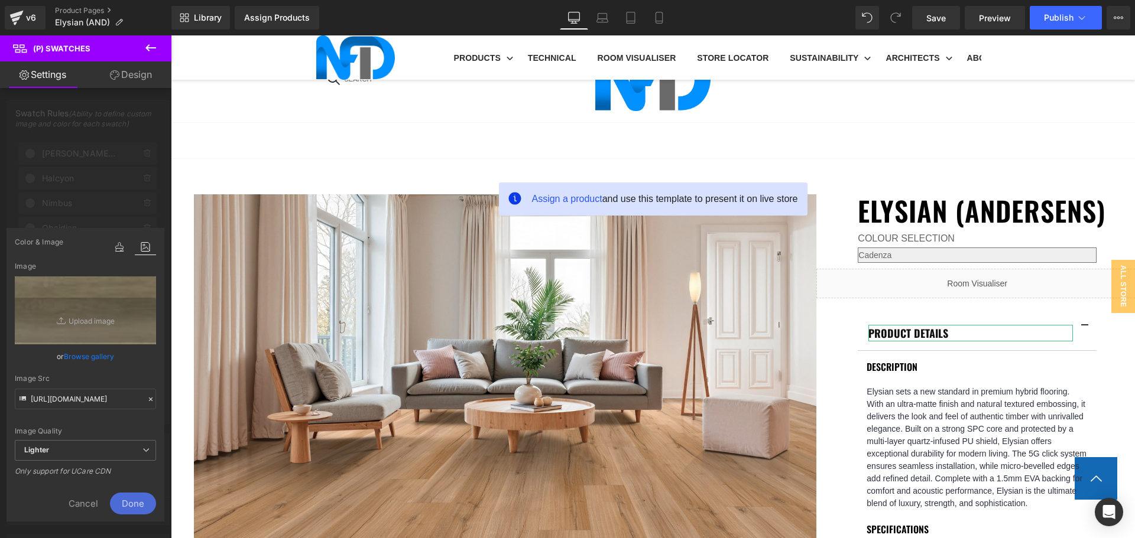
click at [135, 500] on span "Done" at bounding box center [133, 504] width 46 height 22
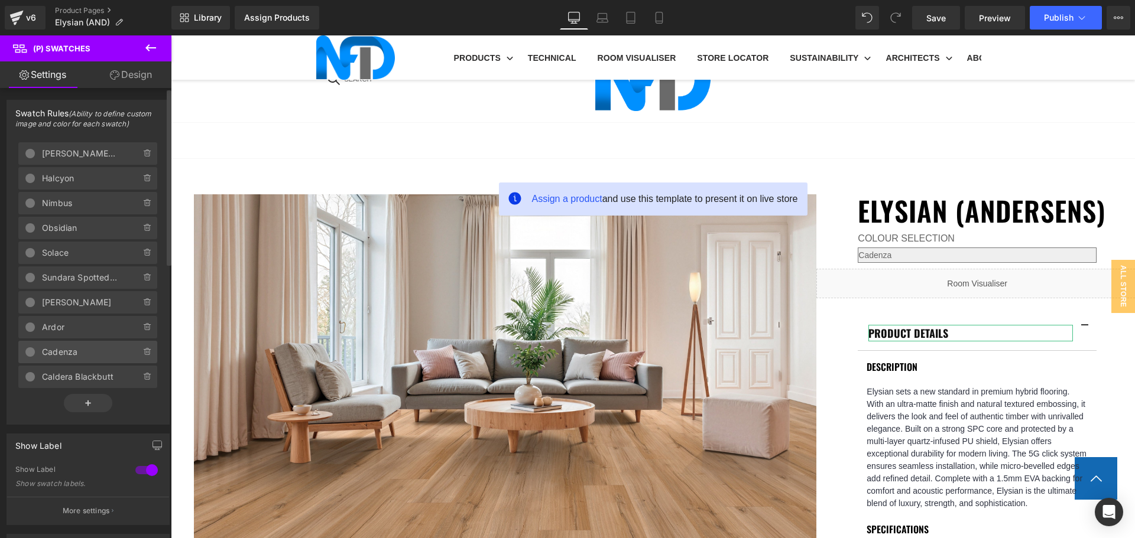
click at [92, 350] on span "Cadenza" at bounding box center [79, 352] width 75 height 22
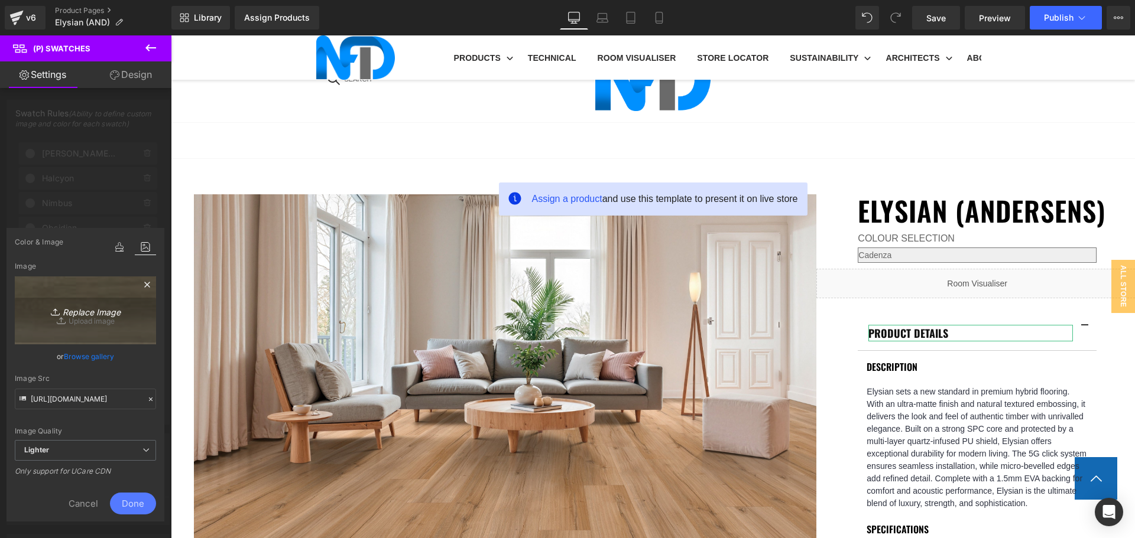
click at [118, 320] on link "Replace Image" at bounding box center [85, 311] width 141 height 68
type input "C:\fakepath\Cadenza (2).jpg"
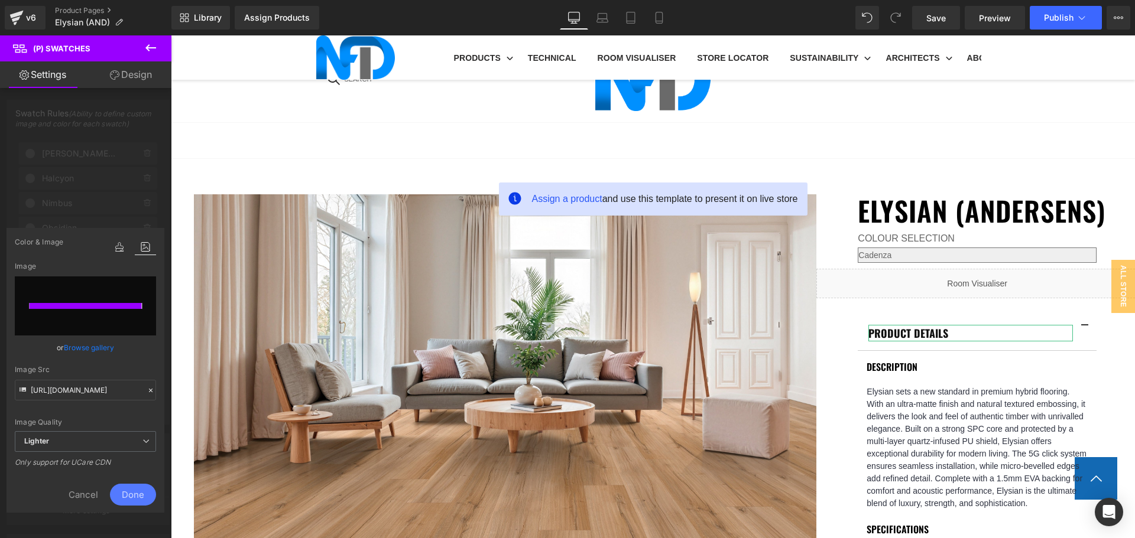
type input "https://ucarecdn.com/7616e4f1-a7be-4dc9-b8e4-241fb7e59ab9/-/format/auto/-/previ…"
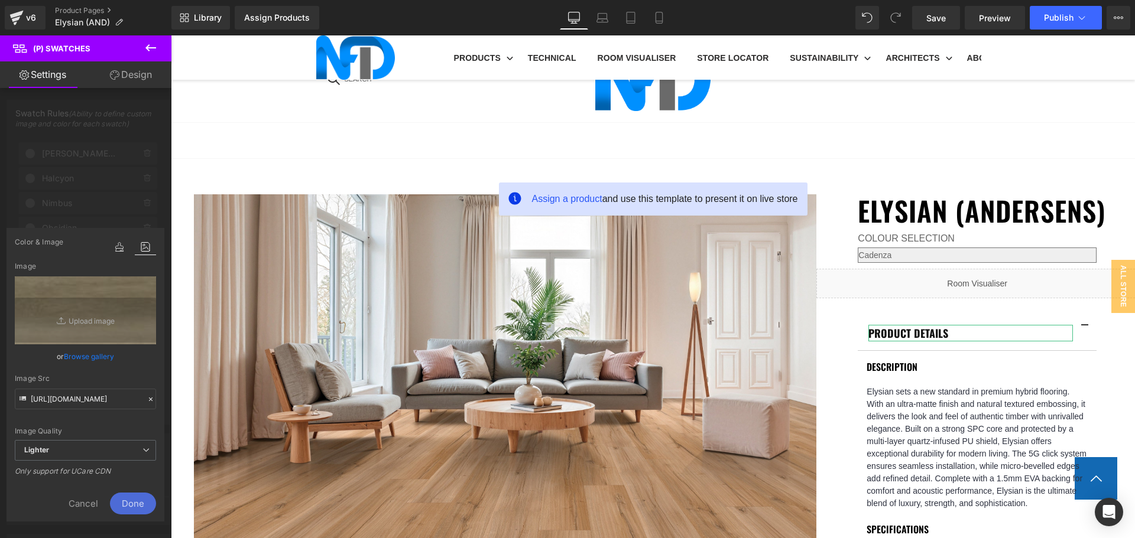
click at [138, 503] on span "Done" at bounding box center [133, 504] width 46 height 22
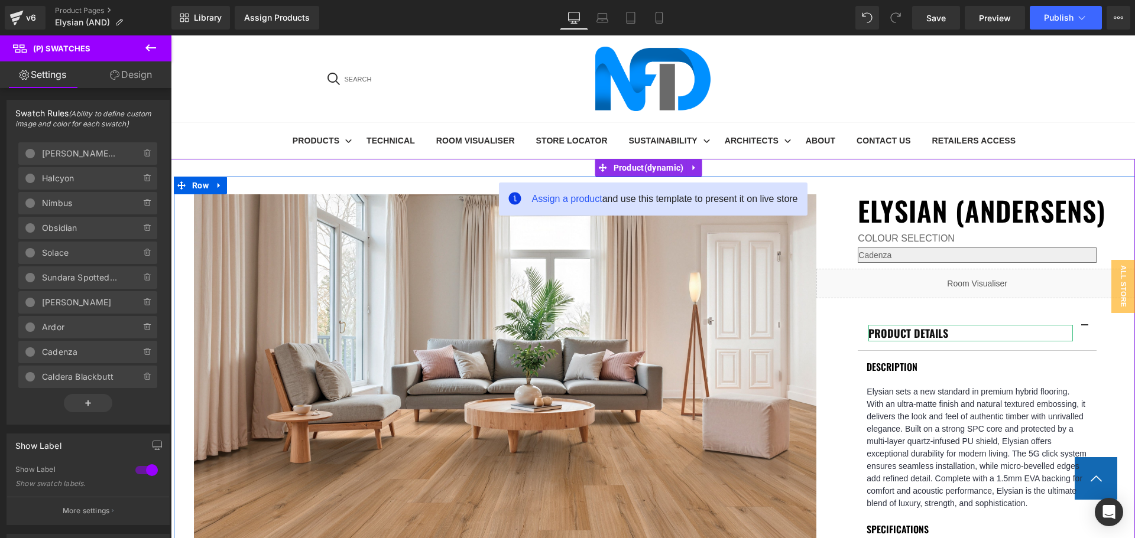
scroll to position [414, 0]
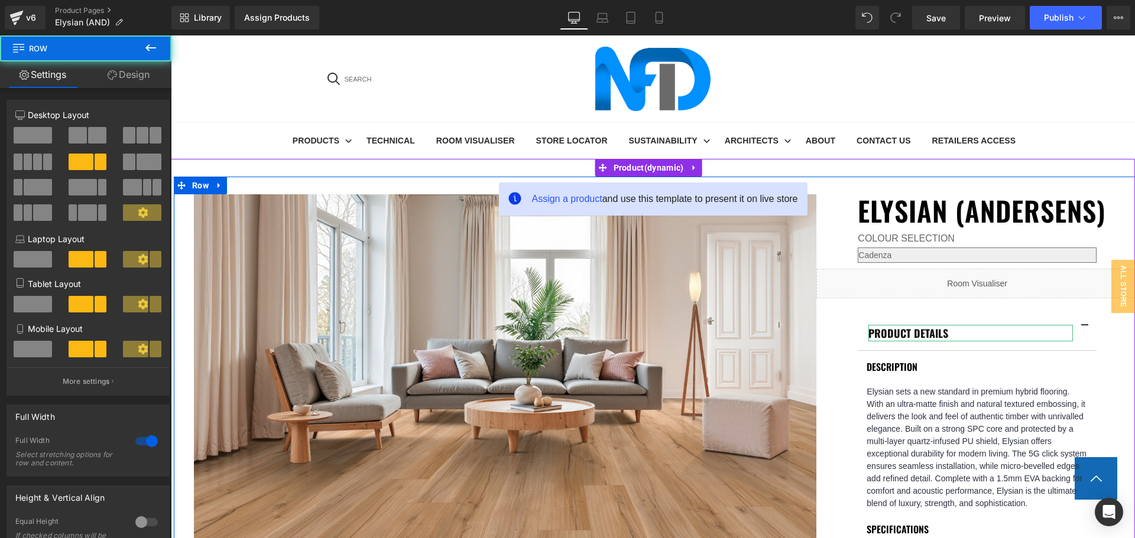
select select "Ardor"
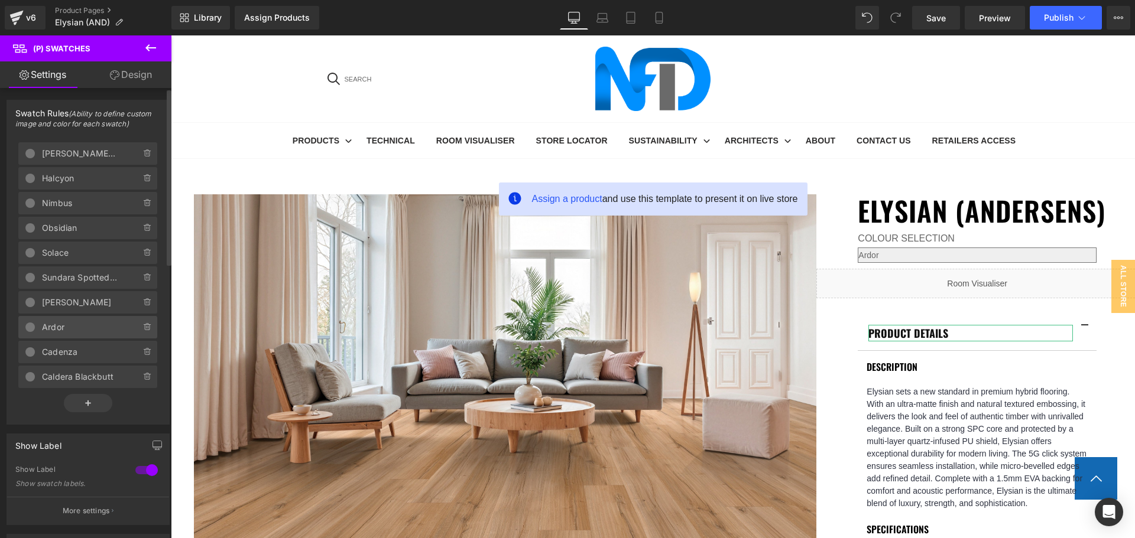
click at [68, 329] on span "Ardor" at bounding box center [79, 327] width 75 height 22
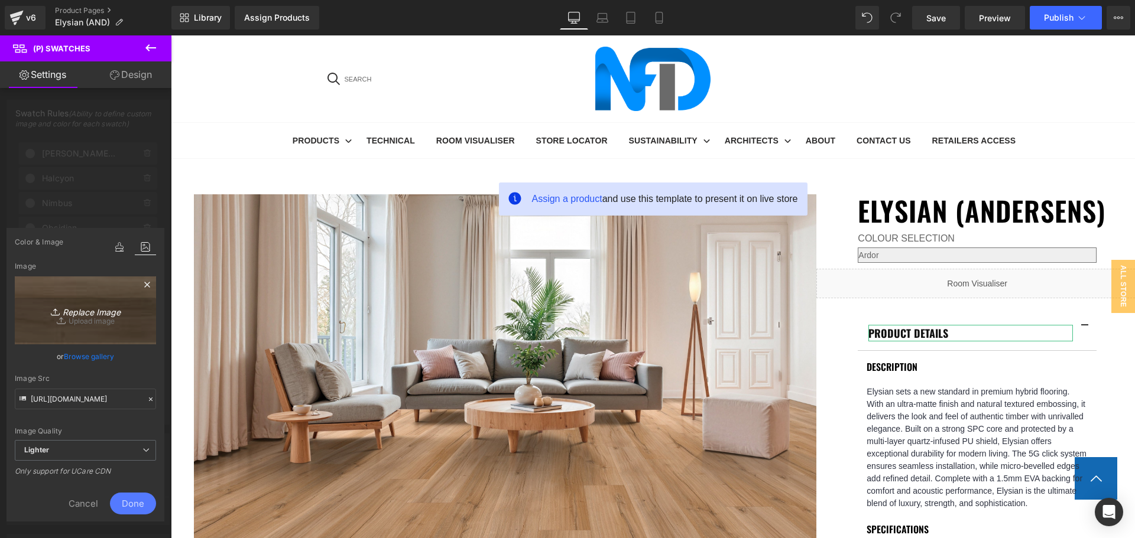
click at [108, 314] on icon "Replace Image" at bounding box center [85, 310] width 95 height 15
type input "C:\fakepath\Ardor (2).jpg"
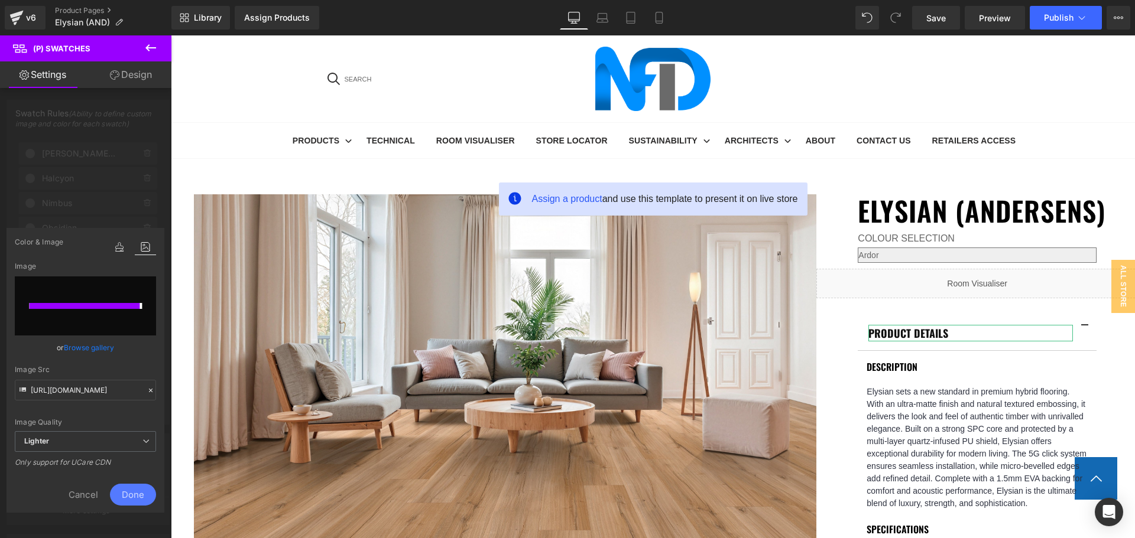
type input "https://ucarecdn.com/4a3d1166-ea8f-4046-9a56-b3a9f40fc563/-/format/auto/-/previ…"
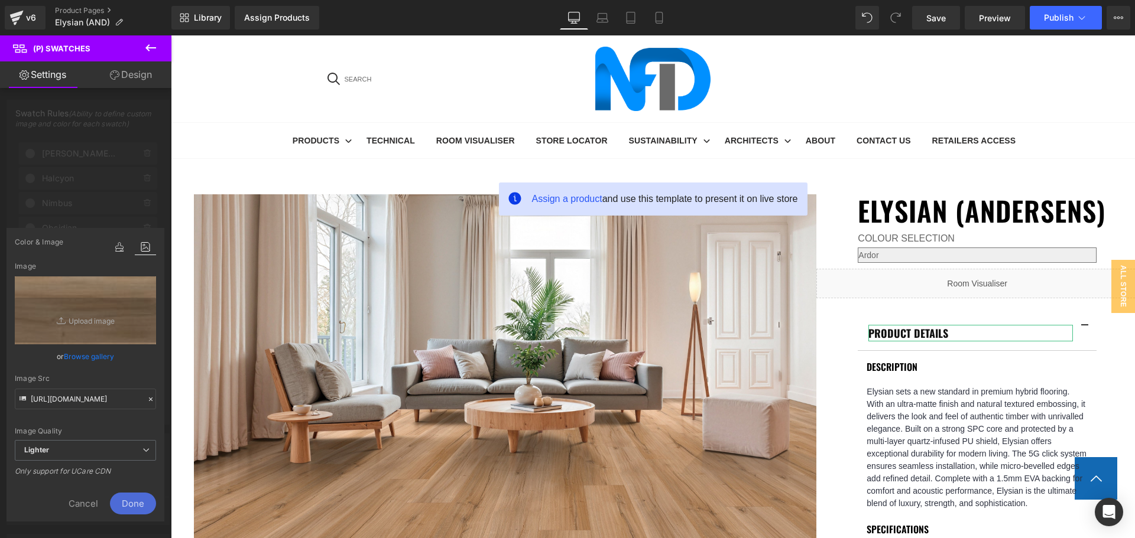
click at [134, 496] on span "Done" at bounding box center [133, 504] width 46 height 22
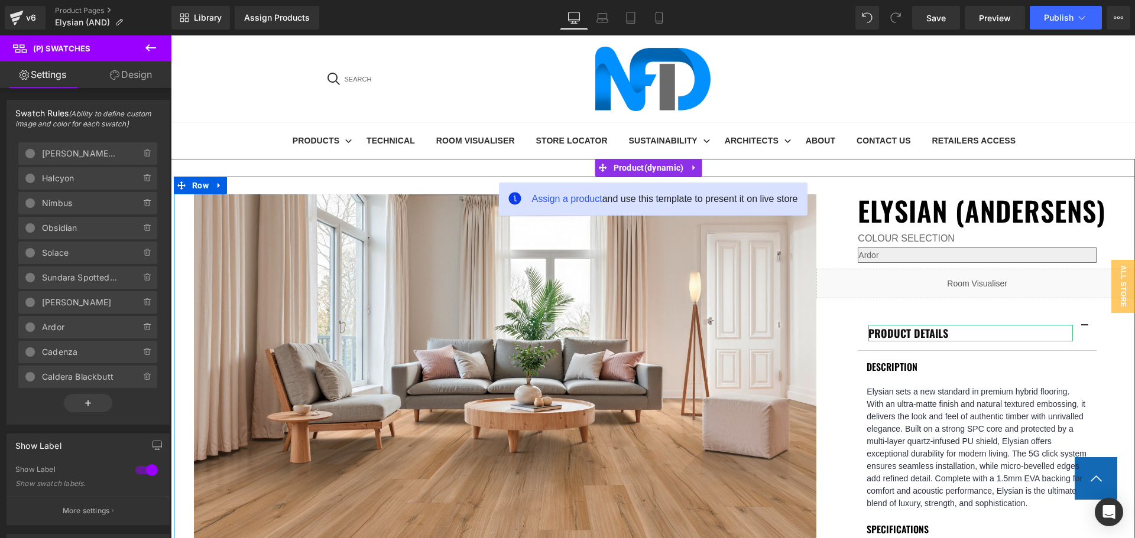
select select "Caldera Blackbutt"
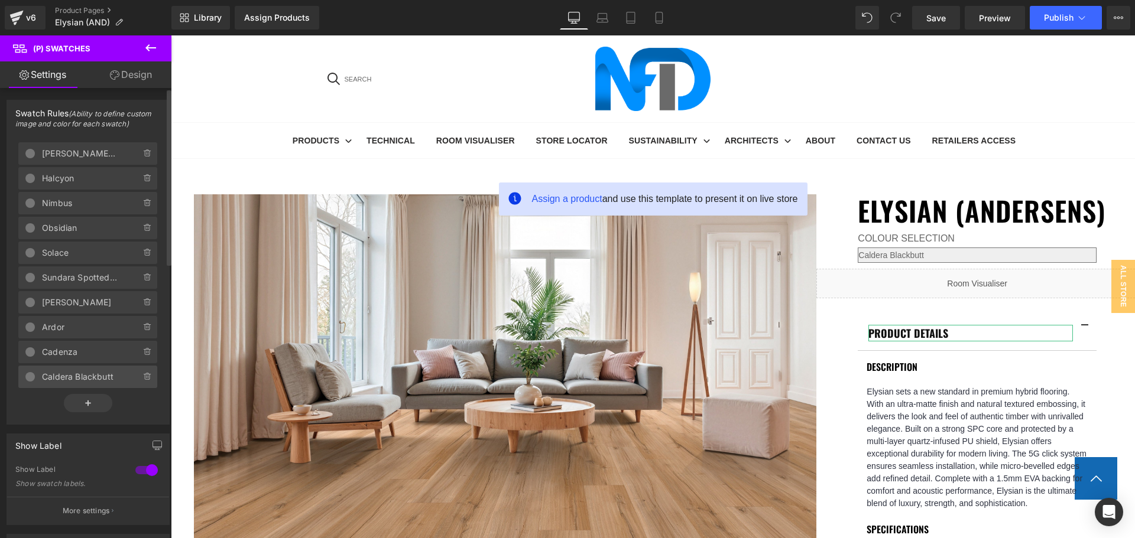
click at [76, 374] on span "Caldera Blackbutt" at bounding box center [79, 377] width 75 height 22
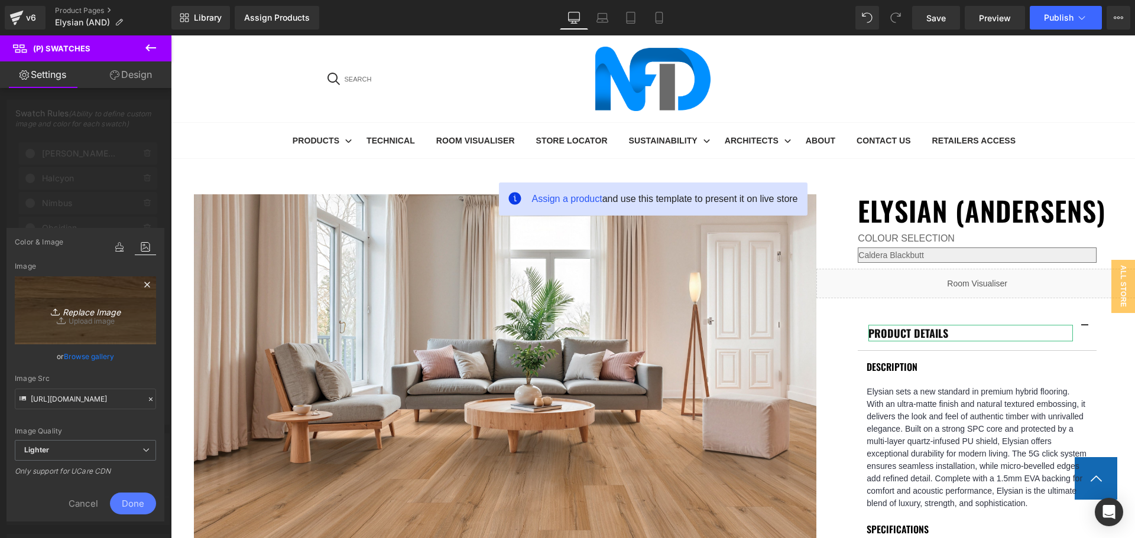
click at [83, 316] on icon "Replace Image" at bounding box center [85, 310] width 95 height 15
type input "C:\fakepath\Caldera Blackbutt (6).jpg"
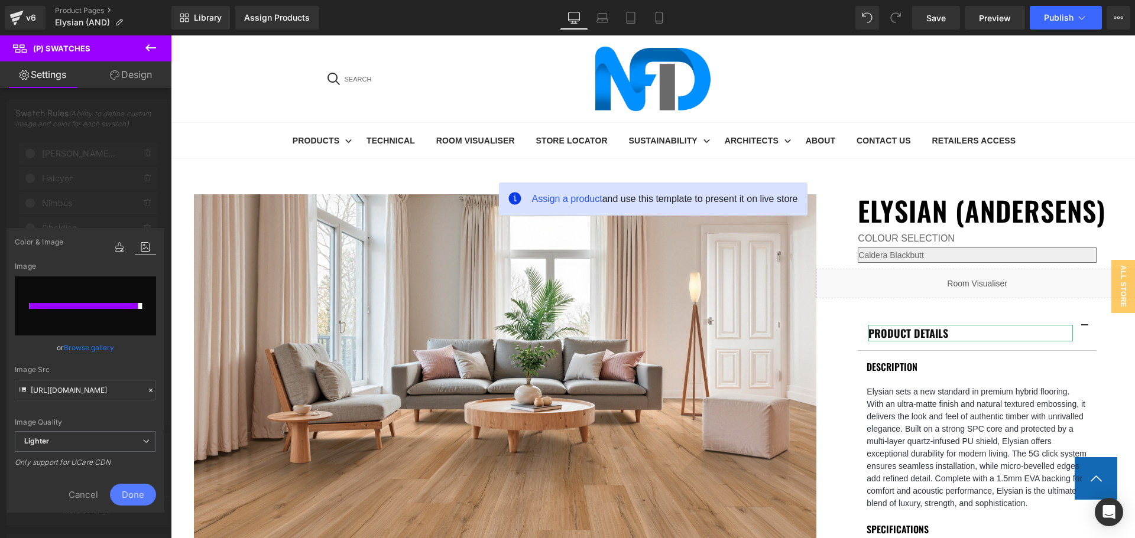
type input "https://ucarecdn.com/c5acce63-8d51-4155-b733-02f6d038d280/-/format/auto/-/previ…"
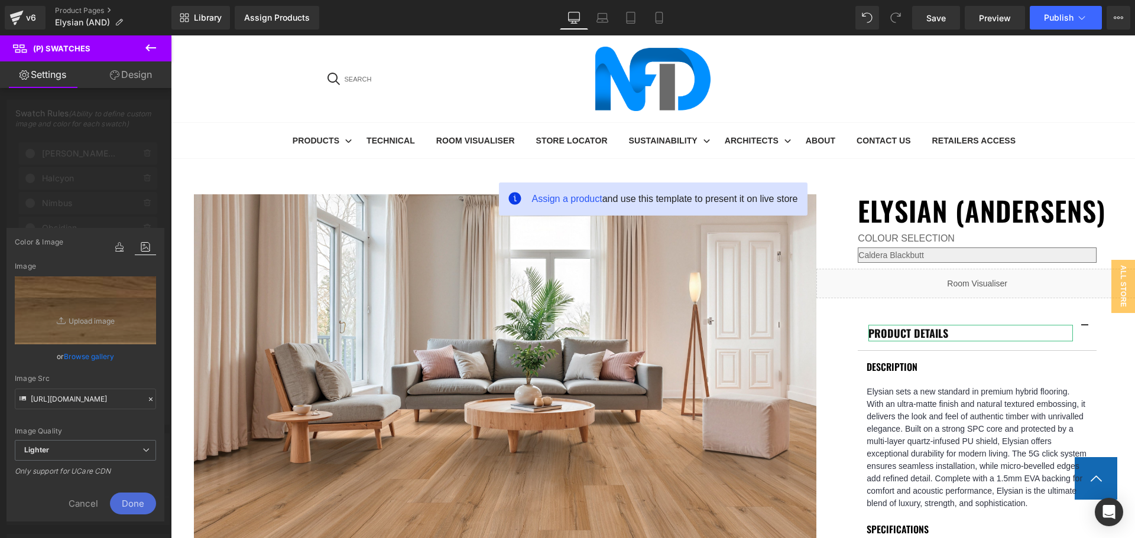
click at [128, 502] on span "Done" at bounding box center [133, 504] width 46 height 22
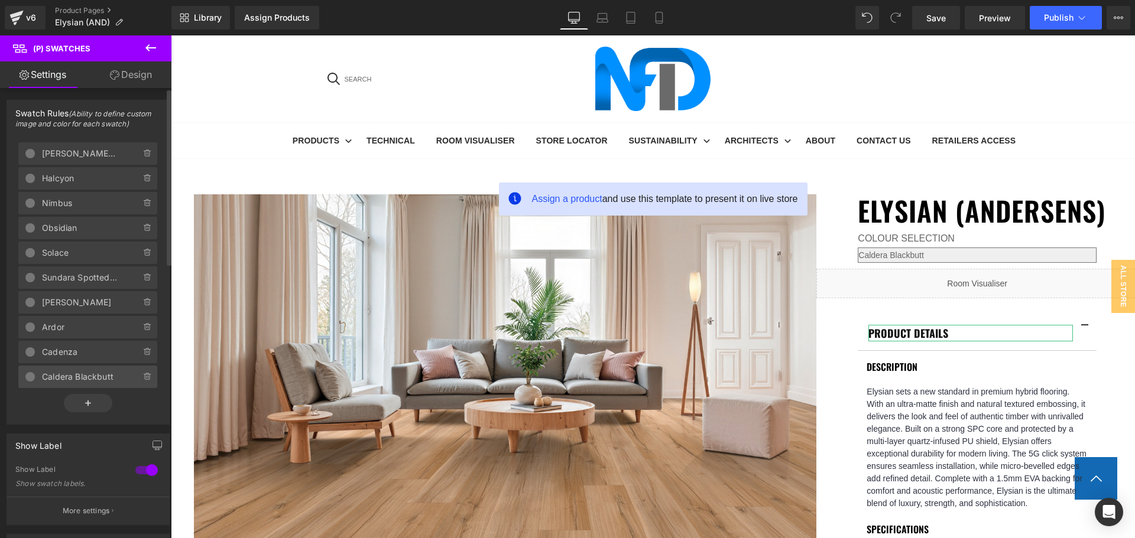
click at [82, 373] on span "Caldera Blackbutt" at bounding box center [79, 377] width 75 height 22
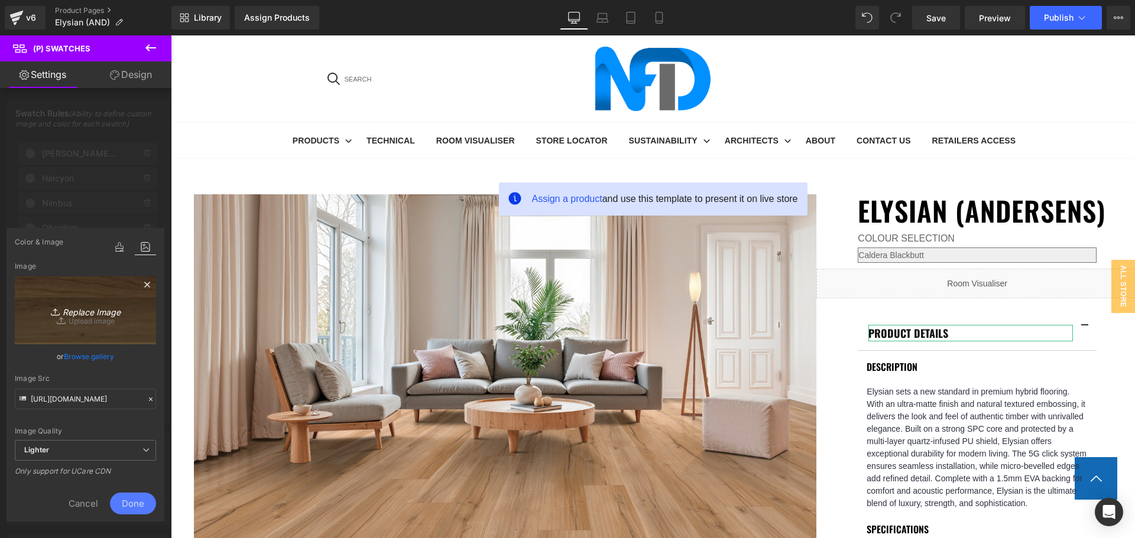
click at [107, 324] on link "Replace Image" at bounding box center [85, 311] width 141 height 68
type input "C:\fakepath\Caldera Blackbutt (2).jpg"
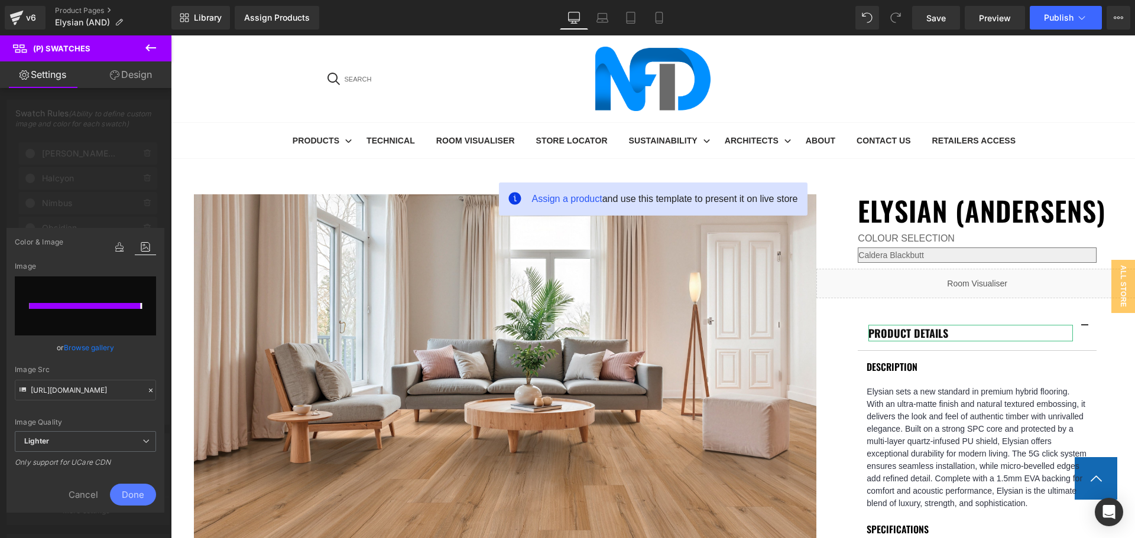
type input "https://ucarecdn.com/a37461db-c1ed-48b6-b1a9-ce6caa0dca4b/-/format/auto/-/previ…"
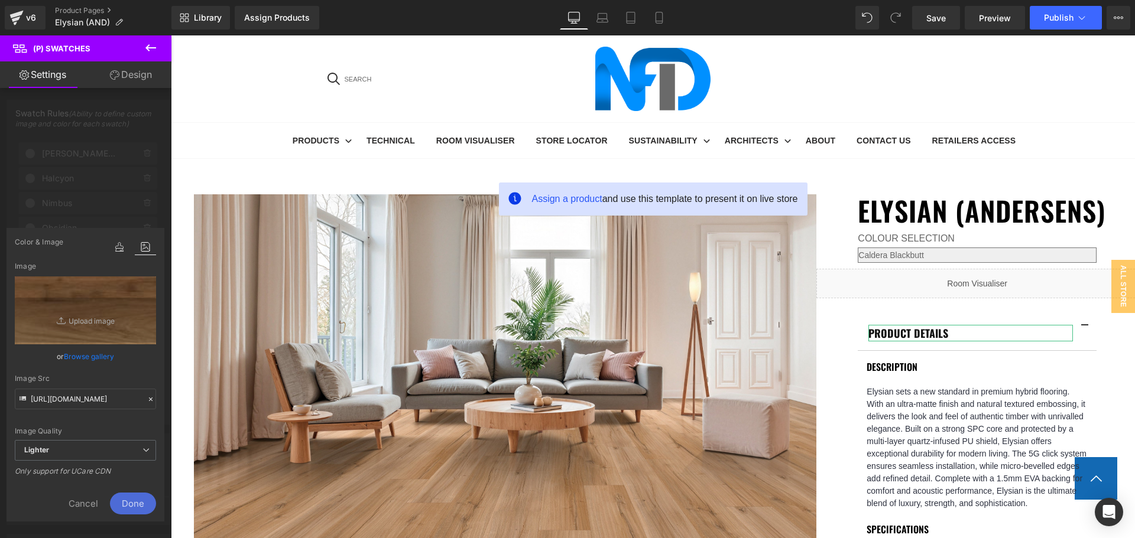
click at [129, 499] on span "Done" at bounding box center [133, 504] width 46 height 22
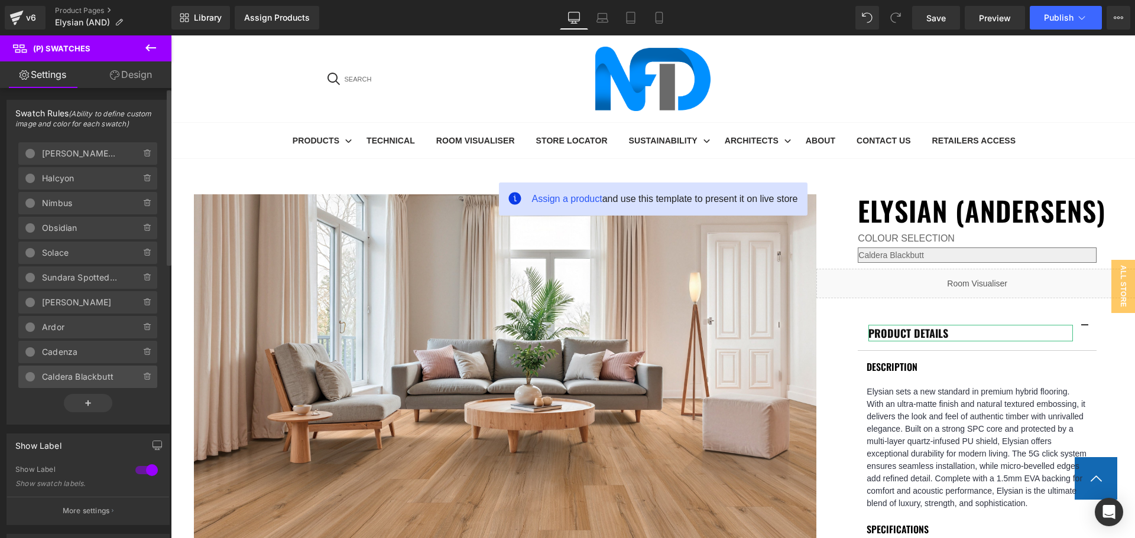
click at [76, 369] on span "Caldera Blackbutt" at bounding box center [79, 377] width 75 height 22
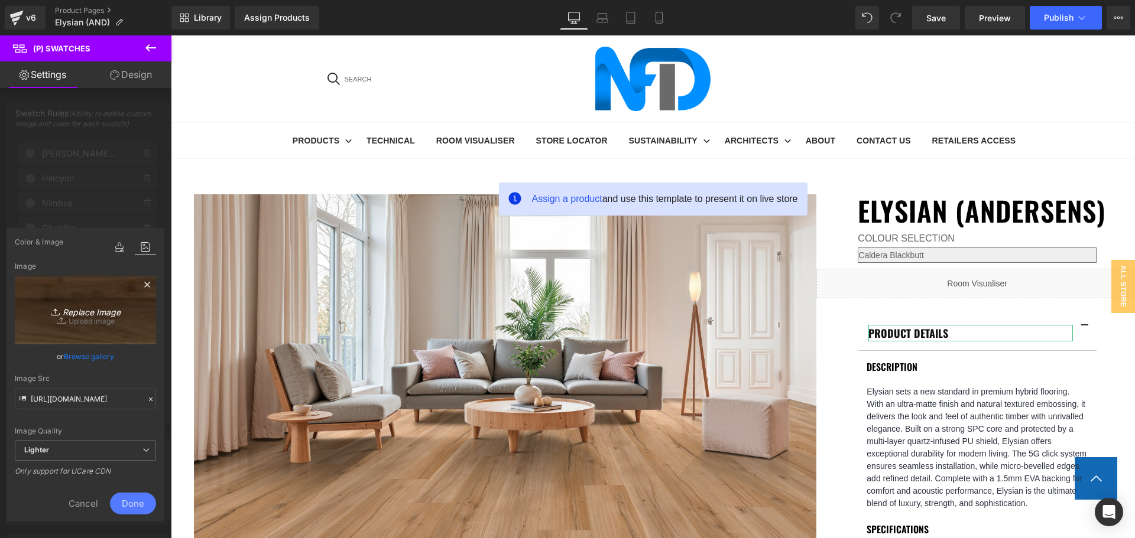
click at [99, 320] on link "Replace Image" at bounding box center [85, 311] width 141 height 68
type input "C:\fakepath\Caldera Blackbutt (2).jpg"
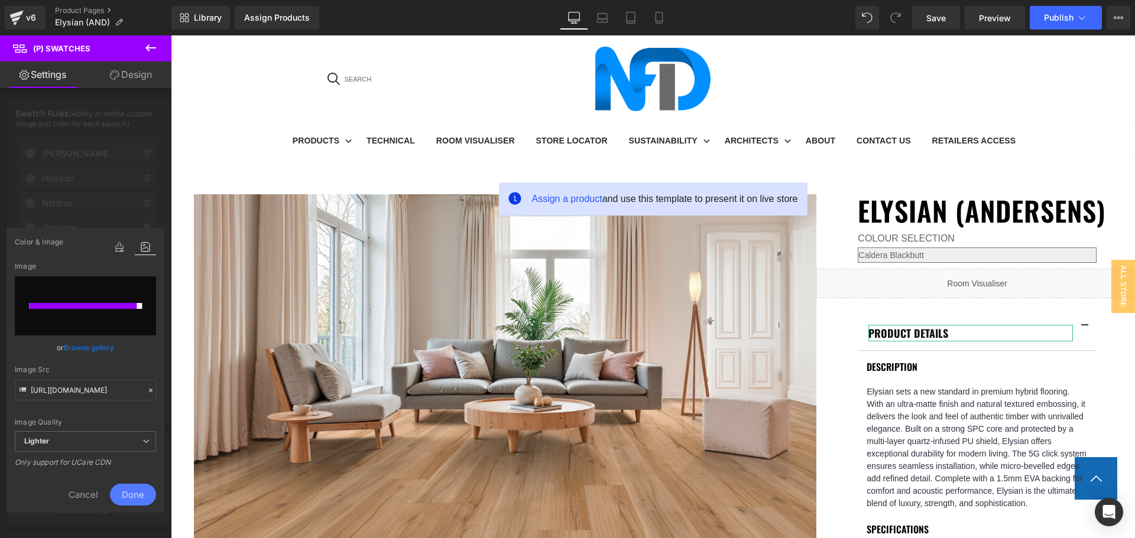
type input "https://ucarecdn.com/fbc13573-95ce-449b-b0ed-b201bf09ff82/-/format/auto/-/previ…"
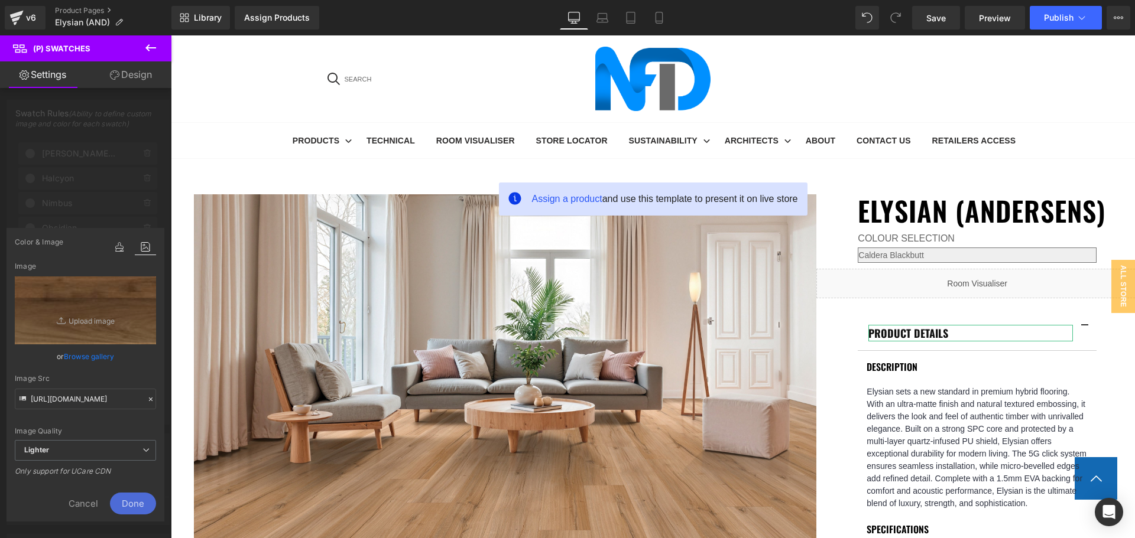
click at [135, 503] on span "Done" at bounding box center [133, 504] width 46 height 22
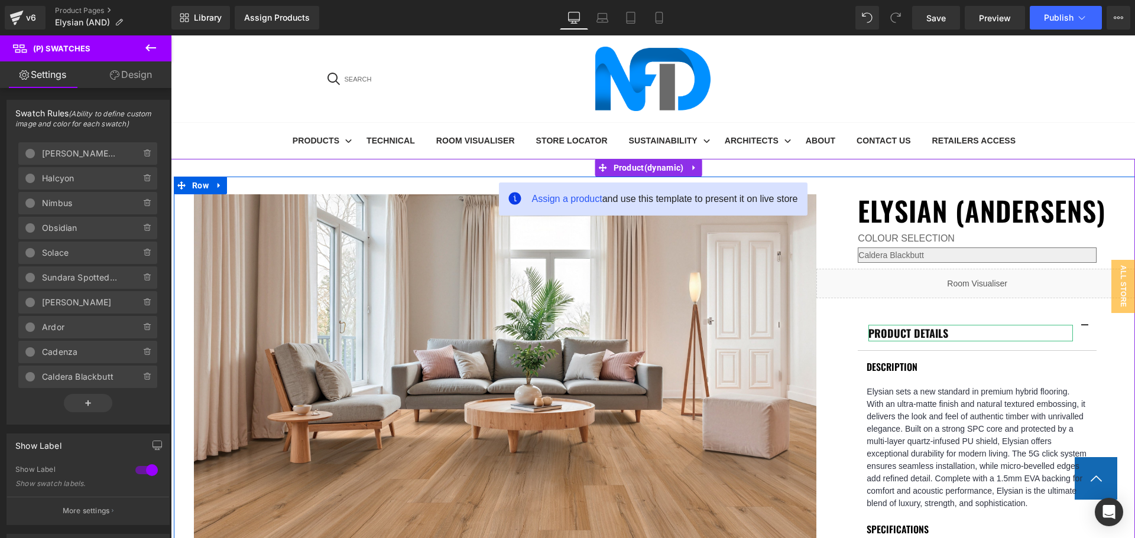
select select "Ardor"
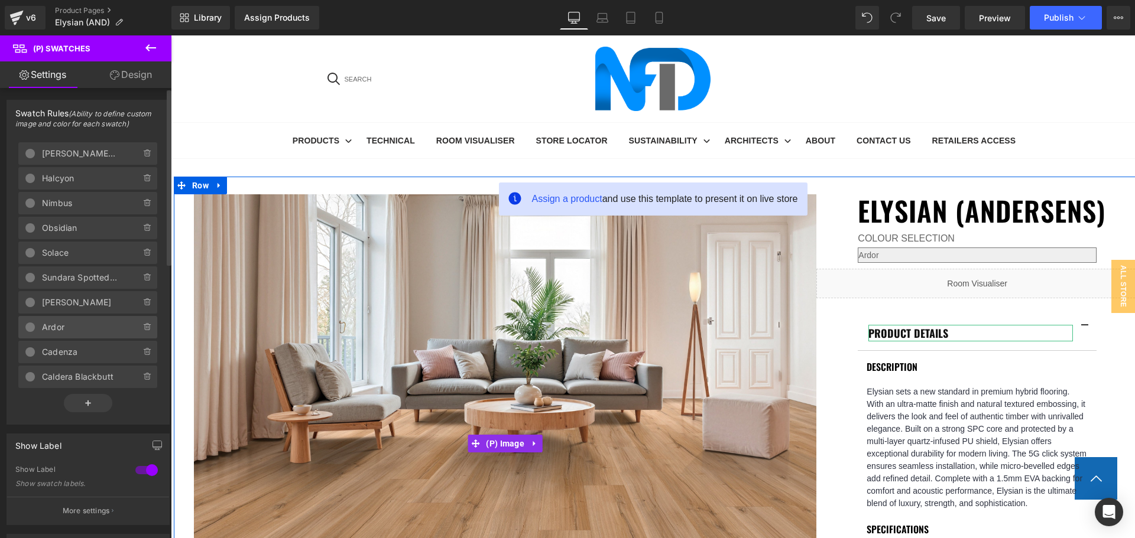
click at [80, 326] on span "Ardor" at bounding box center [79, 327] width 75 height 22
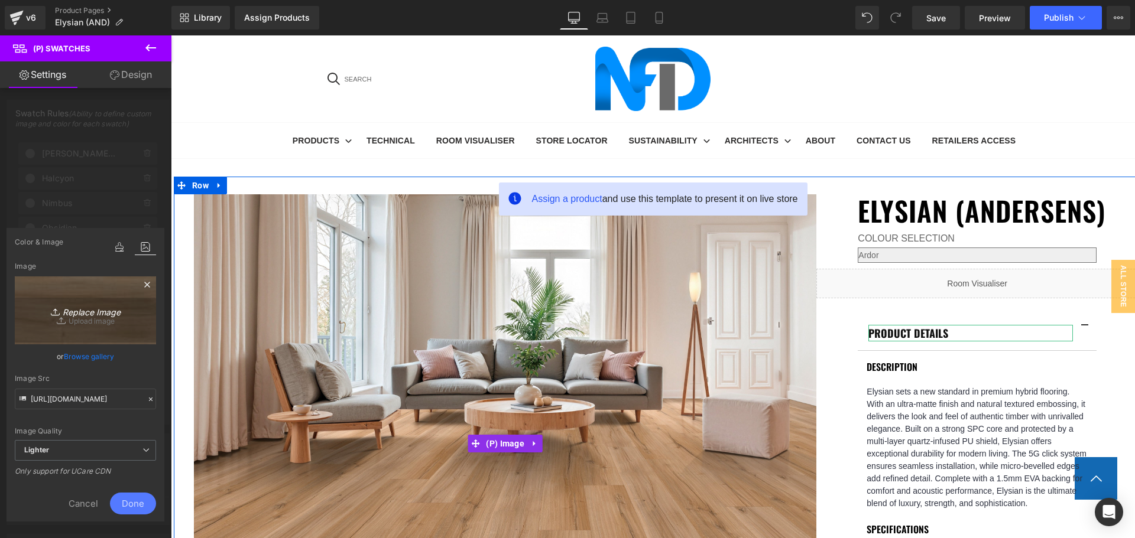
click at [110, 316] on icon "Replace Image" at bounding box center [85, 310] width 95 height 15
type input "C:\fakepath\Ardor (2).jpg"
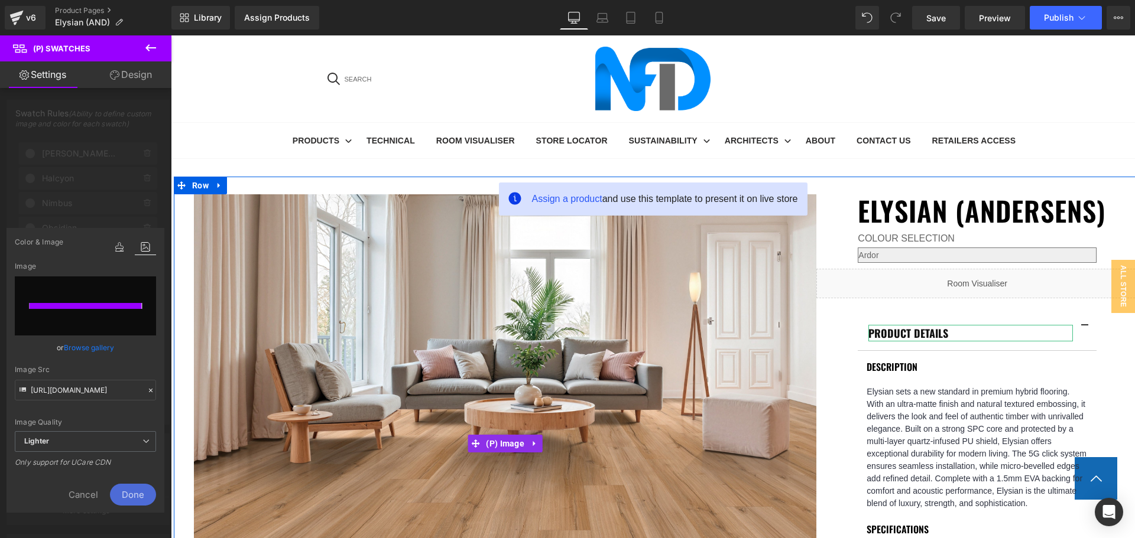
type input "https://ucarecdn.com/6780e9f3-590f-4195-bc40-20ff9ad356c5/-/format/auto/-/previ…"
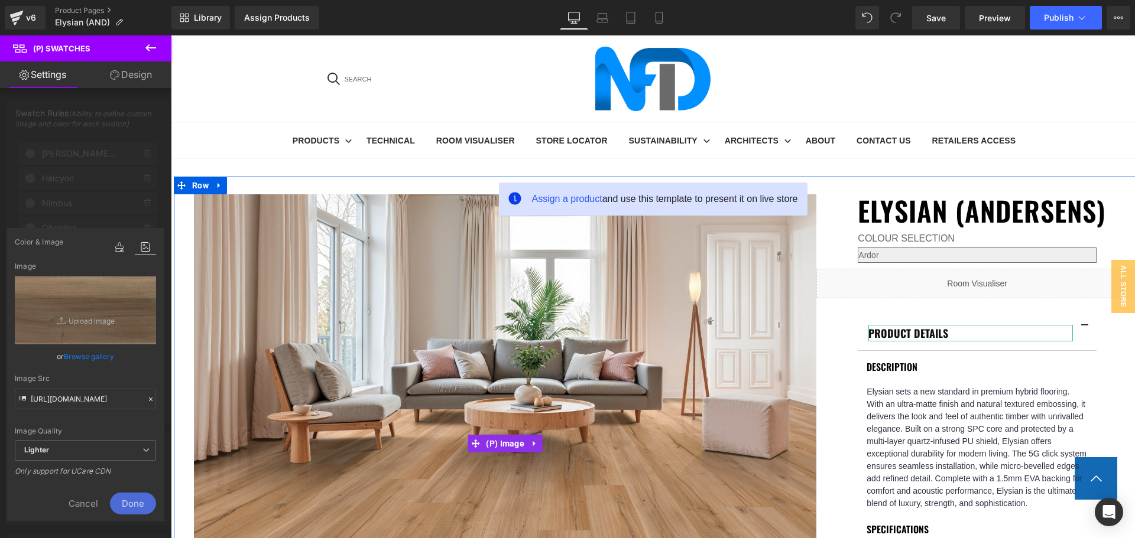
click at [137, 501] on span "Done" at bounding box center [133, 504] width 46 height 22
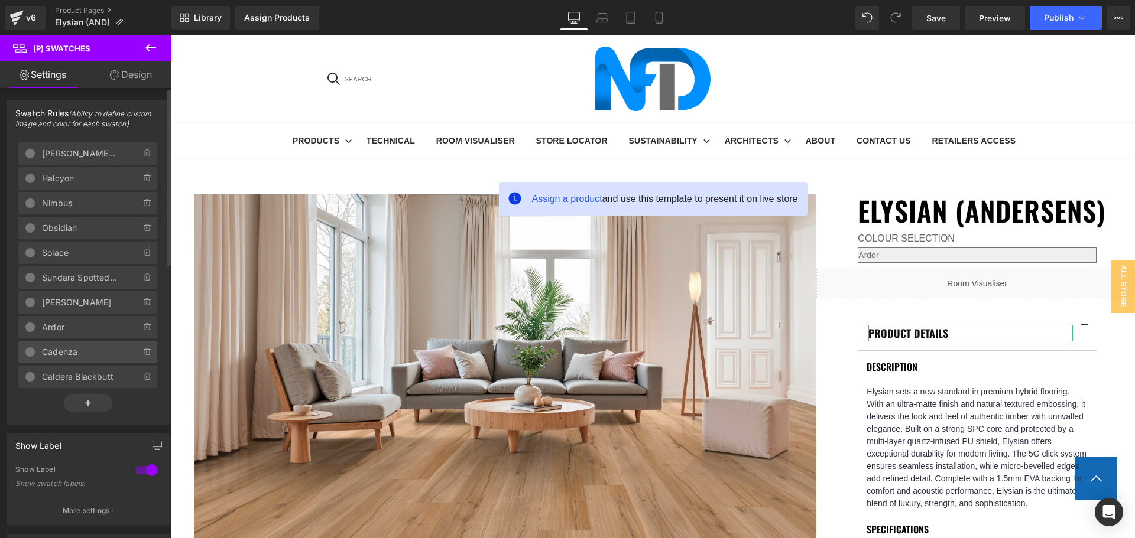
click at [73, 356] on span "Cadenza" at bounding box center [79, 352] width 75 height 22
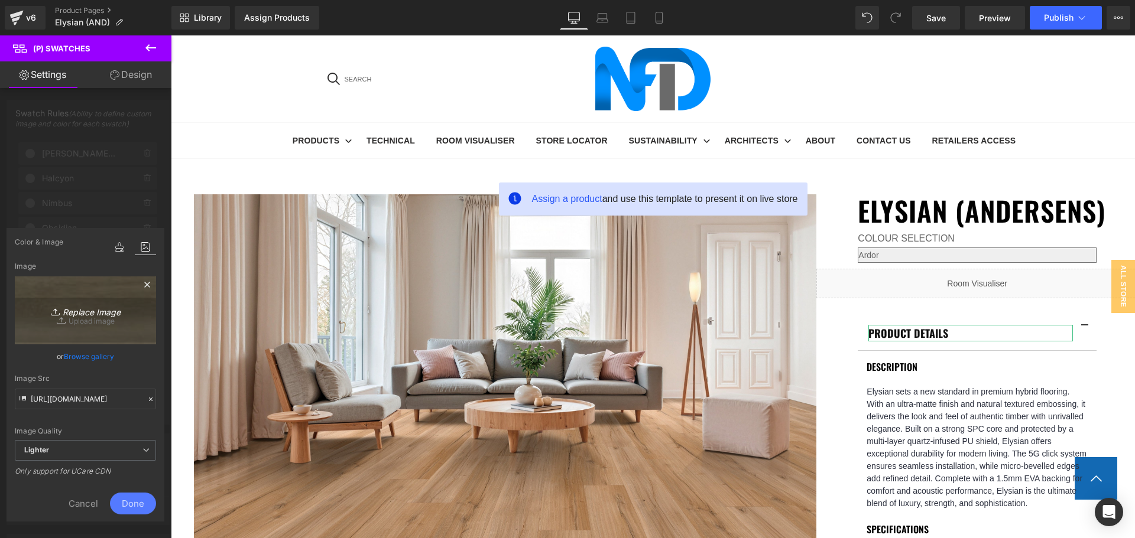
click at [96, 319] on link "Replace Image" at bounding box center [85, 311] width 141 height 68
type input "C:\fakepath\Cadenza (2).jpg"
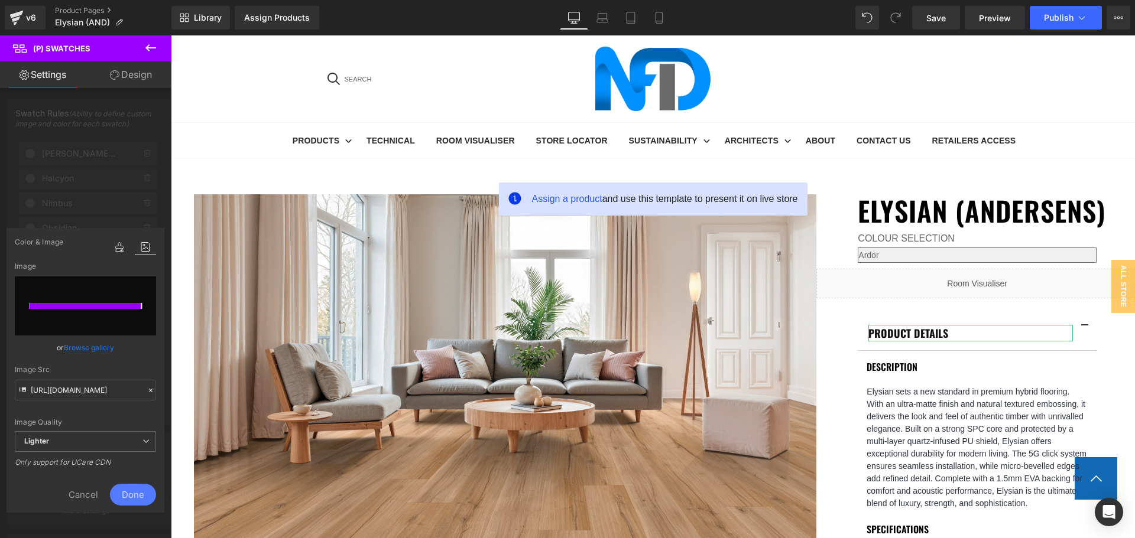
type input "https://ucarecdn.com/7dece565-10b0-4b68-b6de-e756ce16a6d8/-/format/auto/-/previ…"
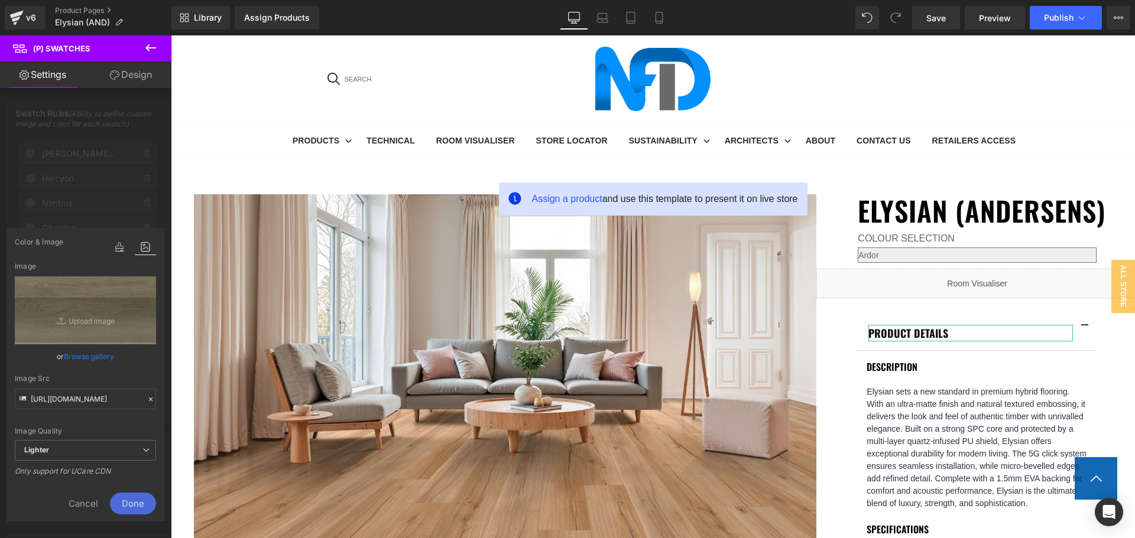
click at [141, 502] on span "Done" at bounding box center [133, 504] width 46 height 22
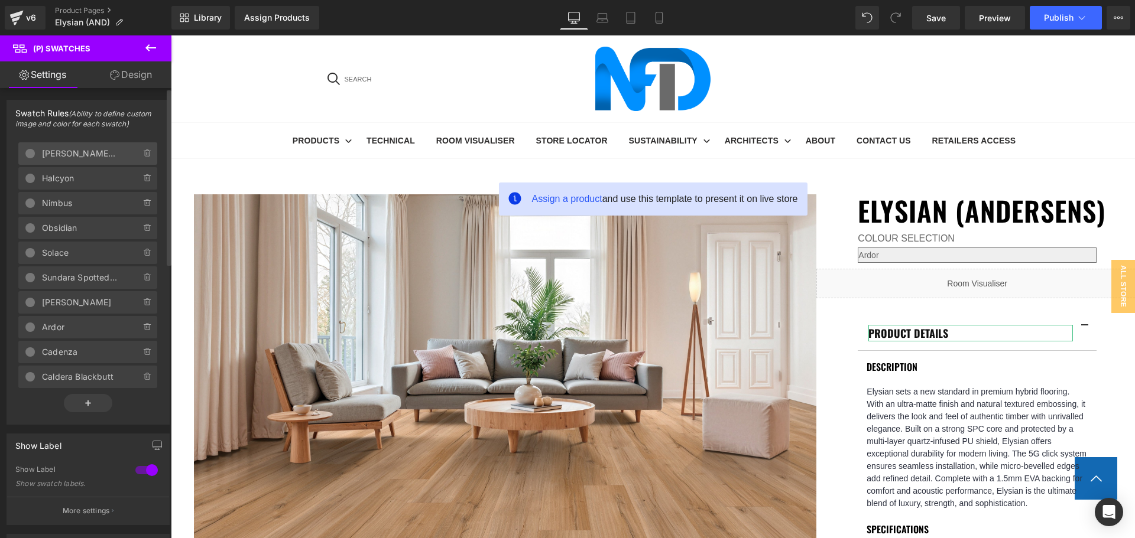
click at [81, 154] on span "Emberlin Blackbutt" at bounding box center [79, 153] width 75 height 22
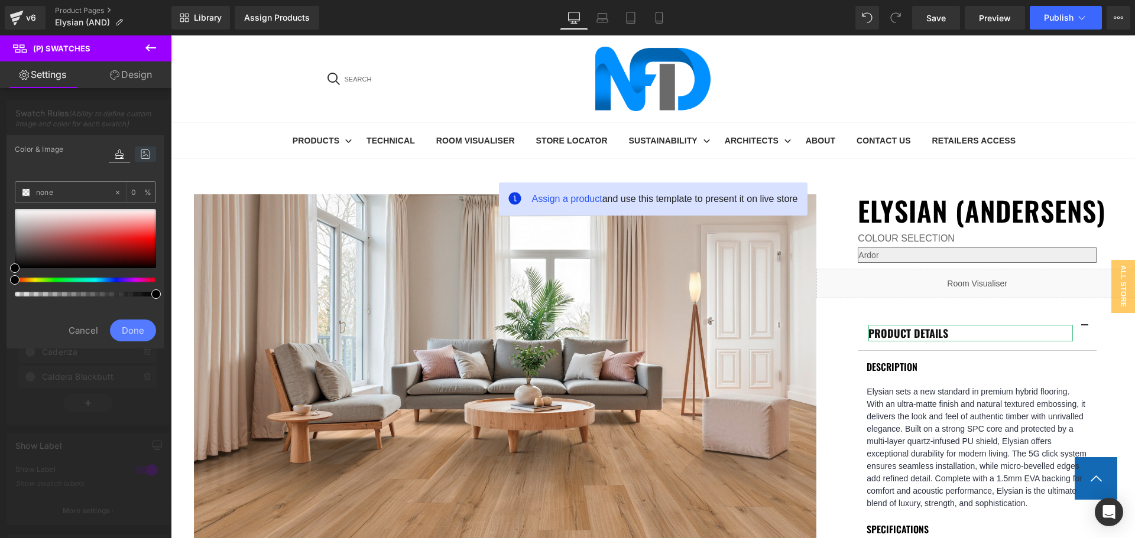
click at [143, 154] on icon at bounding box center [145, 154] width 21 height 15
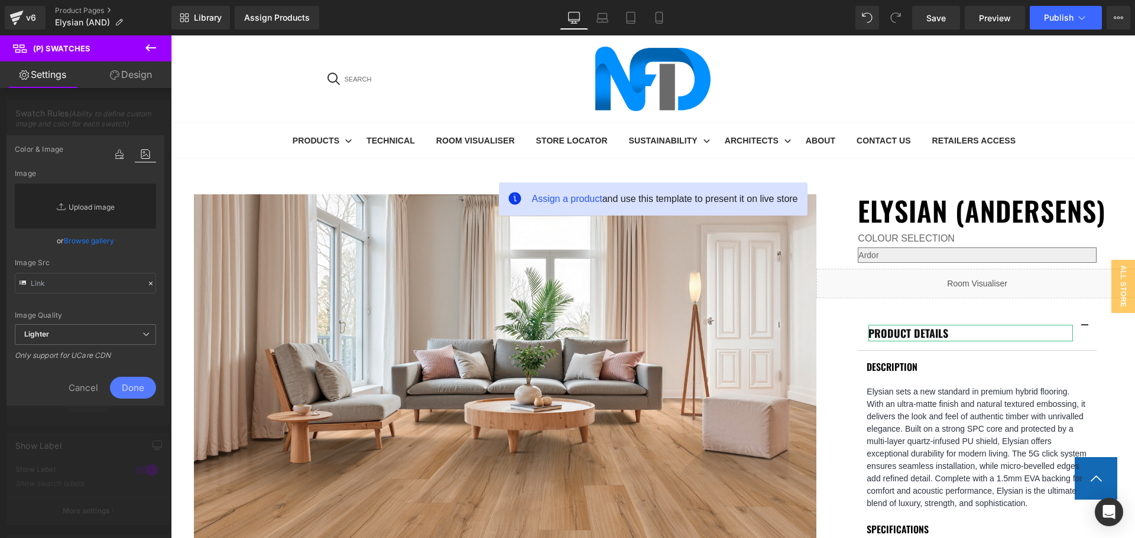
click at [93, 212] on link "Replace Image" at bounding box center [85, 206] width 141 height 45
type input "C:\fakepath\Emberlin Blackbutt (6).jpg"
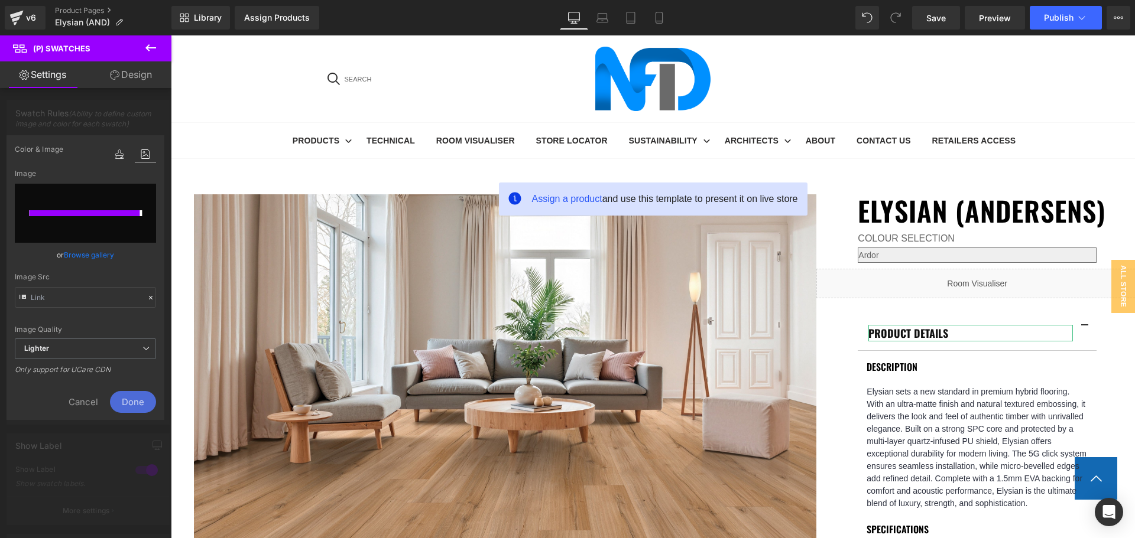
type input "https://ucarecdn.com/f0adce62-53bb-48a3-b351-33c4eecb32ae/-/format/auto/-/previ…"
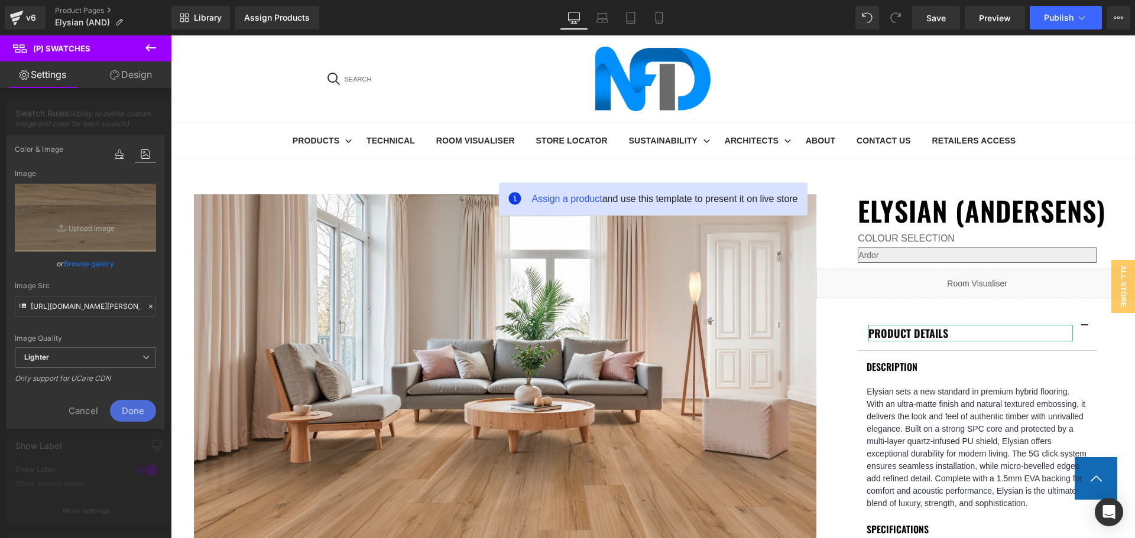
click at [125, 407] on span "Done" at bounding box center [133, 411] width 46 height 22
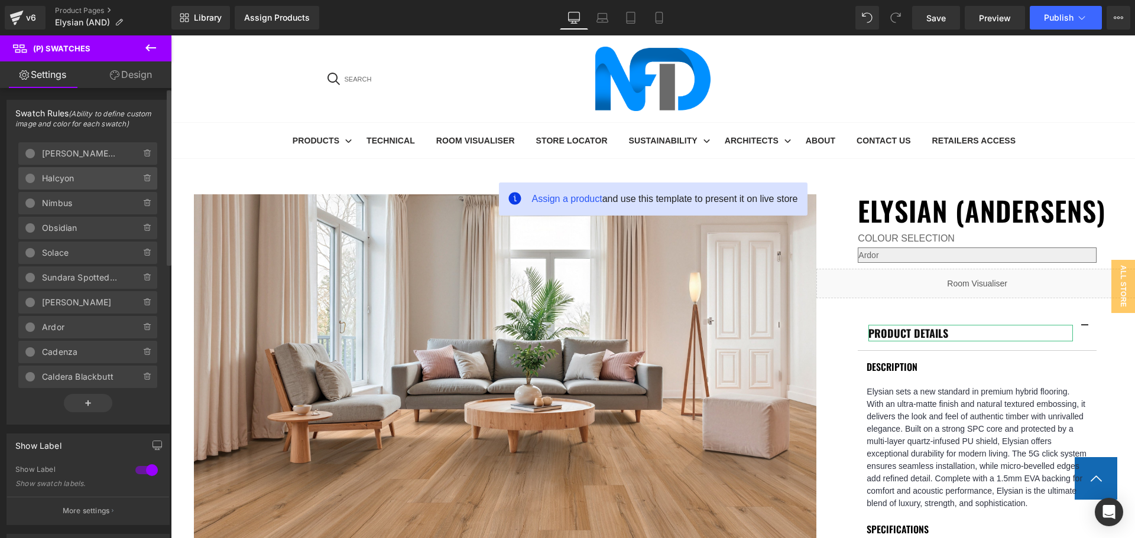
click at [57, 179] on span "Halcyon" at bounding box center [79, 178] width 75 height 22
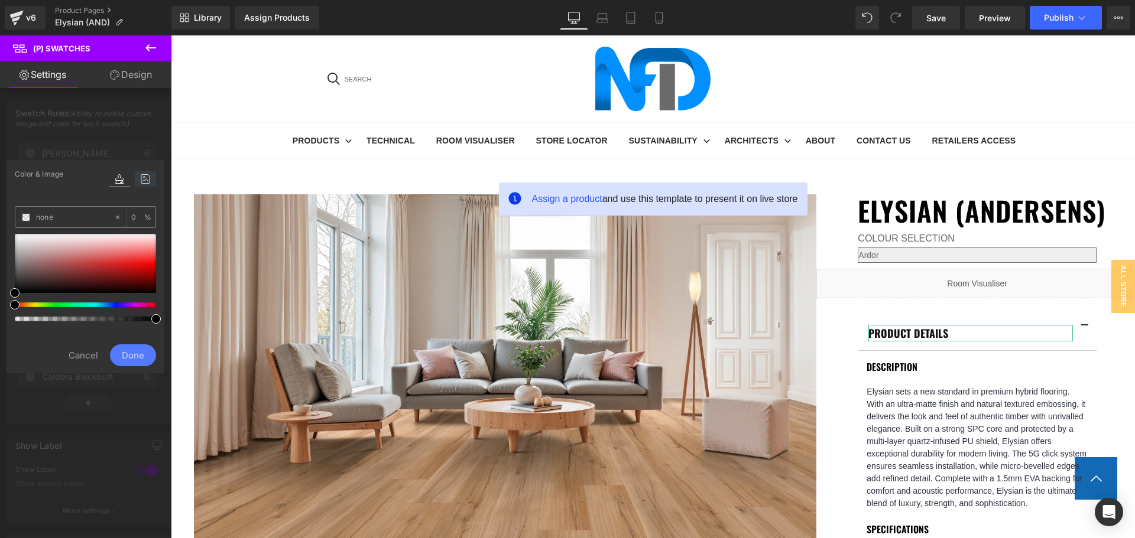
click at [146, 173] on icon at bounding box center [145, 178] width 21 height 15
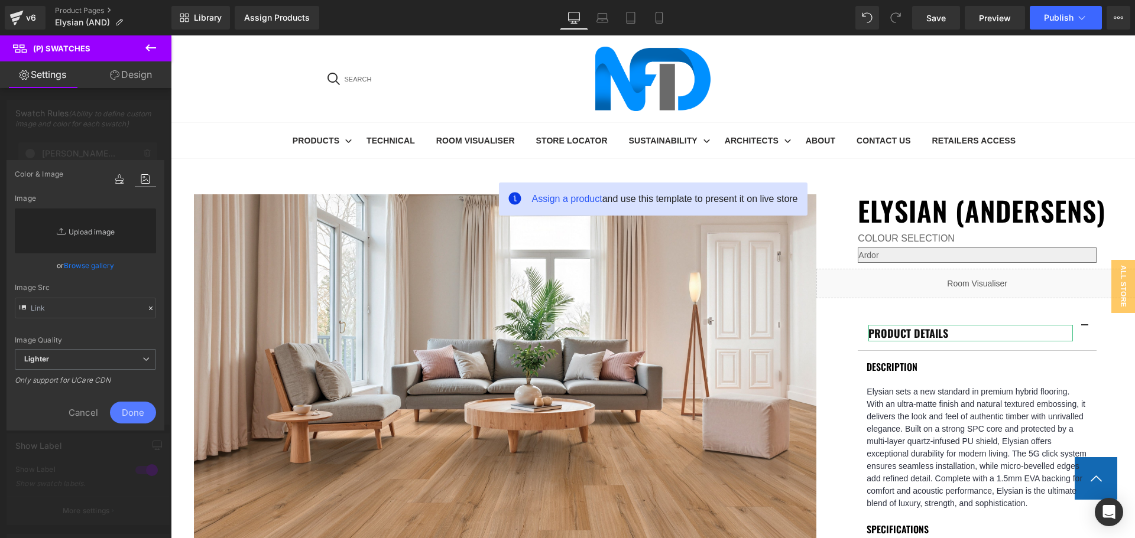
click at [79, 232] on link "Replace Image" at bounding box center [85, 231] width 141 height 45
type input "C:\fakepath\Halcyon (2).jpg"
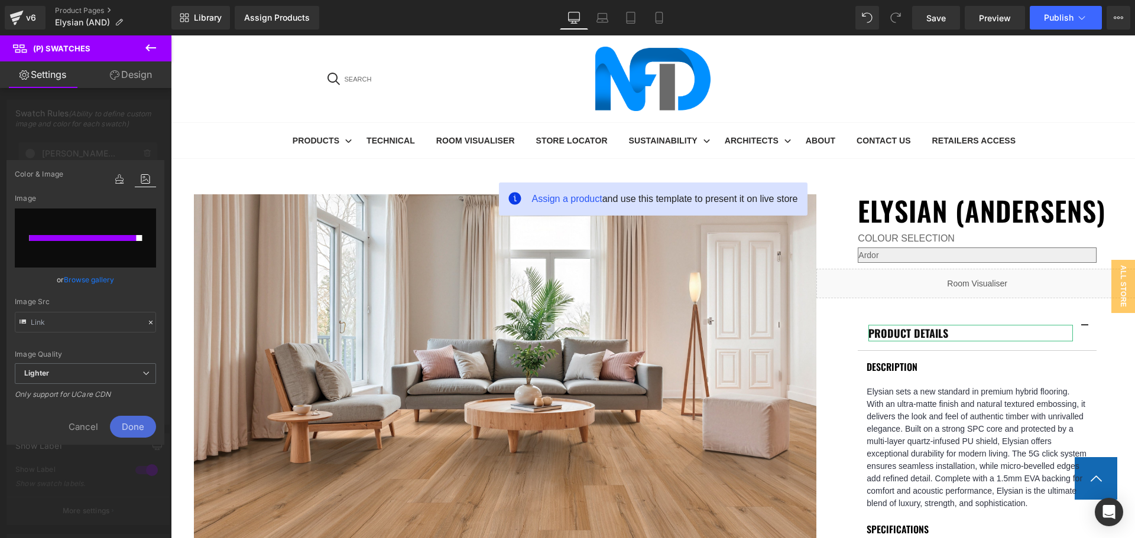
type input "https://ucarecdn.com/10a97f5a-c499-4cbf-bb63-e97eb5d9cb3c/-/format/auto/-/previ…"
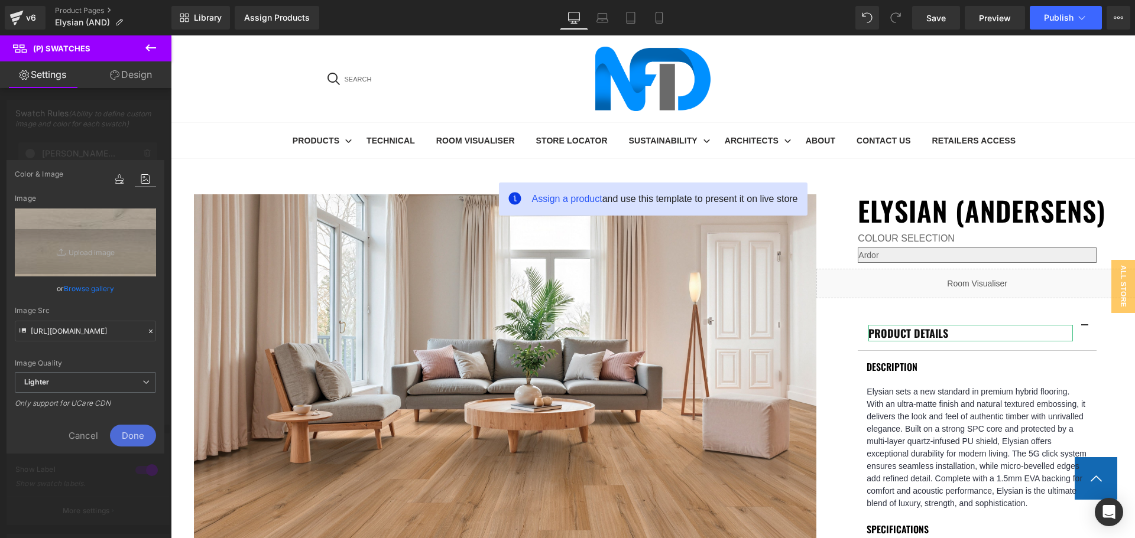
click at [136, 434] on span "Done" at bounding box center [133, 436] width 46 height 22
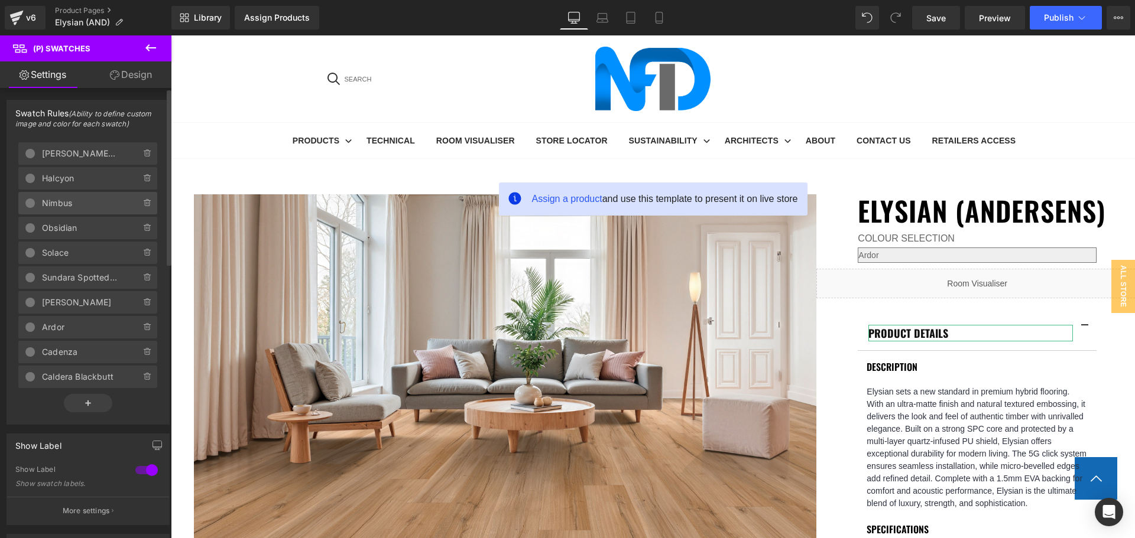
click at [69, 203] on span "Nimbus" at bounding box center [79, 203] width 75 height 22
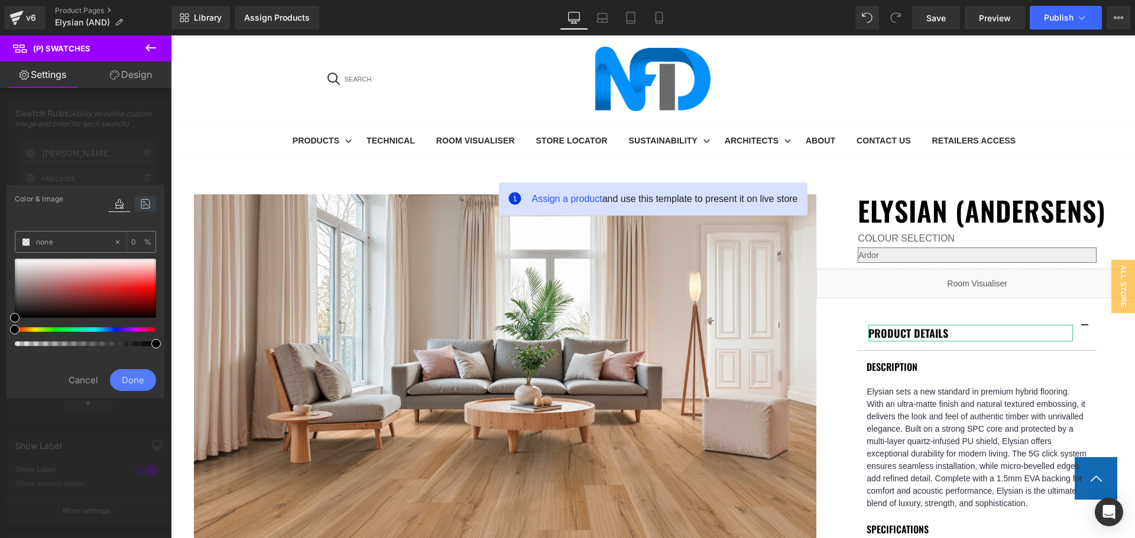
click at [143, 202] on icon at bounding box center [145, 203] width 21 height 15
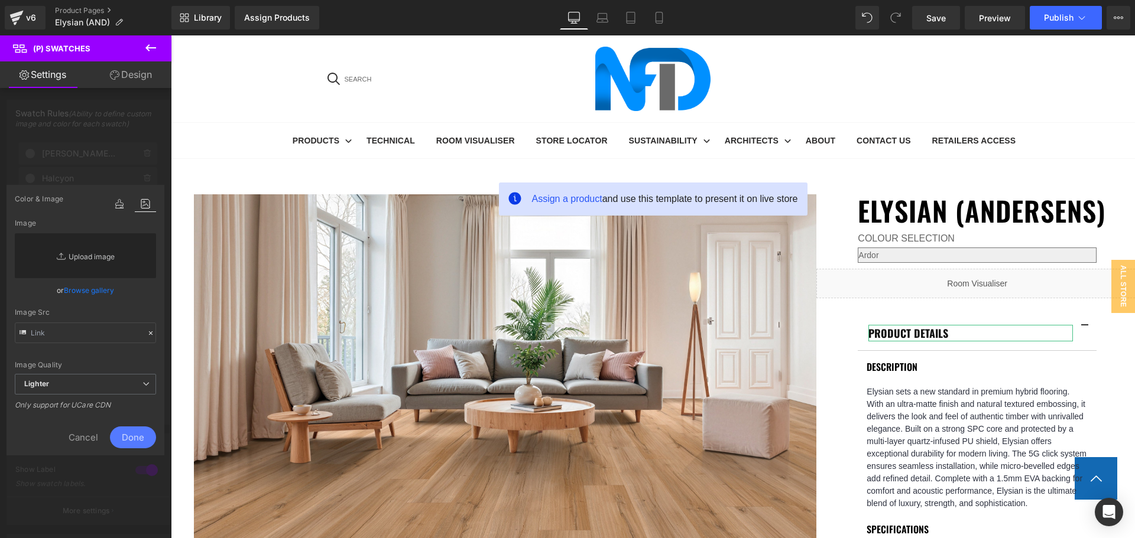
click at [72, 249] on link "Replace Image" at bounding box center [85, 255] width 141 height 45
type input "C:\fakepath\Nimbus (1).jpg"
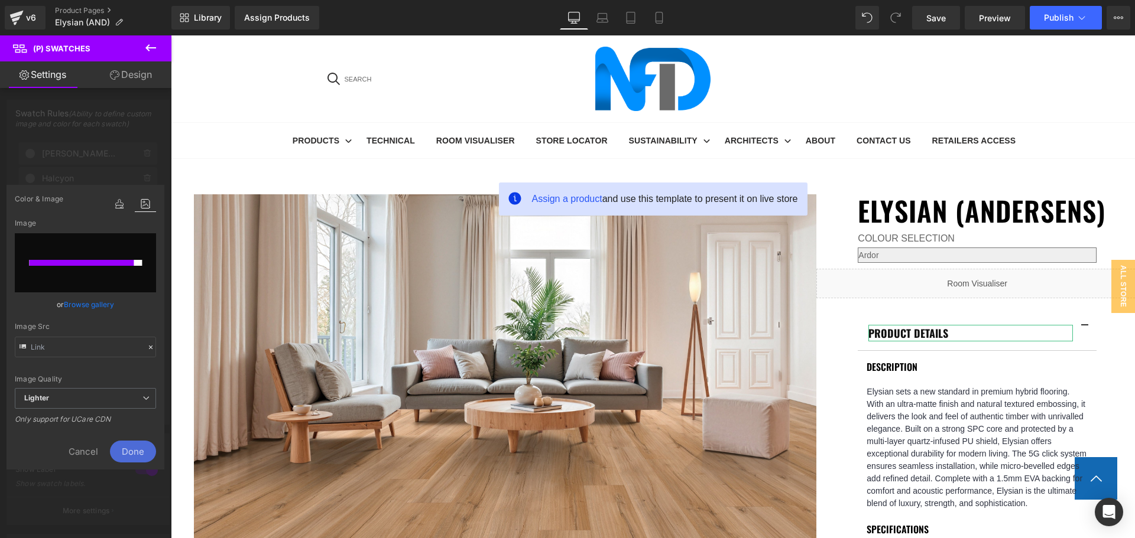
type input "https://ucarecdn.com/fedaae8c-9e48-48e8-828b-319122f605b2/-/format/auto/-/previ…"
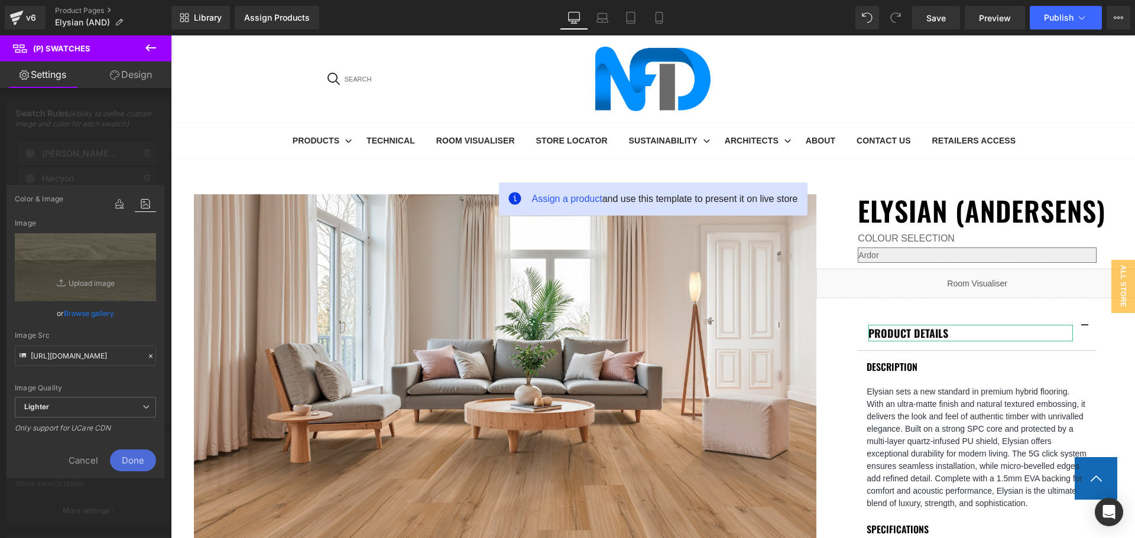
click at [135, 455] on span "Done" at bounding box center [133, 461] width 46 height 22
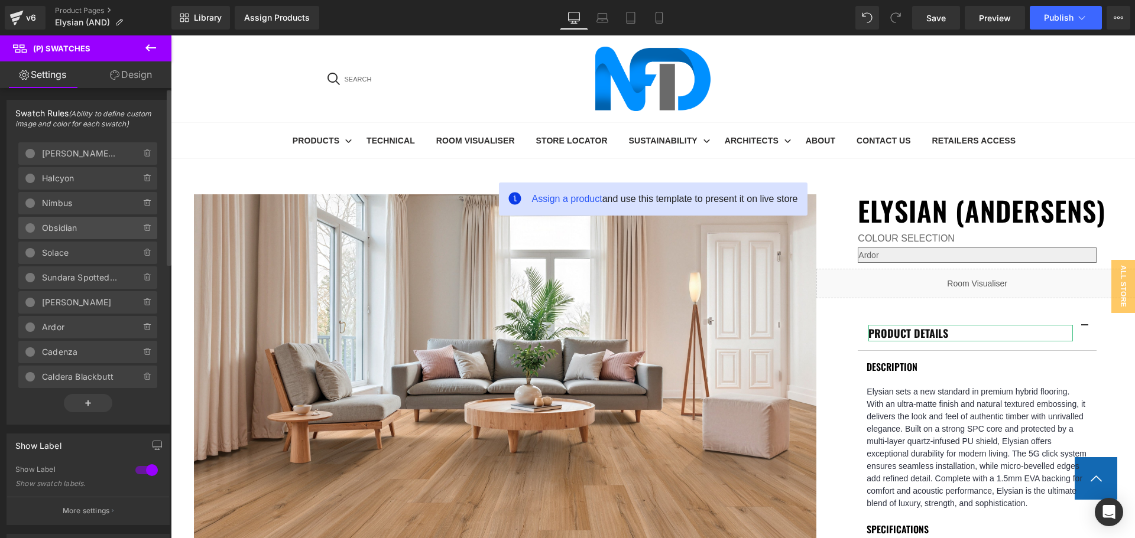
click at [69, 230] on span "Obsidian" at bounding box center [79, 228] width 75 height 22
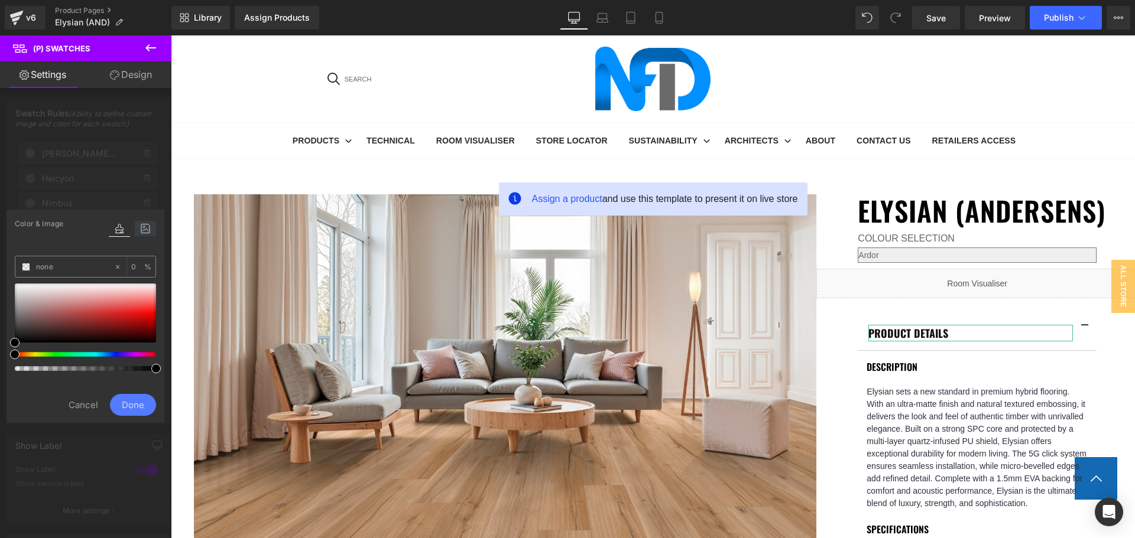
click at [149, 229] on icon at bounding box center [145, 228] width 21 height 15
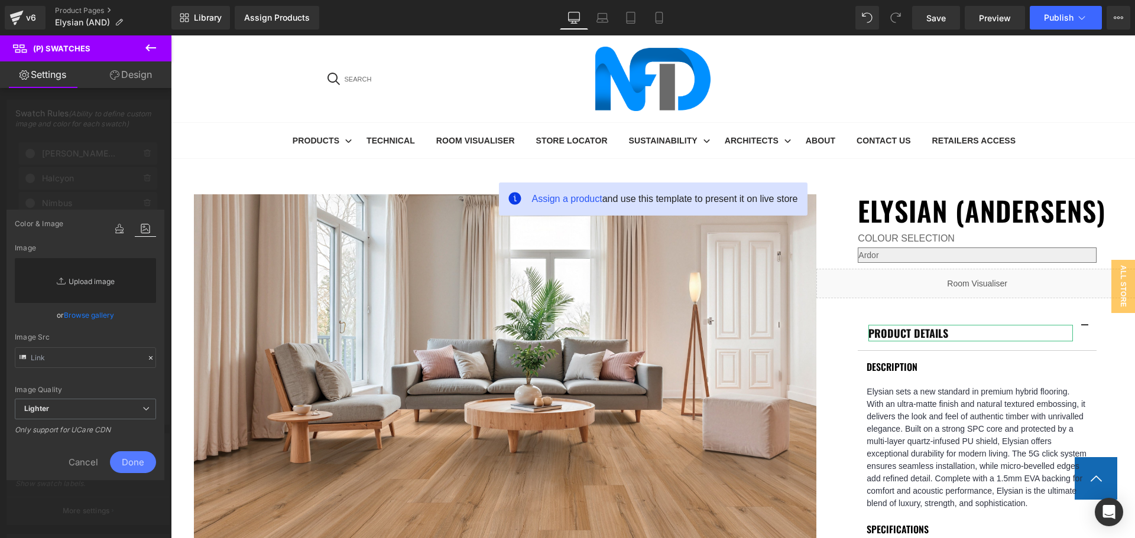
click at [82, 272] on link "Replace Image" at bounding box center [85, 280] width 141 height 45
type input "C:\fakepath\Obsidian (2).jpg"
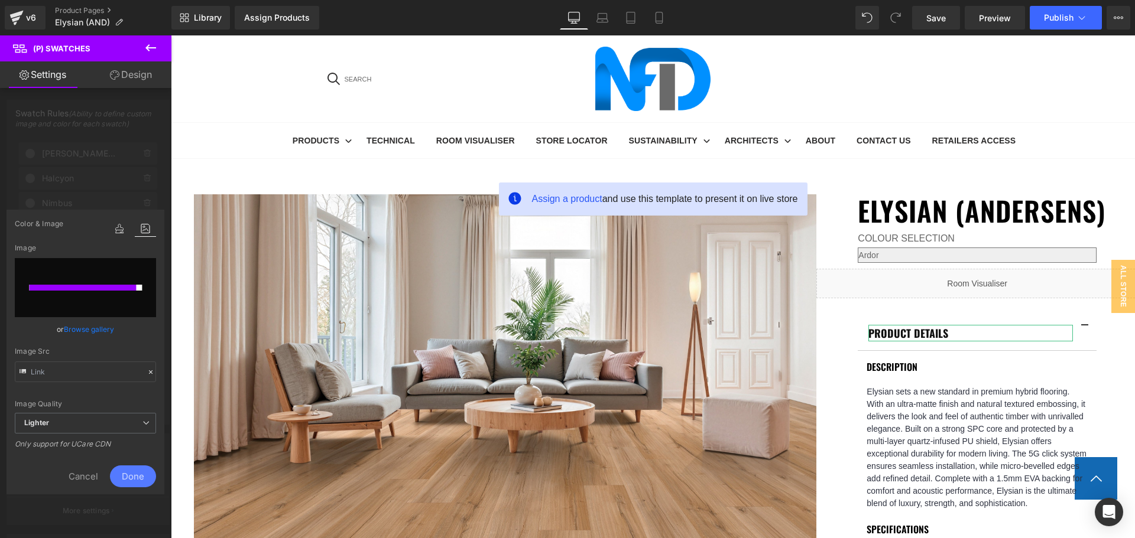
type input "https://ucarecdn.com/133c891c-9a24-47a4-884d-b9a71b008e91/-/format/auto/-/previ…"
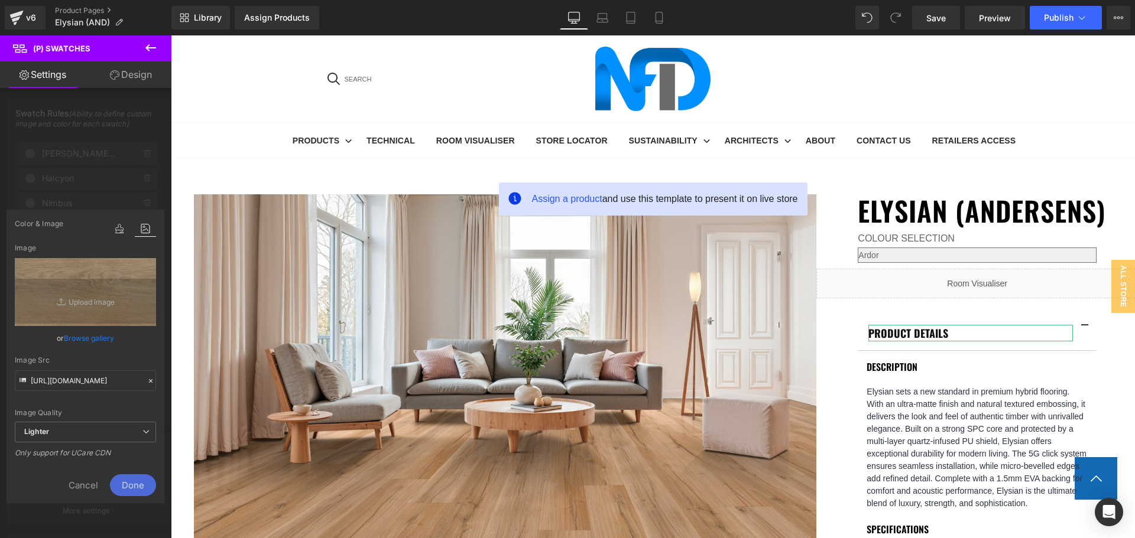
click at [134, 478] on span "Done" at bounding box center [133, 486] width 46 height 22
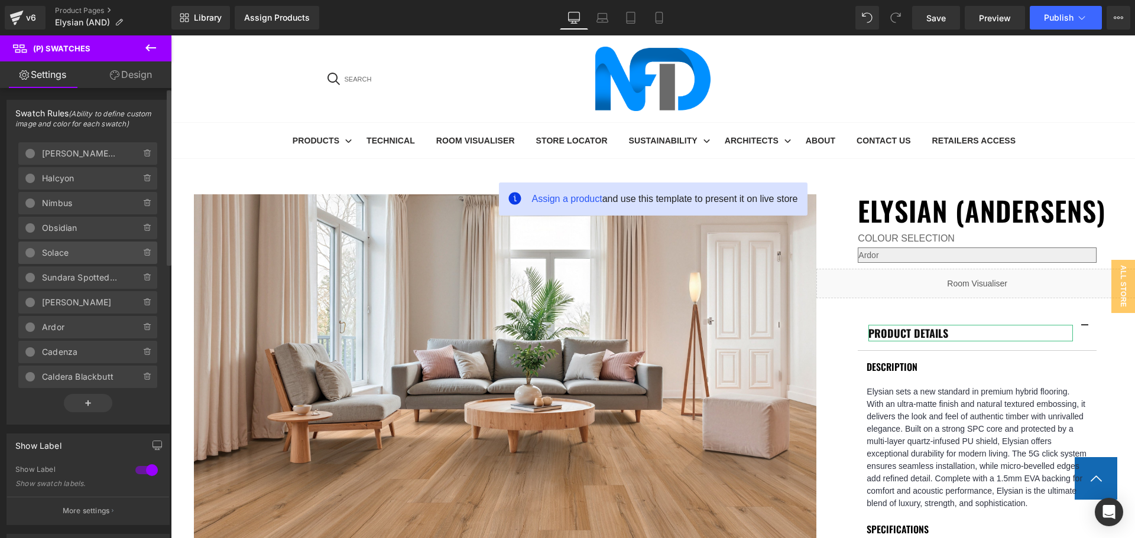
click at [67, 258] on span "Solace" at bounding box center [79, 253] width 75 height 22
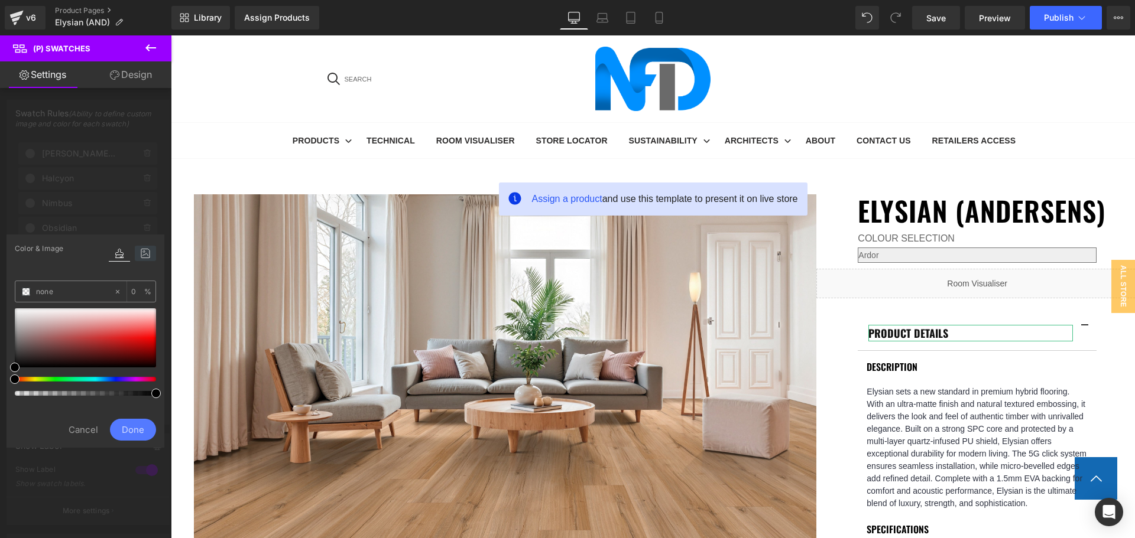
click at [145, 253] on icon at bounding box center [145, 253] width 21 height 15
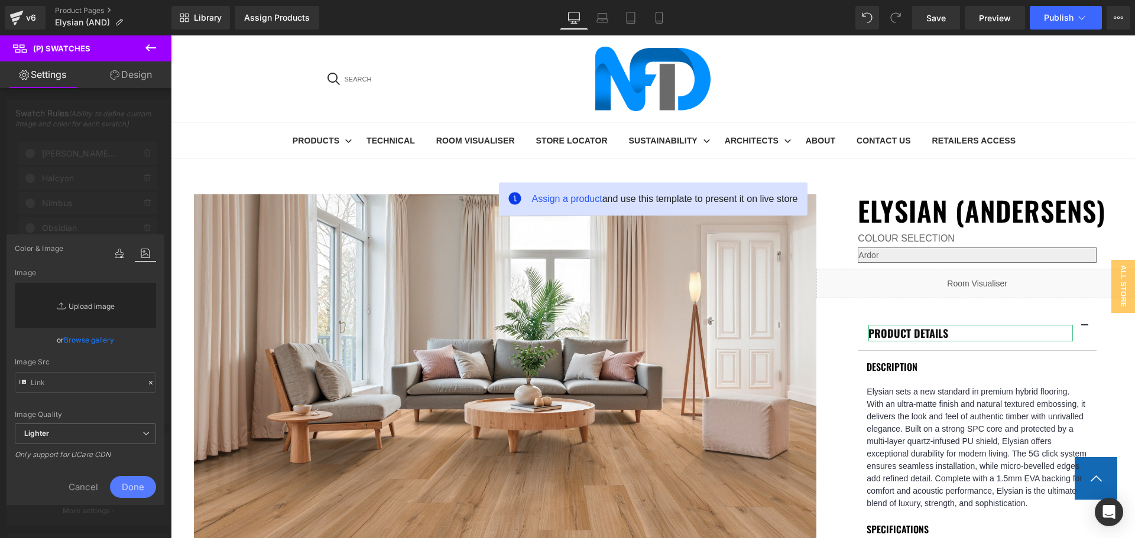
click at [87, 306] on link "Replace Image" at bounding box center [85, 305] width 141 height 45
type input "C:\fakepath\Solace (2).jpg"
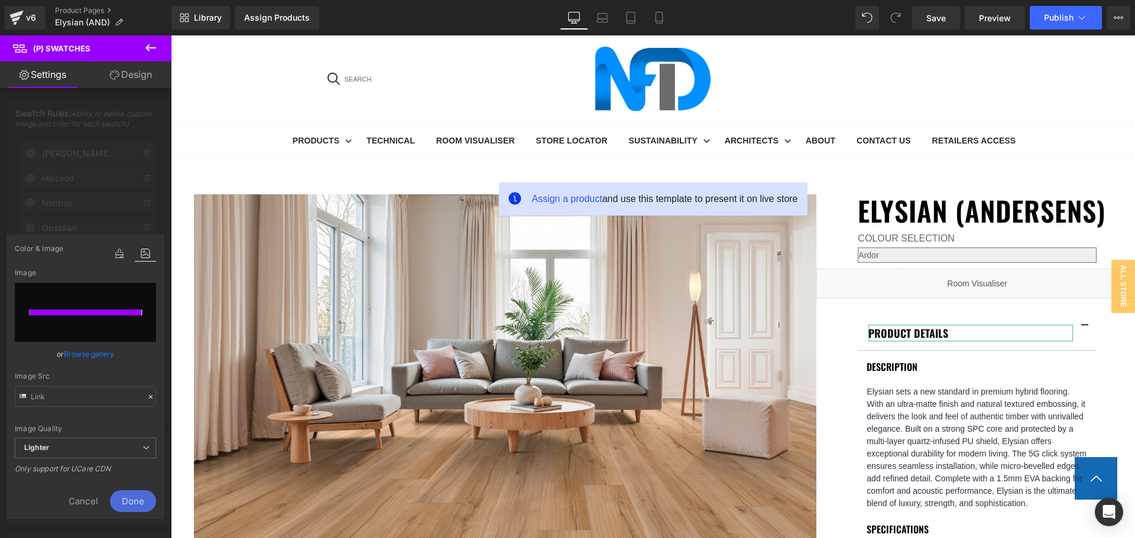
type input "https://ucarecdn.com/d4df1788-9727-4131-936d-9ea17c610d41/-/format/auto/-/previ…"
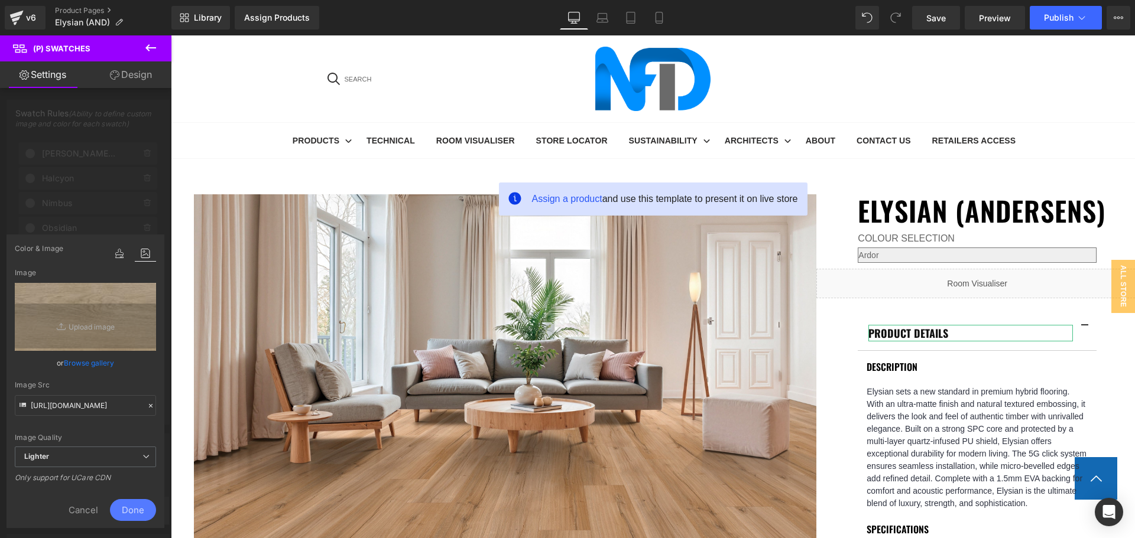
drag, startPoint x: 137, startPoint y: 506, endPoint x: 142, endPoint y: 498, distance: 9.8
click at [136, 506] on span "Done" at bounding box center [133, 510] width 46 height 22
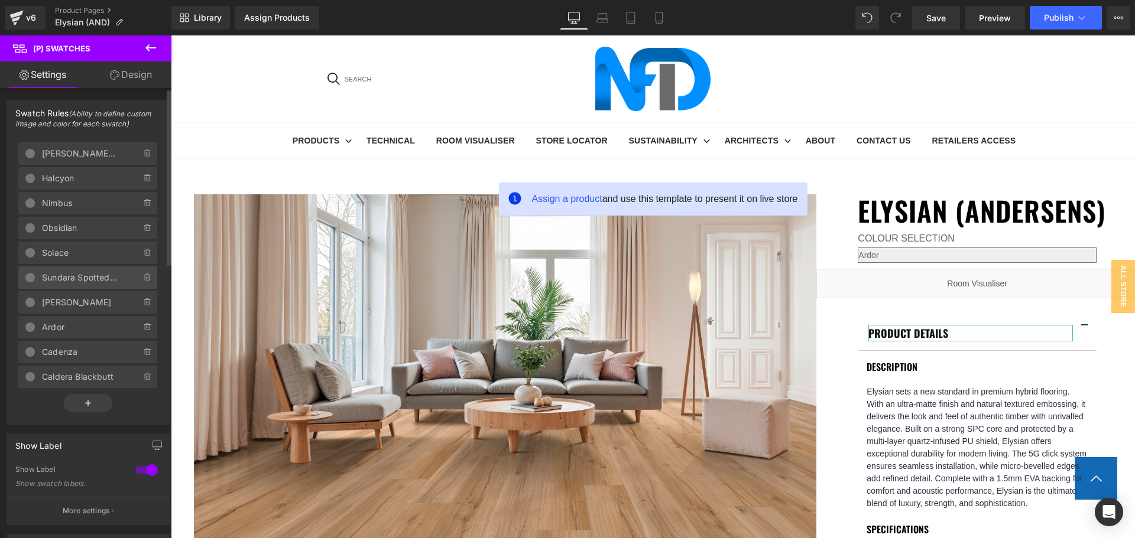
click at [76, 280] on span "Sundara Spotted Gum" at bounding box center [79, 278] width 75 height 22
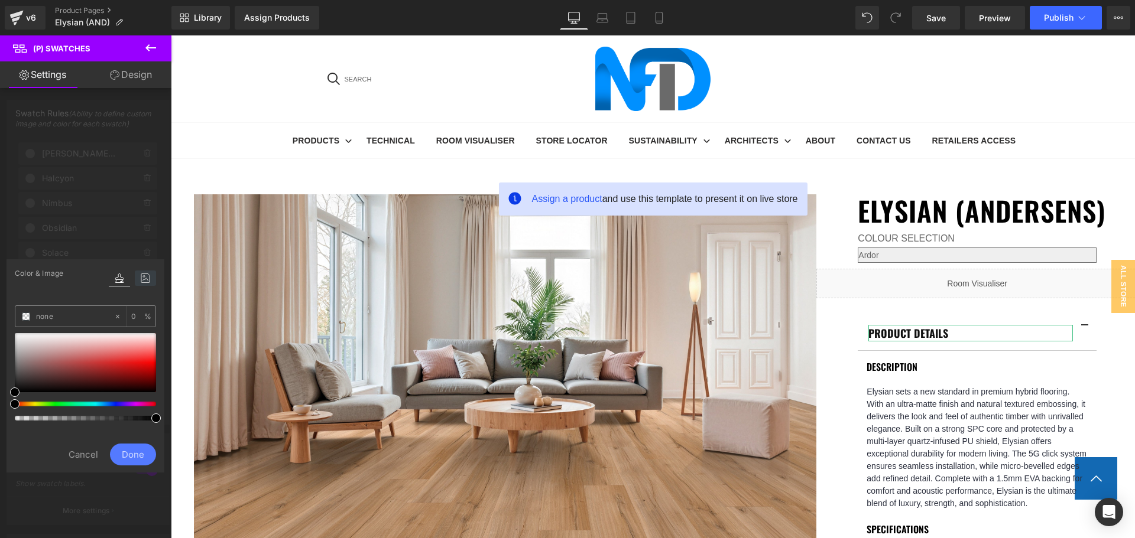
click at [141, 281] on icon at bounding box center [145, 278] width 21 height 15
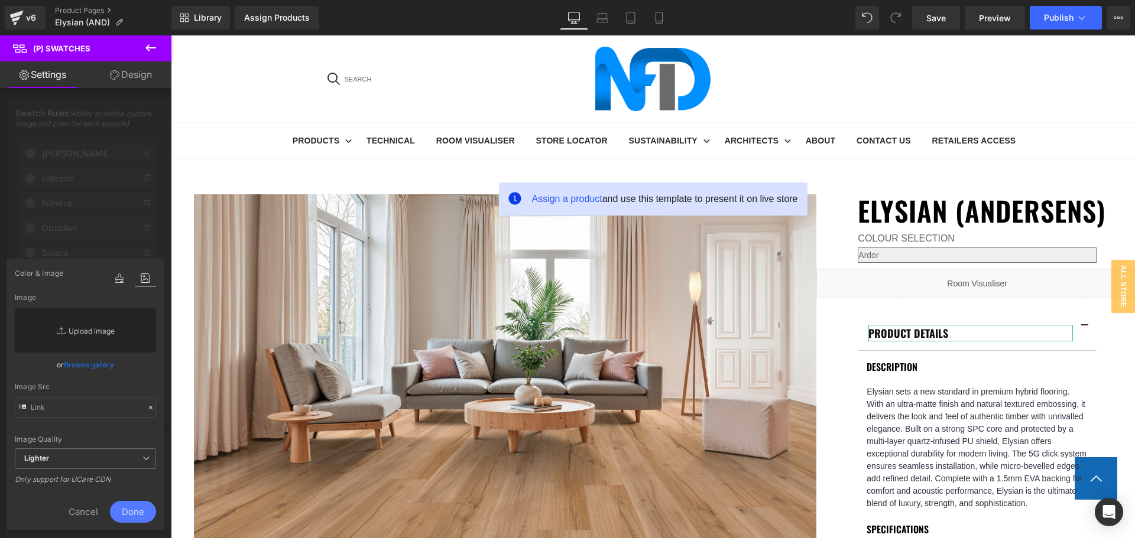
click at [108, 342] on link "Replace Image" at bounding box center [85, 330] width 141 height 45
type input "C:\fakepath\Sundara Spotted Gum (6).jpg"
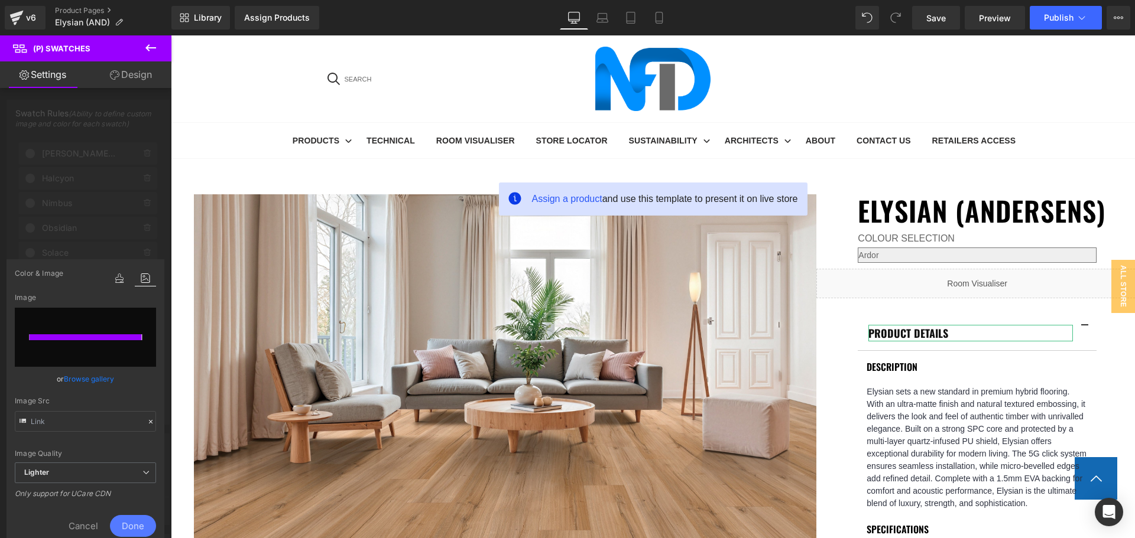
type input "https://ucarecdn.com/35469d38-30fc-4ac7-a0a6-6aa766849341/-/format/auto/-/previ…"
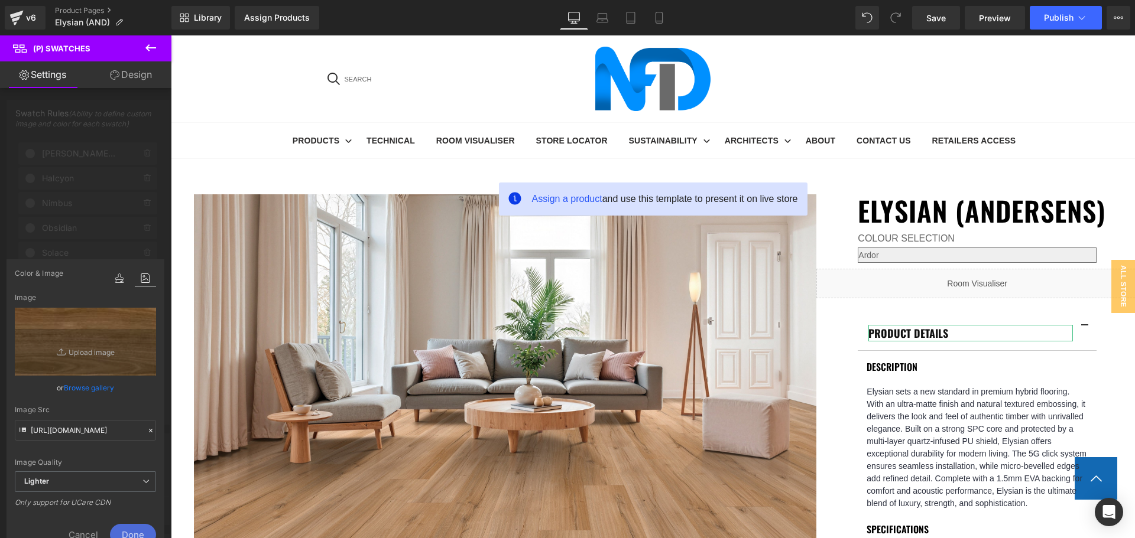
click at [144, 528] on span "Done" at bounding box center [133, 535] width 46 height 22
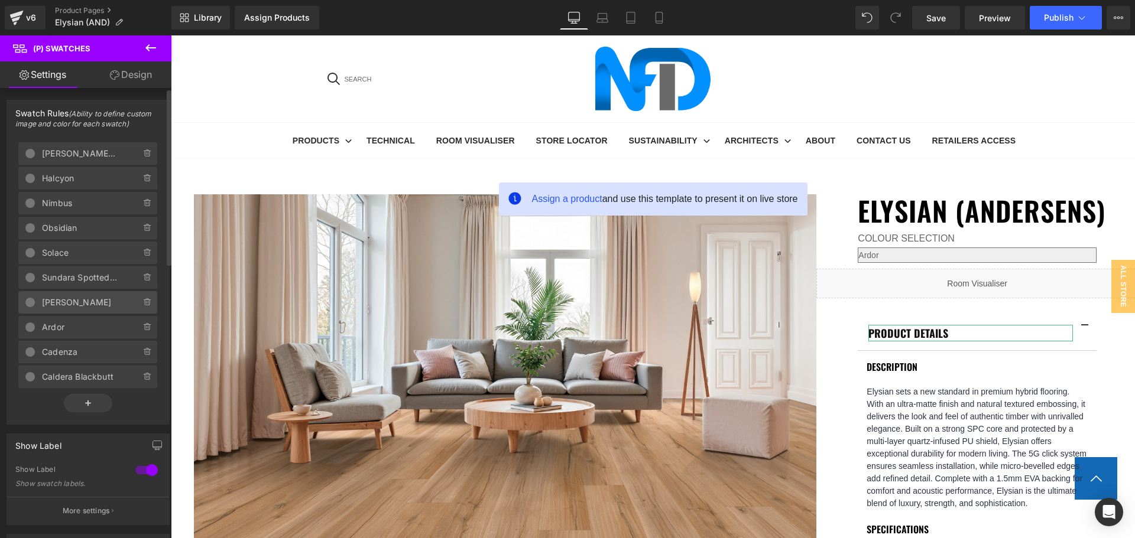
click at [88, 303] on span "Velora" at bounding box center [79, 302] width 75 height 22
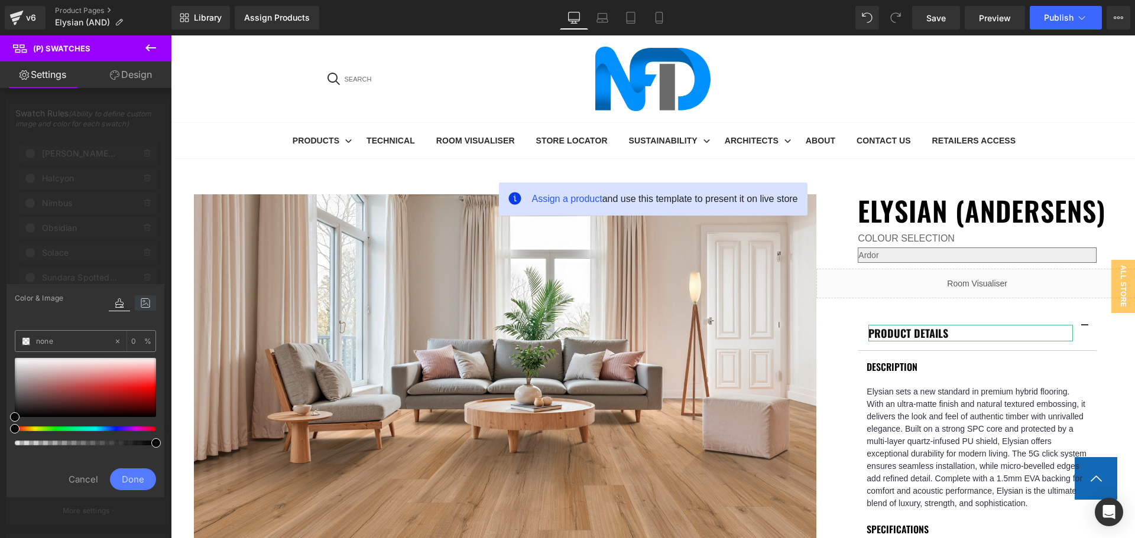
click at [145, 302] on icon at bounding box center [145, 302] width 21 height 15
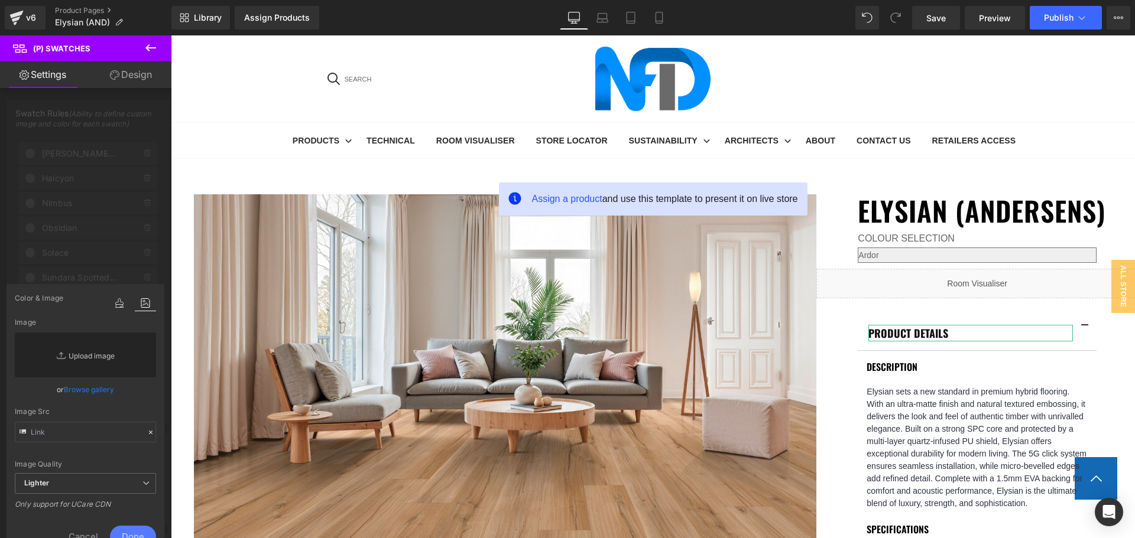
click at [119, 355] on link "Replace Image" at bounding box center [85, 355] width 141 height 45
type input "C:\fakepath\Velora (2).jpg"
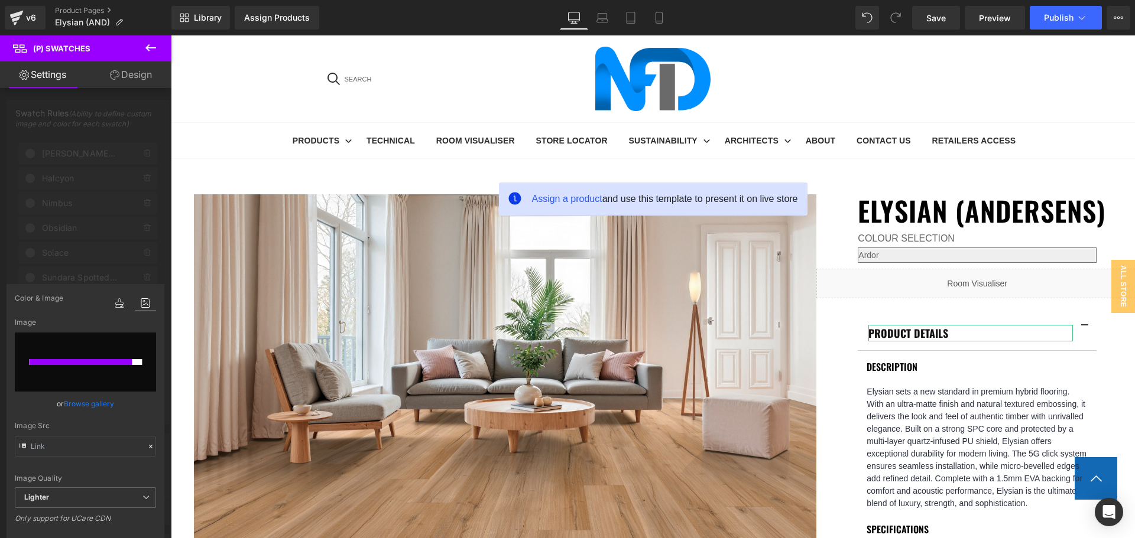
type input "https://ucarecdn.com/8d2eb226-6a08-4dde-a38c-572c39faa536/-/format/auto/-/previ…"
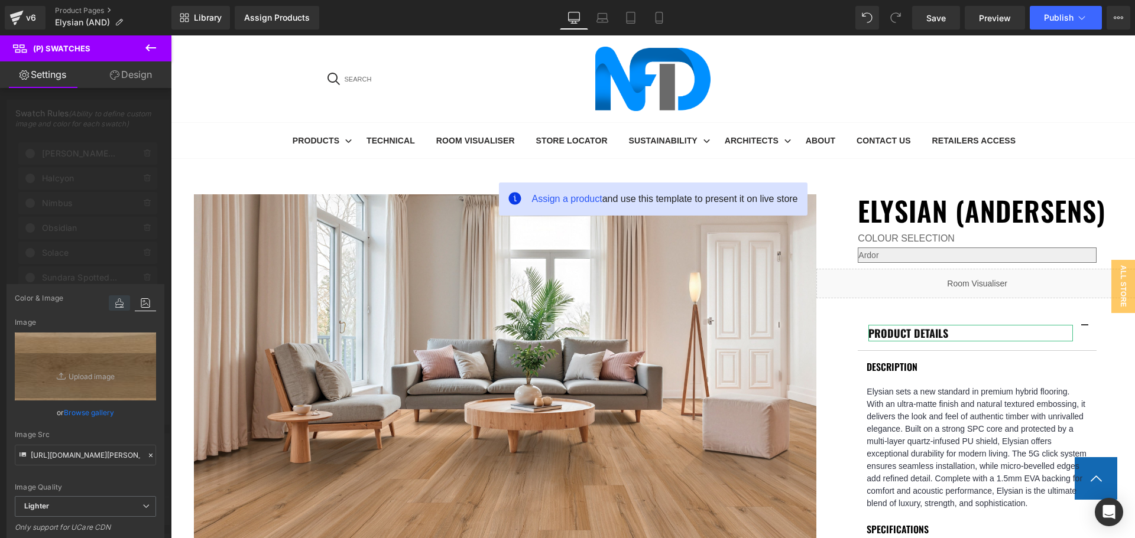
click at [116, 305] on icon at bounding box center [119, 302] width 21 height 15
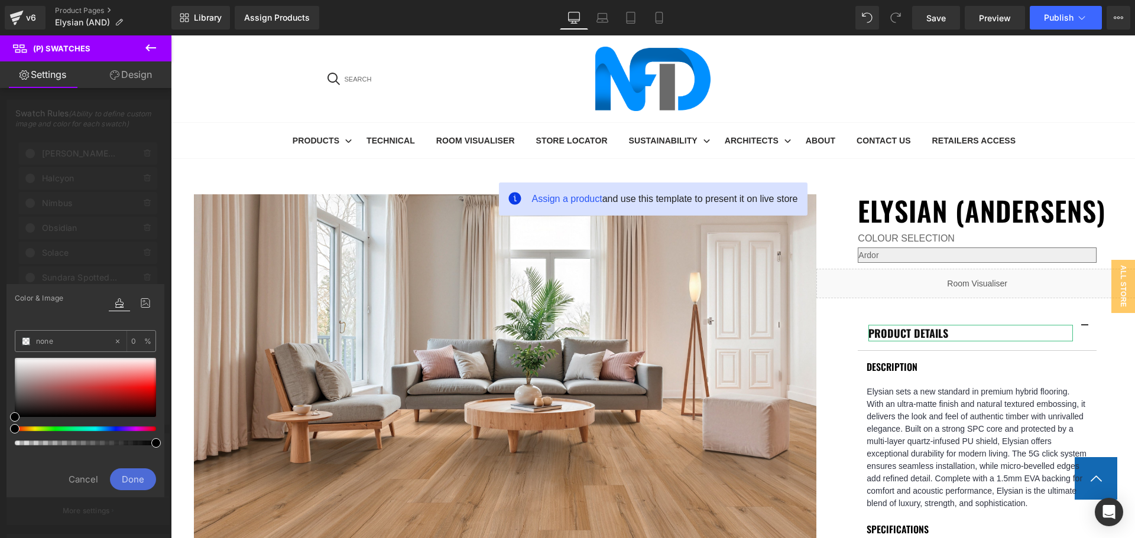
click at [128, 476] on span "Done" at bounding box center [133, 480] width 46 height 22
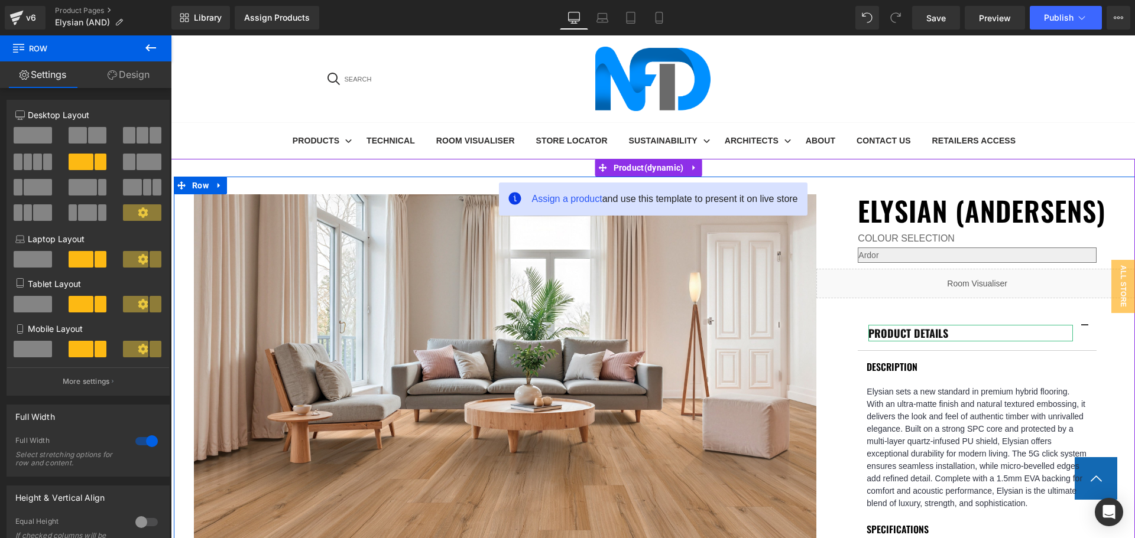
select select "Emberlin Blackbutt"
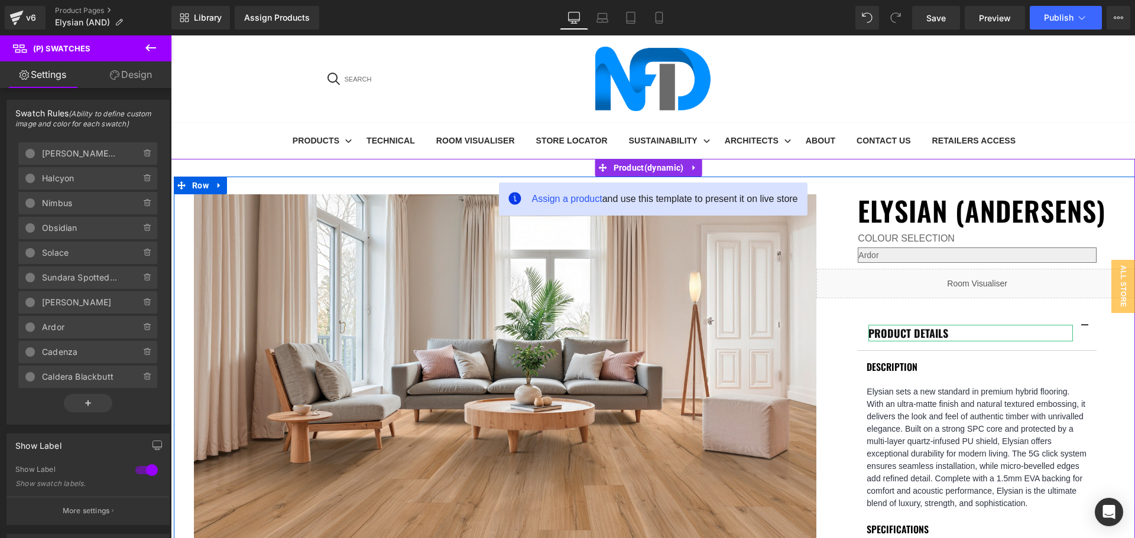
scroll to position [355, 0]
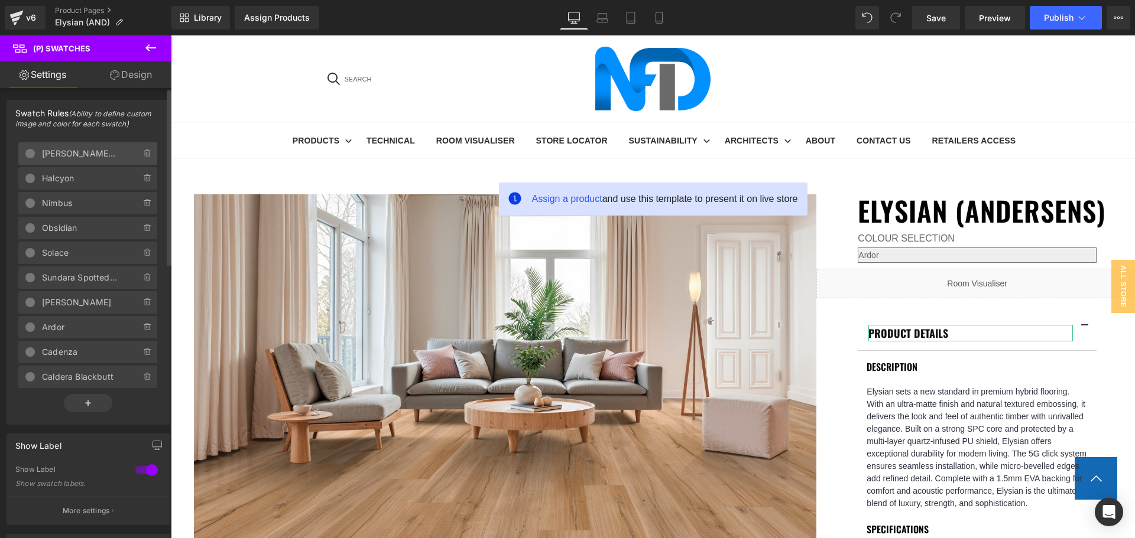
click at [74, 151] on span "Emberlin Blackbutt" at bounding box center [79, 153] width 75 height 22
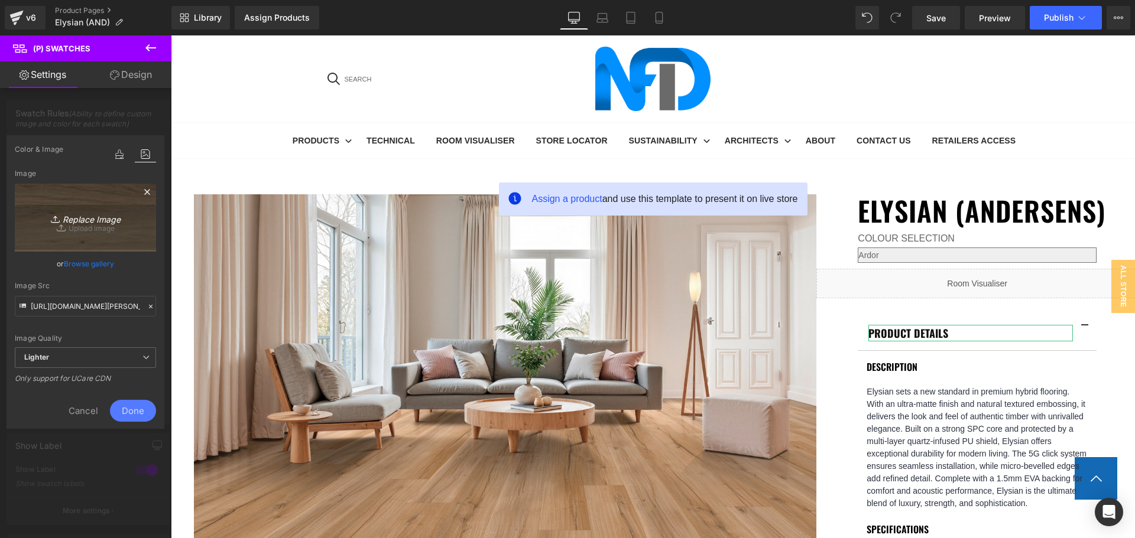
click at [110, 203] on link "Replace Image" at bounding box center [85, 218] width 141 height 68
type input "C:\fakepath\Emberlin Blackbutt (6).jpg"
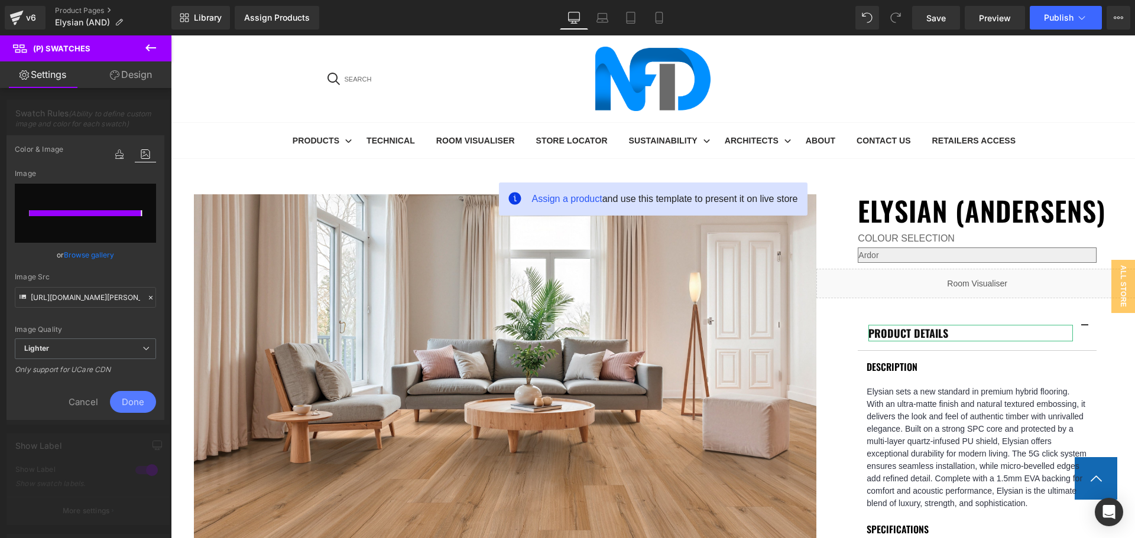
type input "https://ucarecdn.com/f22cb72a-ef96-4773-b486-b00e4b73a9d5/-/format/auto/-/previ…"
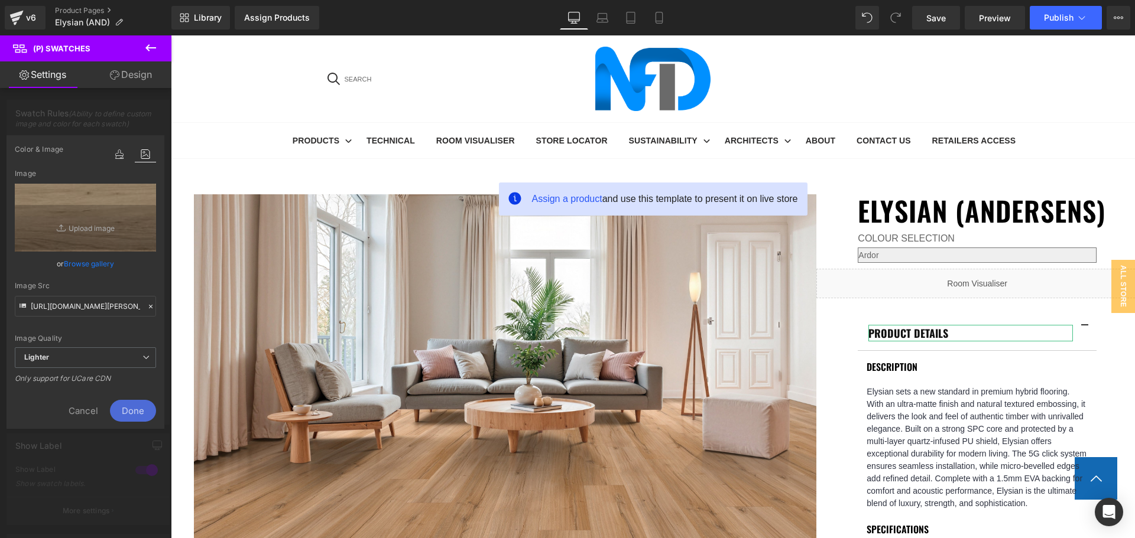
click at [129, 411] on span "Done" at bounding box center [133, 411] width 46 height 22
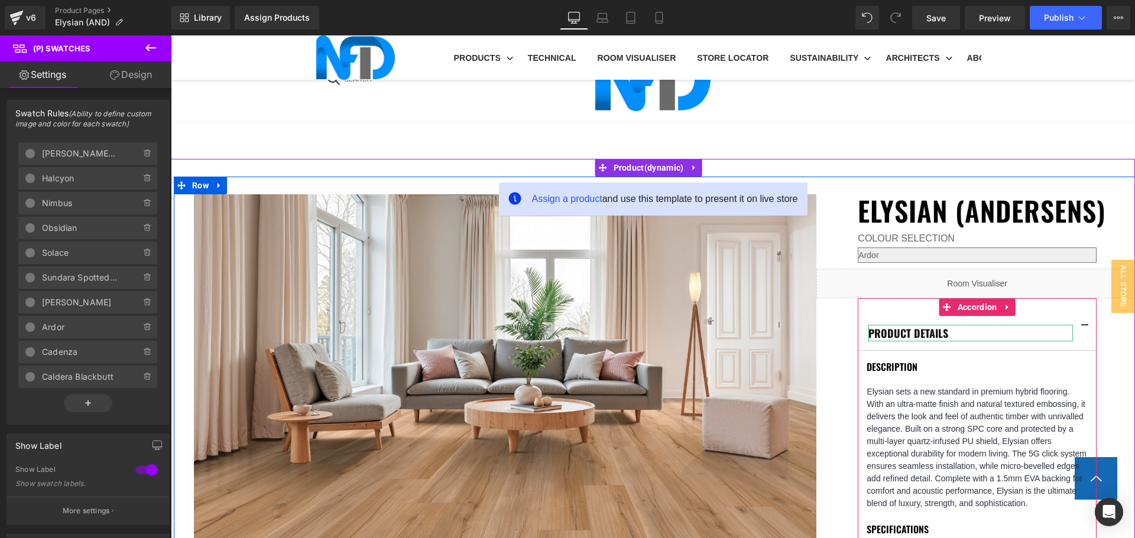
scroll to position [709, 0]
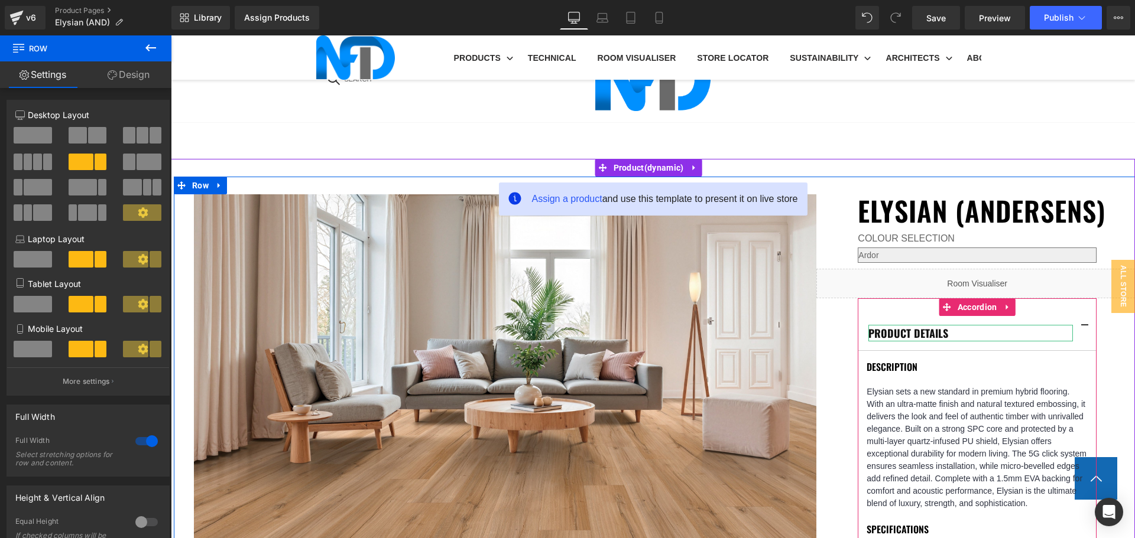
scroll to position [945, 0]
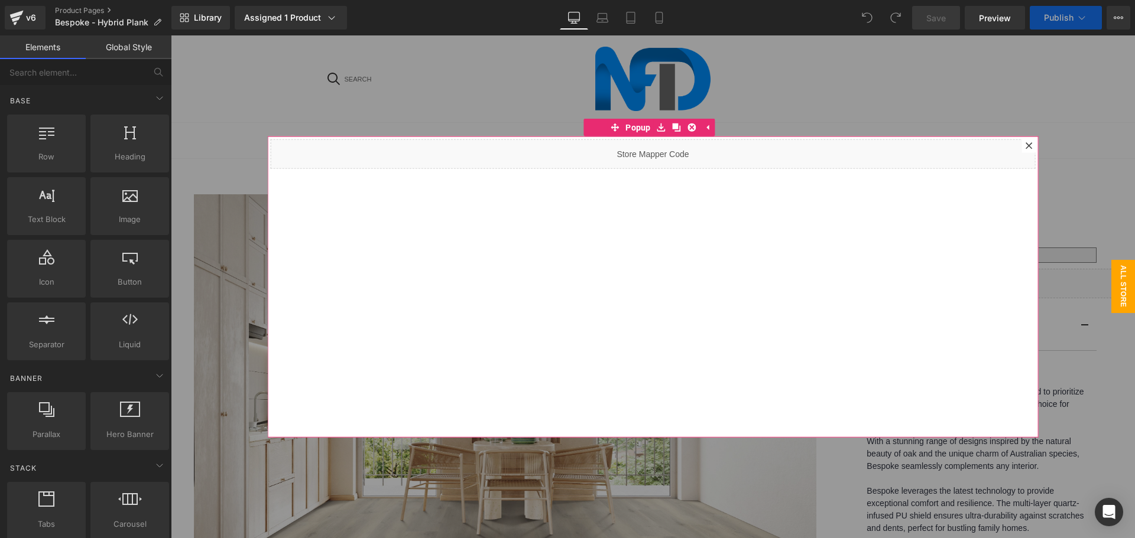
click at [1025, 145] on icon at bounding box center [1028, 145] width 7 height 7
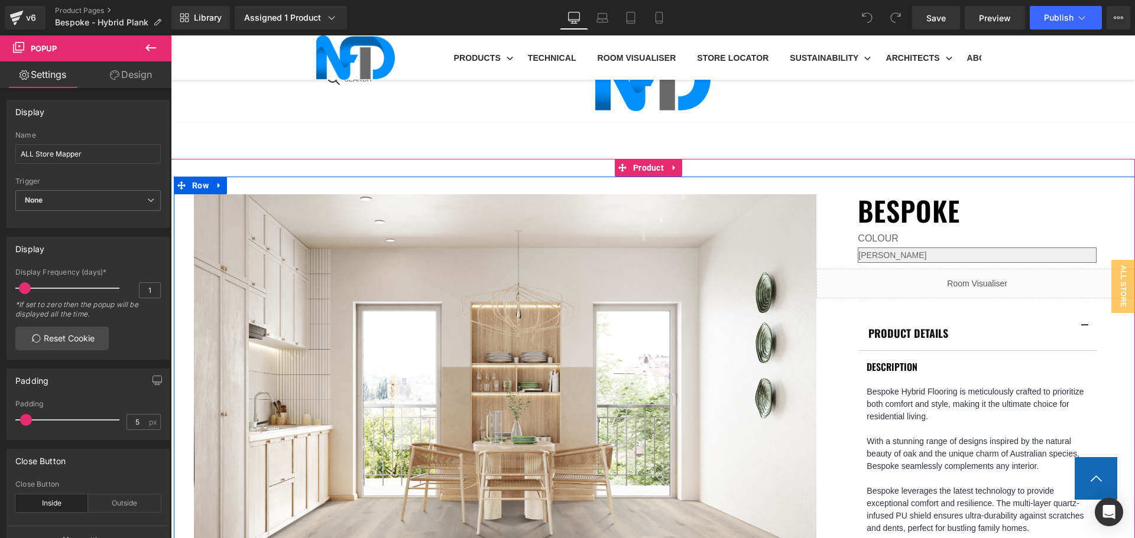
scroll to position [945, 0]
